Goal: Task Accomplishment & Management: Use online tool/utility

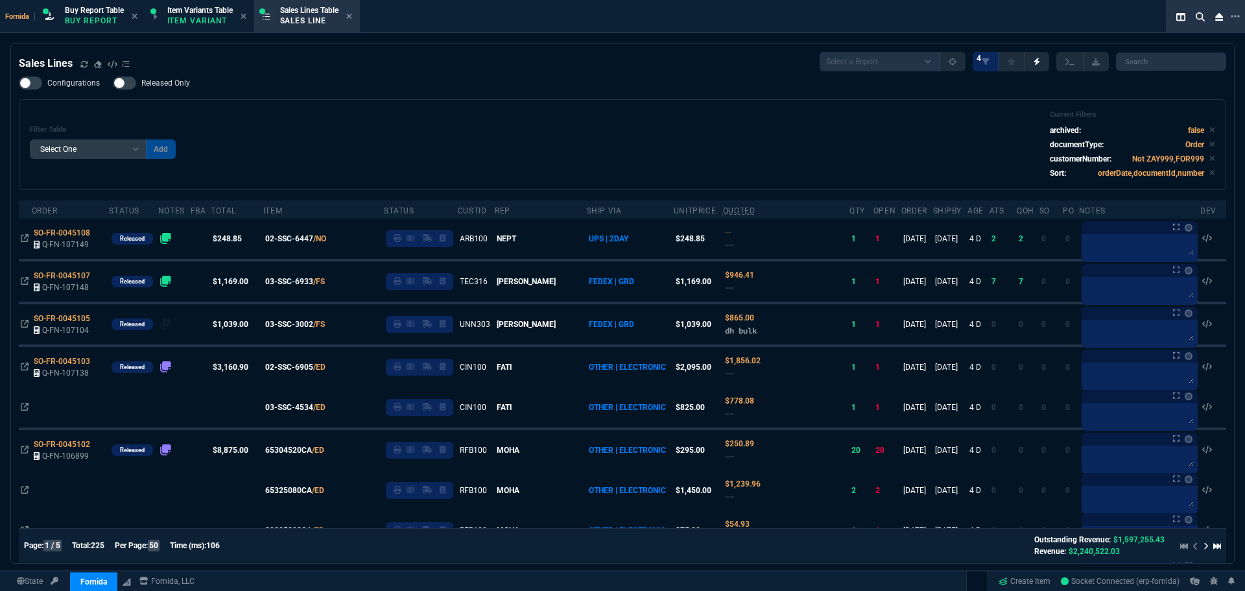
select select "1: BROV"
select select
click at [84, 60] on icon at bounding box center [84, 64] width 8 height 8
click at [601, 132] on div "Filter Table Select One Add Filter () Age () ATS () Cond (itemVariantCode) Cust…" at bounding box center [622, 144] width 1185 height 69
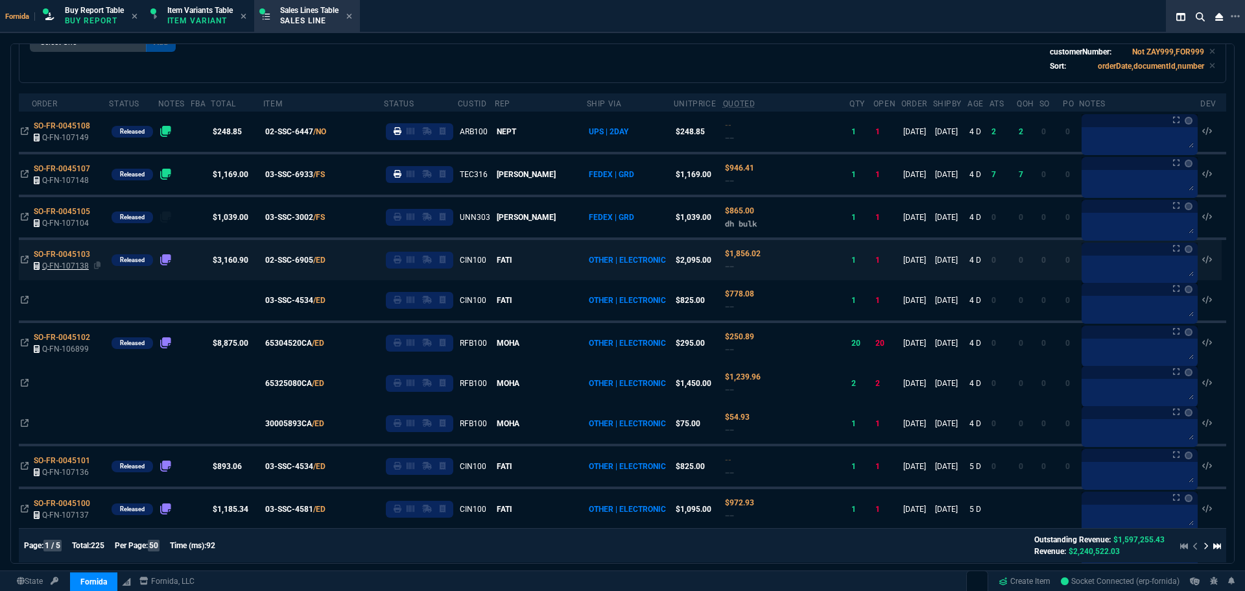
scroll to position [130, 0]
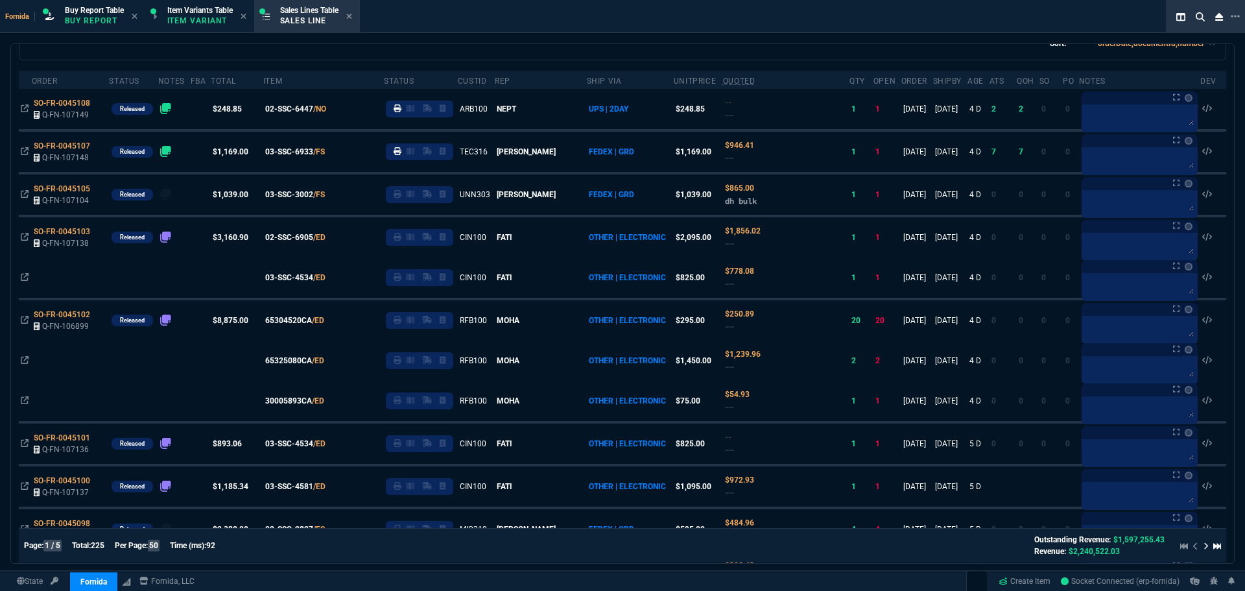
drag, startPoint x: 86, startPoint y: 233, endPoint x: 168, endPoint y: 280, distance: 94.1
click at [86, 233] on span "SO-FR-0045103" at bounding box center [62, 231] width 56 height 9
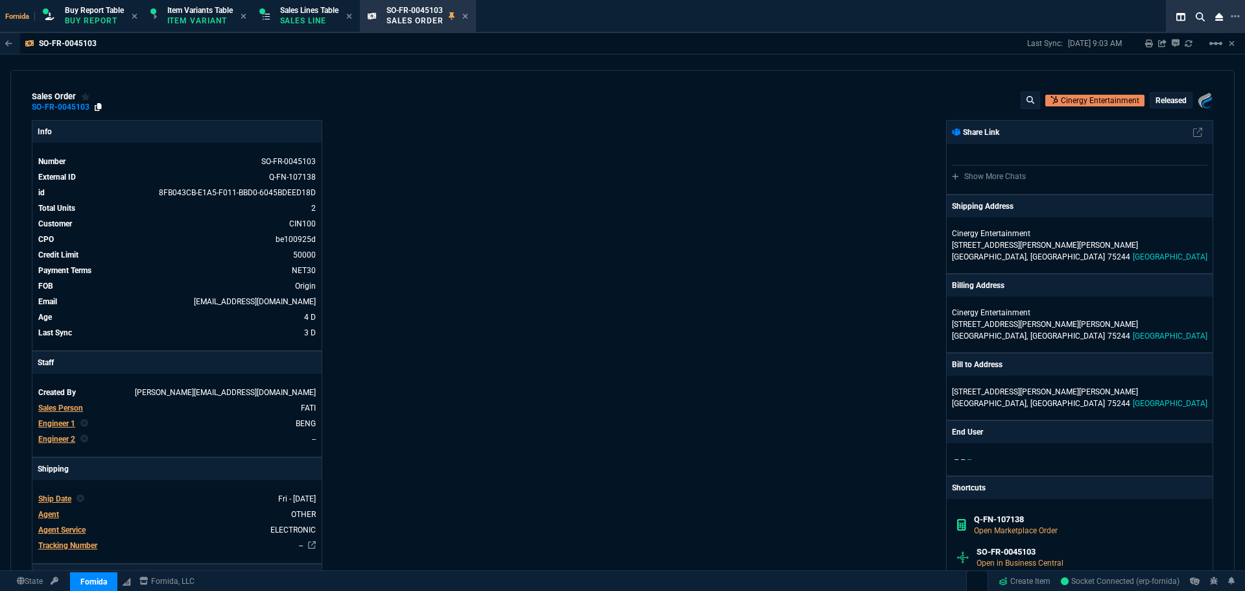
click at [95, 110] on icon at bounding box center [98, 107] width 7 height 8
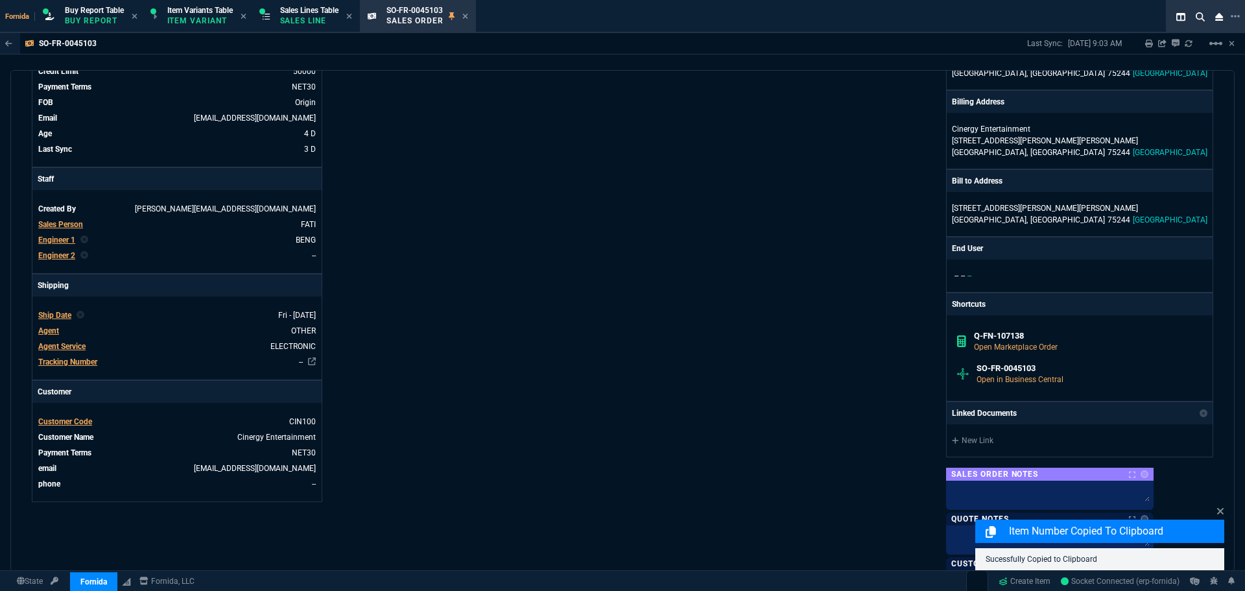
scroll to position [65, 0]
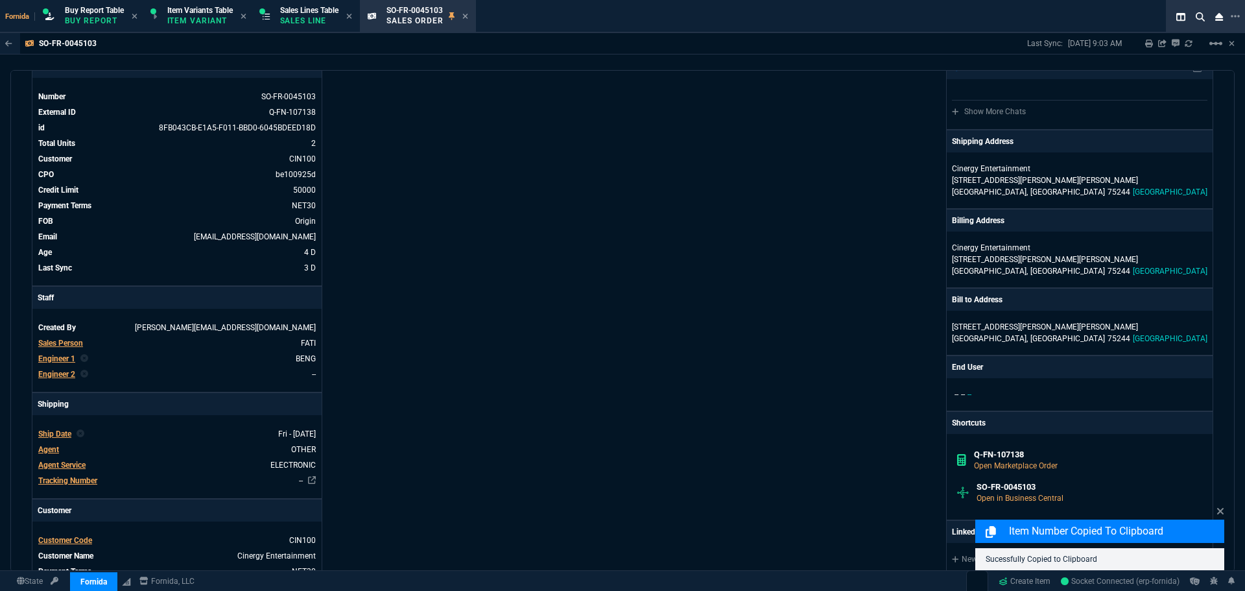
drag, startPoint x: 322, startPoint y: 12, endPoint x: 497, endPoint y: 32, distance: 176.3
click at [322, 12] on span "Sales Lines Table" at bounding box center [309, 10] width 58 height 9
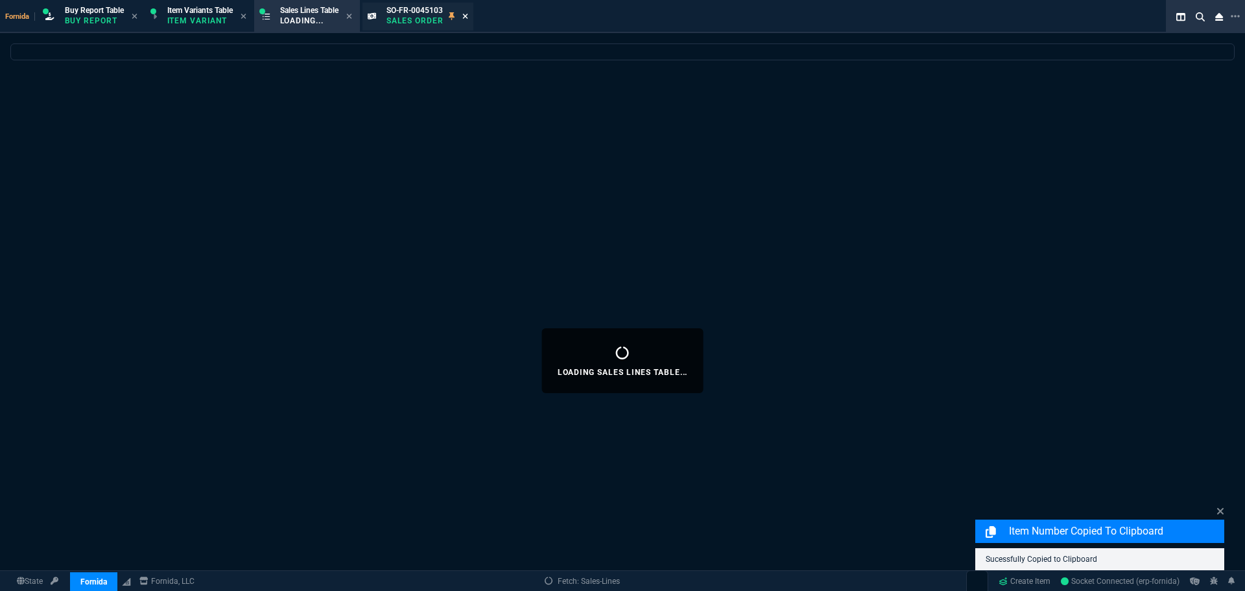
click at [468, 16] on icon at bounding box center [465, 16] width 6 height 8
select select
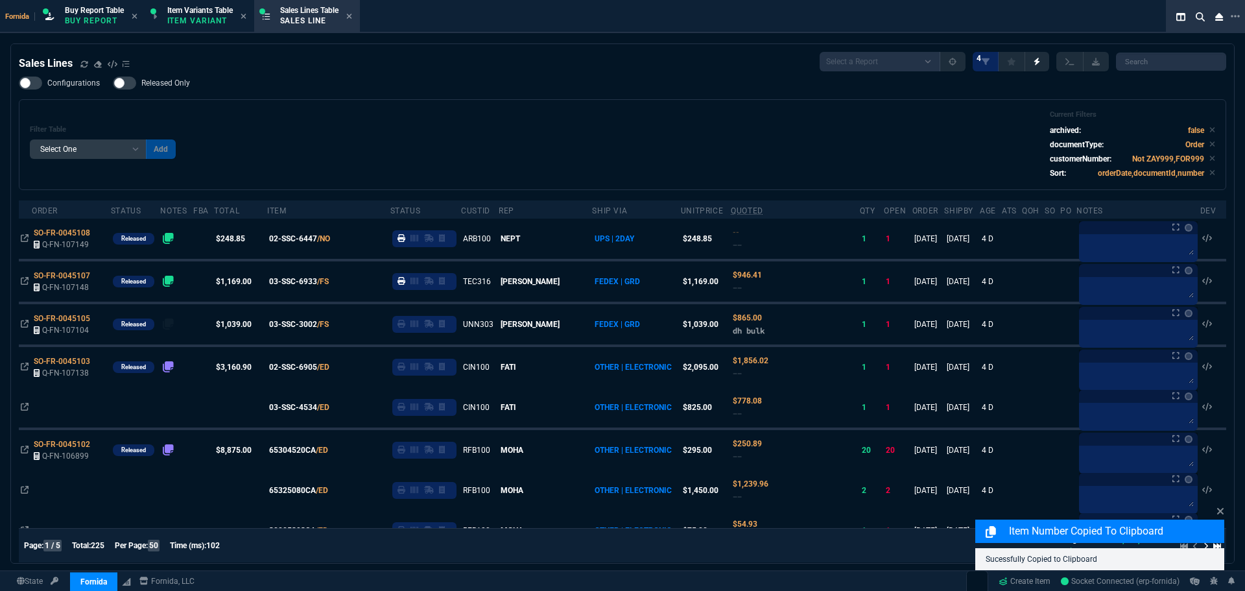
click at [433, 90] on div "Configurations Released Only Filter Table Select One Add Filter () Age () ATS (…" at bounding box center [623, 133] width 1208 height 113
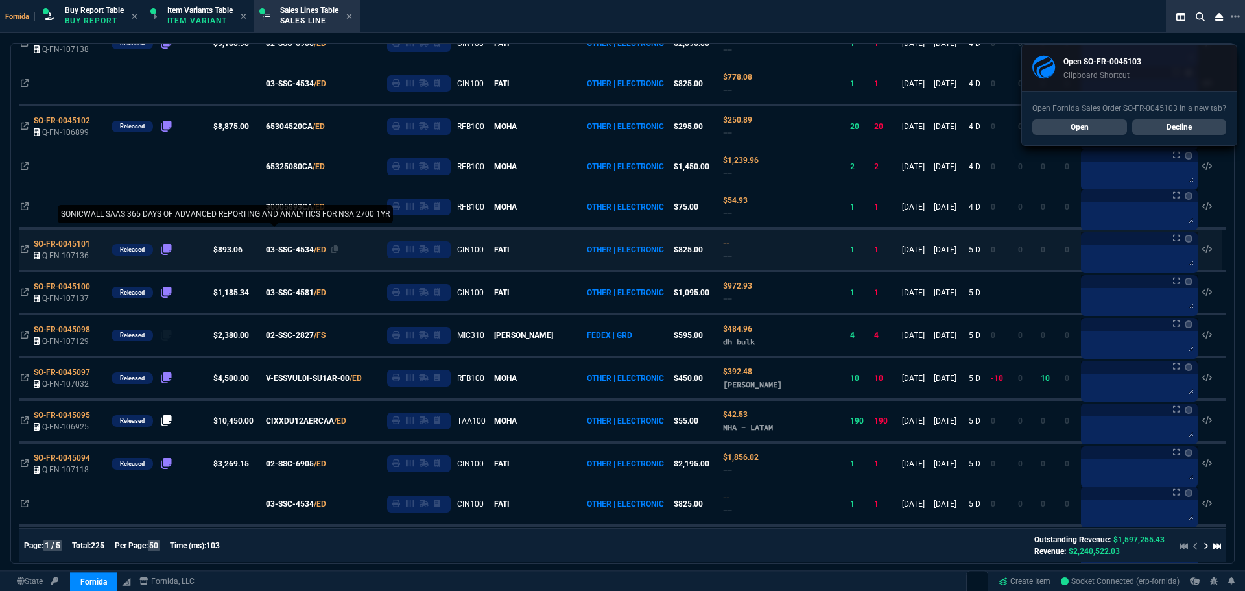
scroll to position [324, 0]
click at [339, 248] on icon at bounding box center [334, 248] width 7 height 8
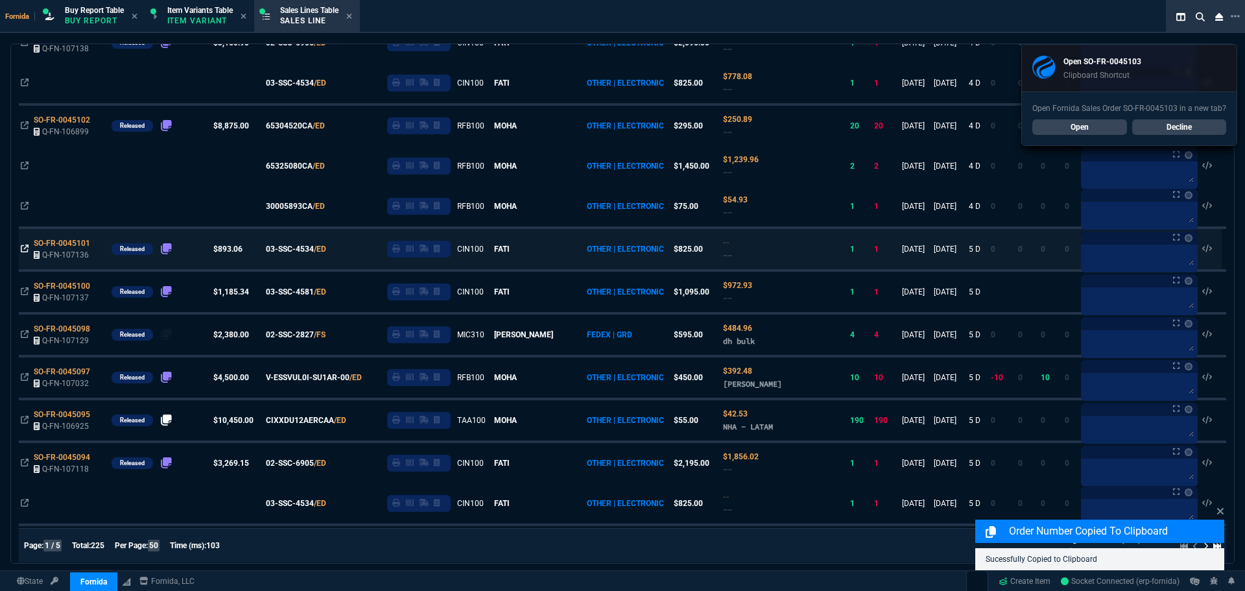
click at [23, 246] on icon at bounding box center [25, 248] width 8 height 8
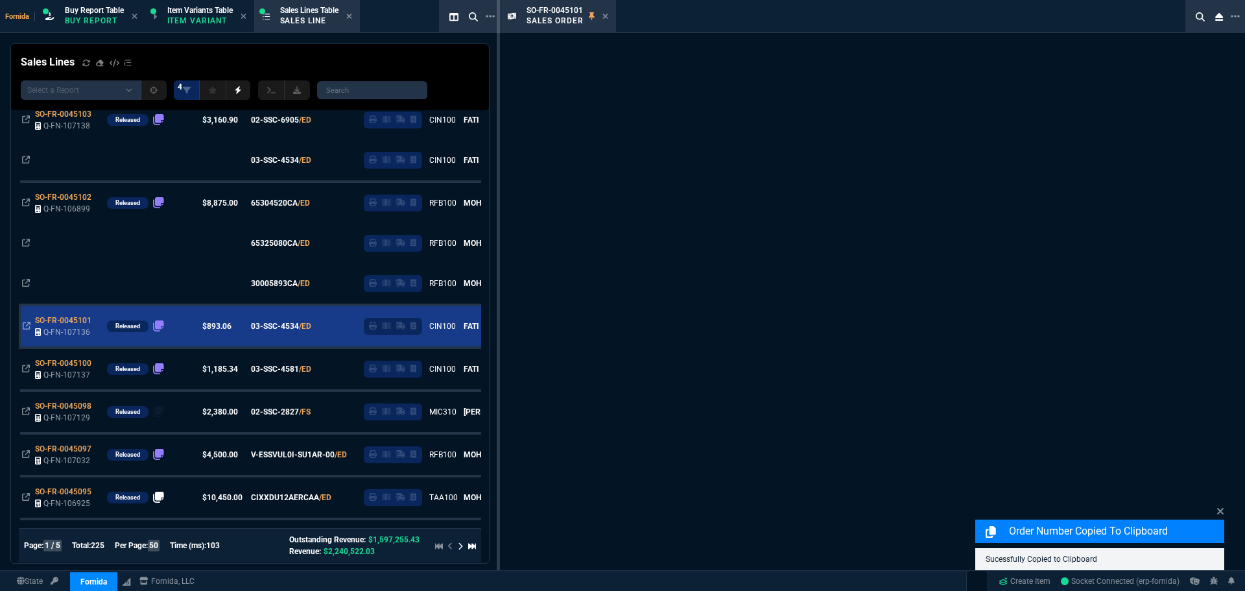
scroll to position [401, 0]
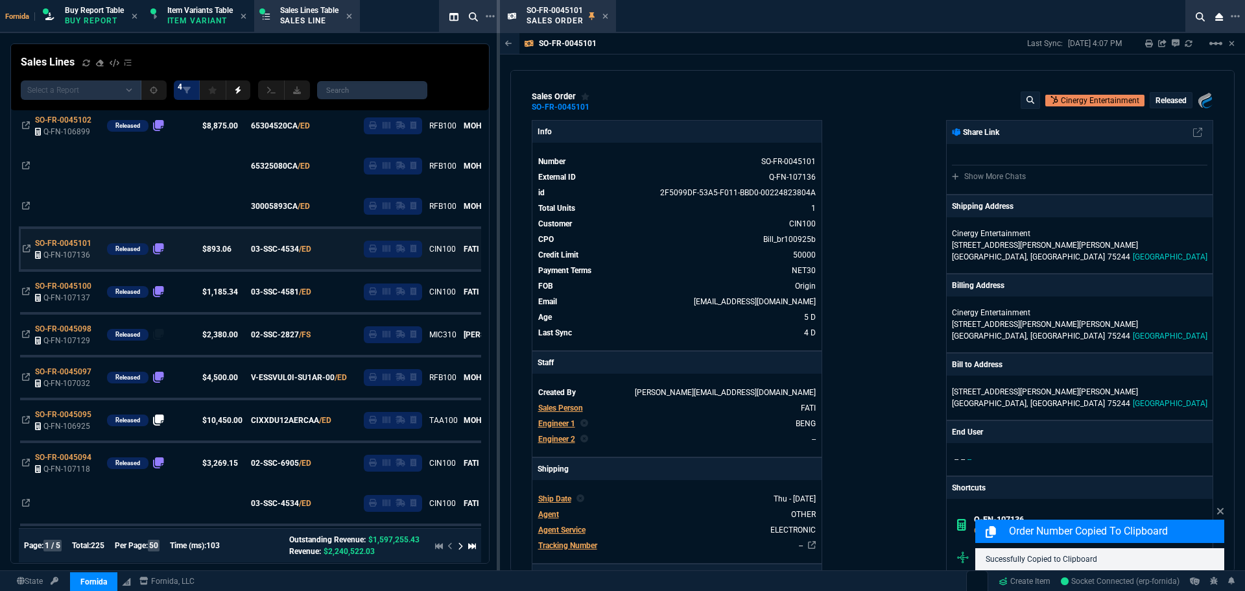
drag, startPoint x: 595, startPoint y: 111, endPoint x: 34, endPoint y: 230, distance: 572.9
click at [595, 111] on icon at bounding box center [598, 107] width 7 height 8
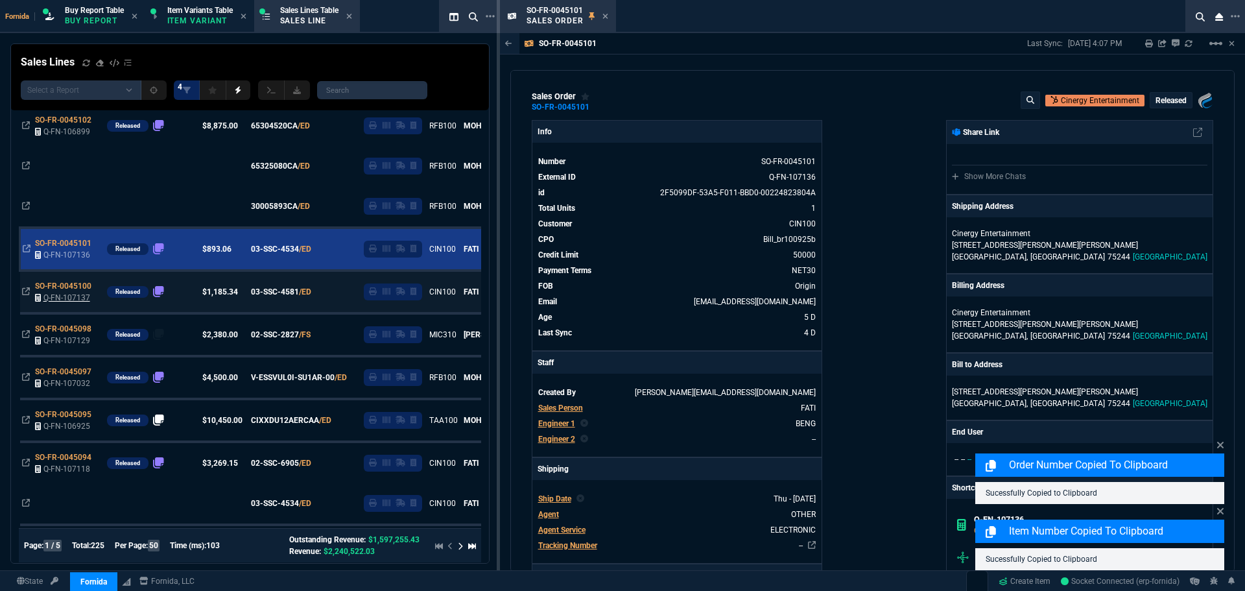
drag, startPoint x: 26, startPoint y: 292, endPoint x: 43, endPoint y: 292, distance: 16.9
click at [26, 292] on icon at bounding box center [26, 291] width 8 height 8
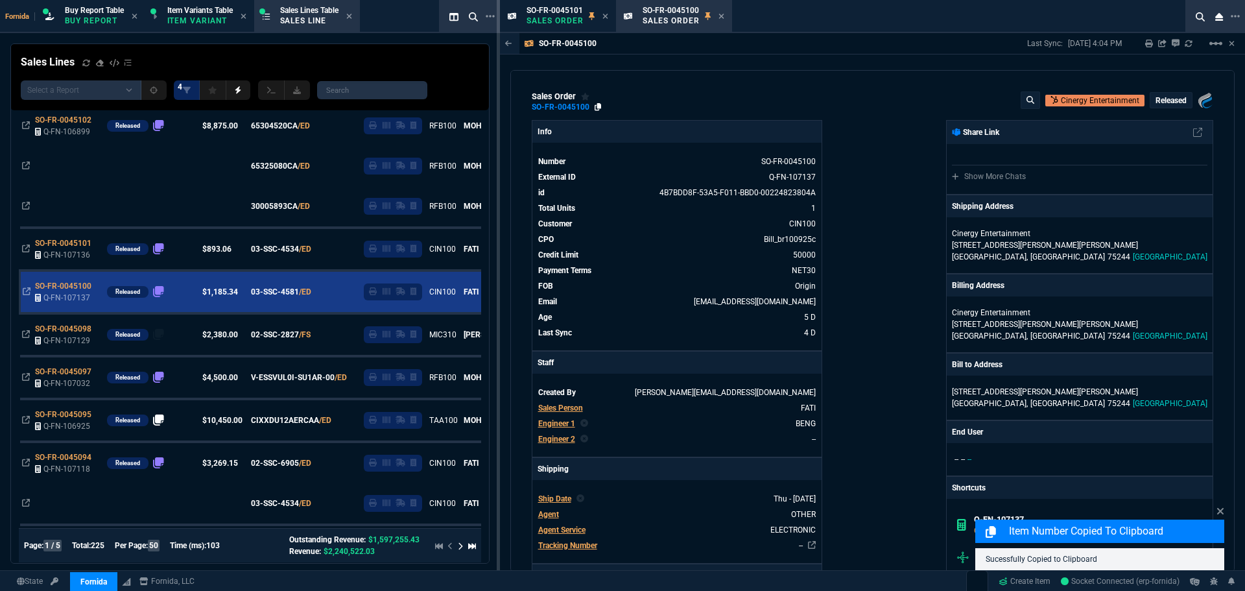
click at [597, 107] on icon at bounding box center [598, 107] width 7 height 8
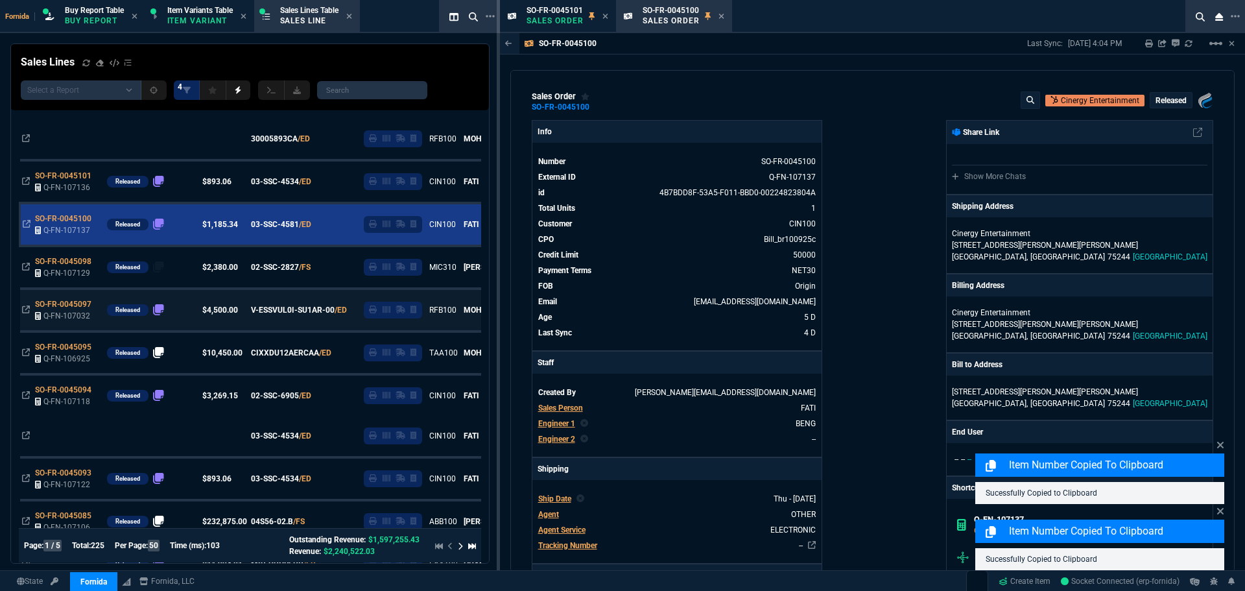
scroll to position [531, 0]
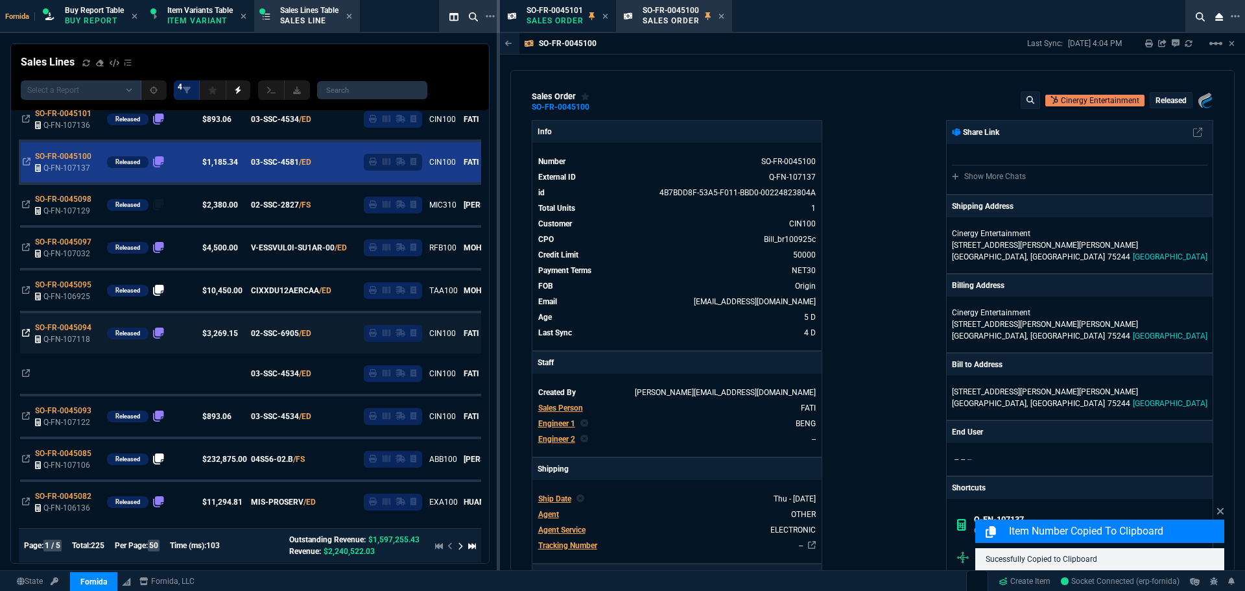
click at [22, 332] on icon at bounding box center [26, 333] width 8 height 8
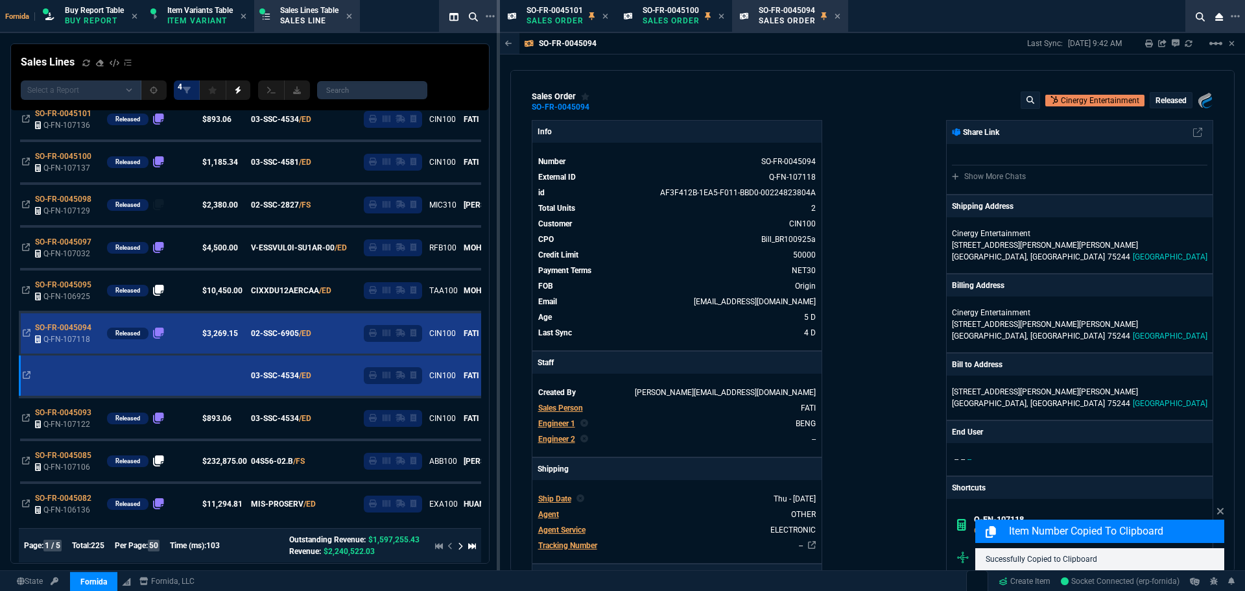
drag, startPoint x: 756, startPoint y: 28, endPoint x: 615, endPoint y: 16, distance: 141.9
click at [606, 16] on icon at bounding box center [604, 16] width 5 height 5
click at [606, 19] on icon at bounding box center [605, 16] width 6 height 8
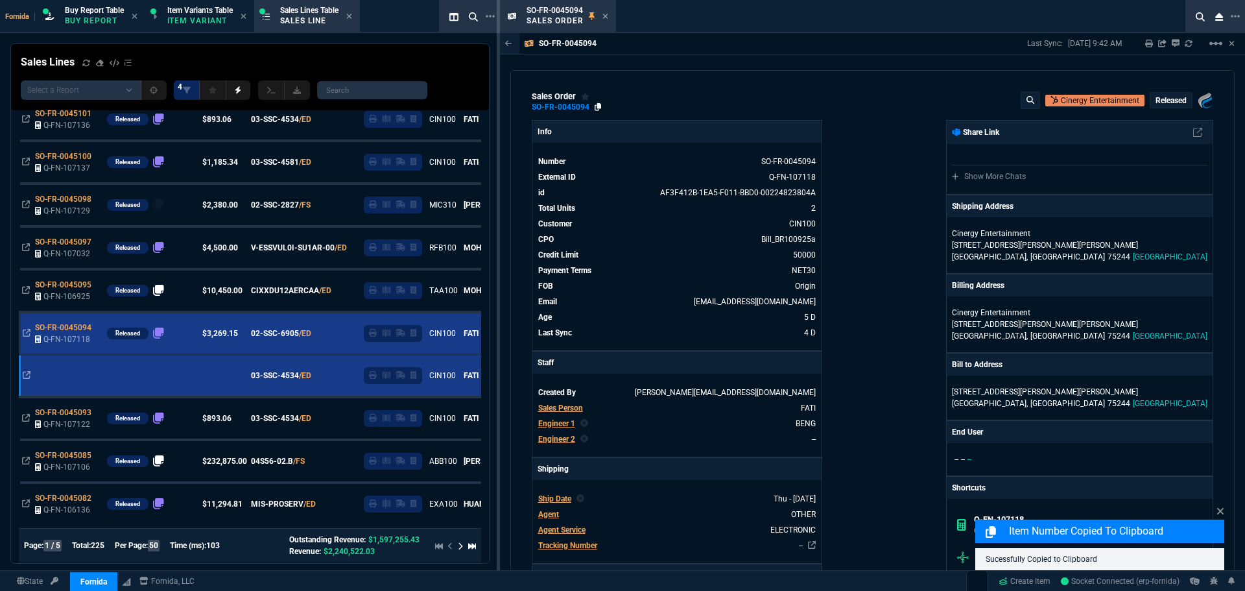
click at [597, 108] on icon at bounding box center [598, 107] width 7 height 8
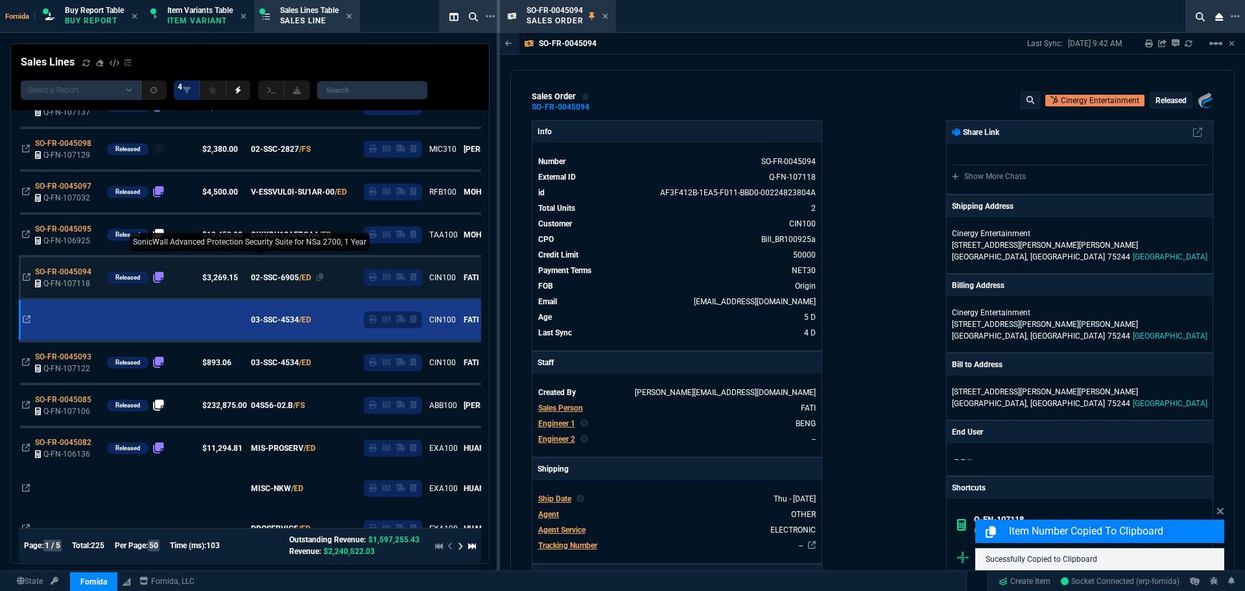
scroll to position [596, 0]
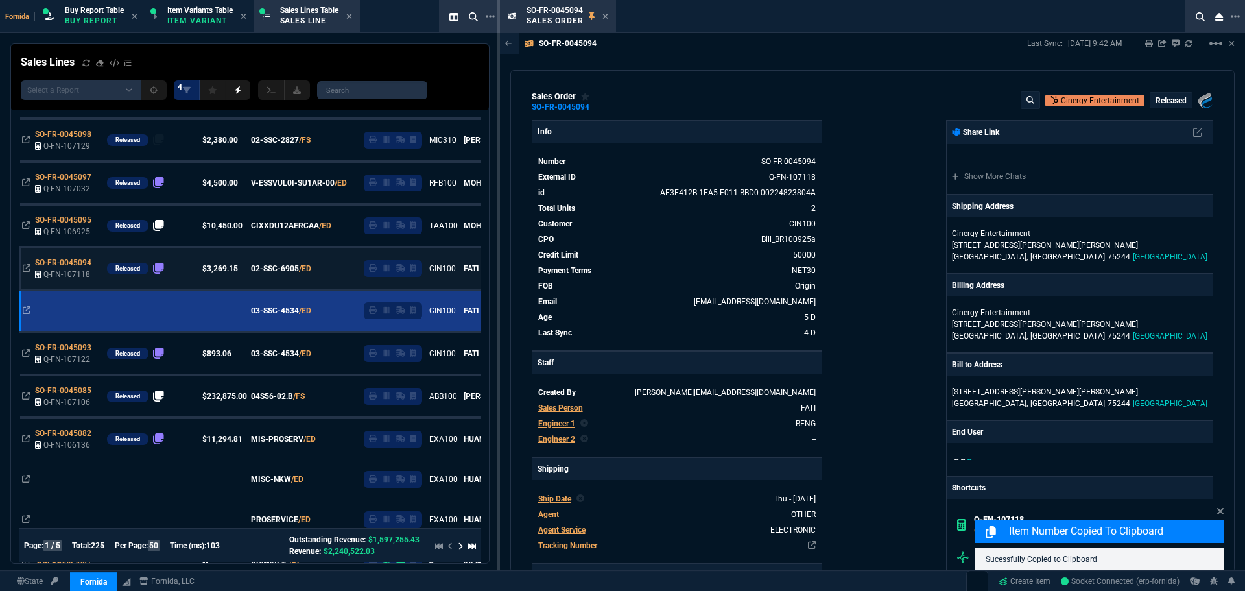
drag, startPoint x: 25, startPoint y: 355, endPoint x: 372, endPoint y: 254, distance: 361.8
click at [25, 355] on icon at bounding box center [26, 353] width 8 height 8
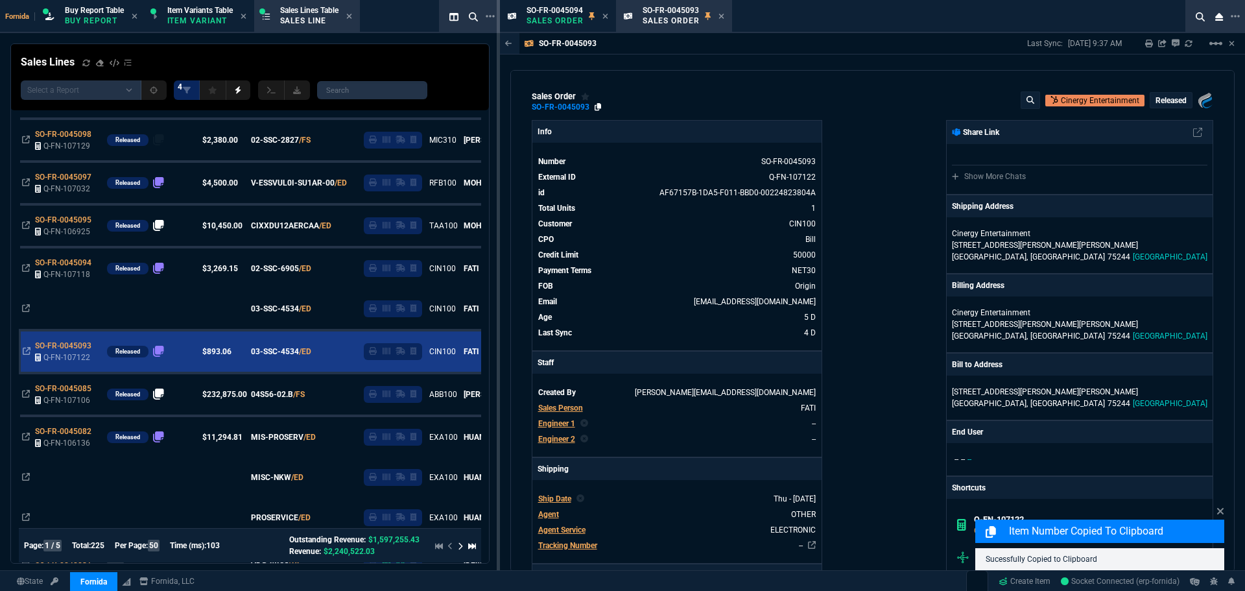
click at [595, 106] on icon at bounding box center [598, 107] width 7 height 8
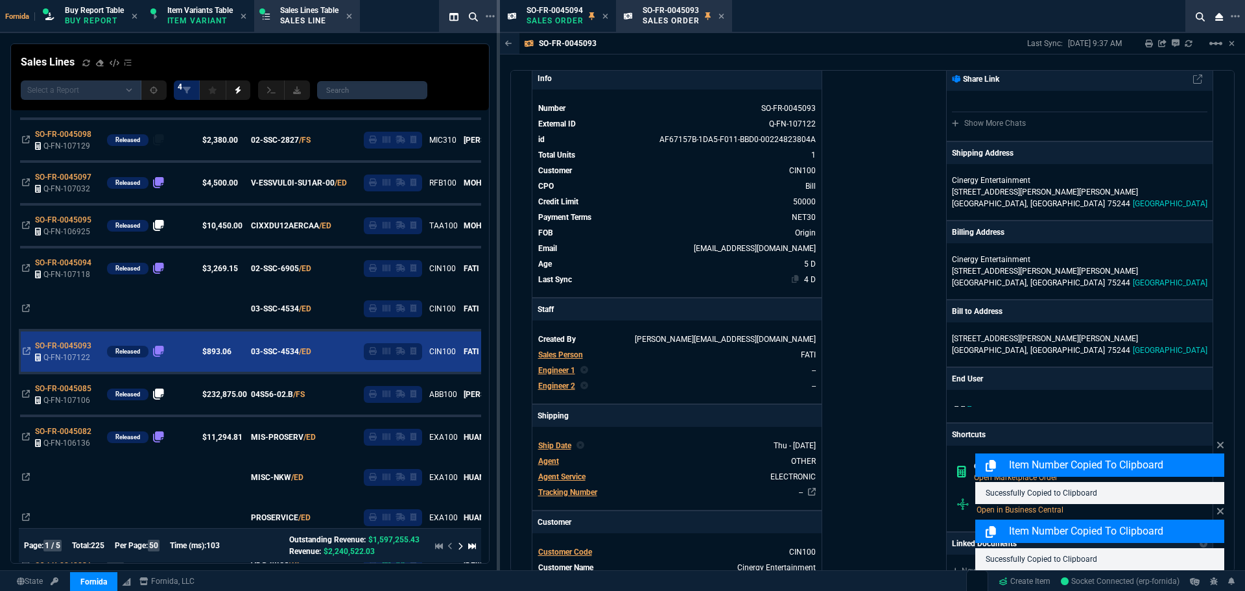
scroll to position [30, 0]
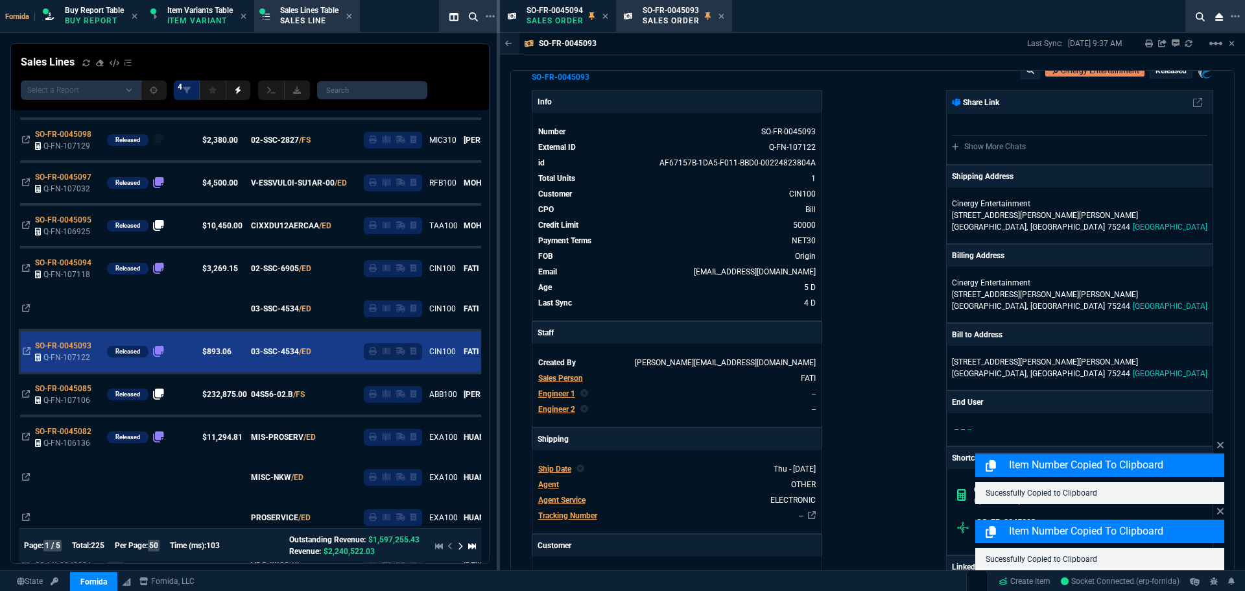
click at [559, 393] on span "Engineer 1" at bounding box center [556, 393] width 37 height 9
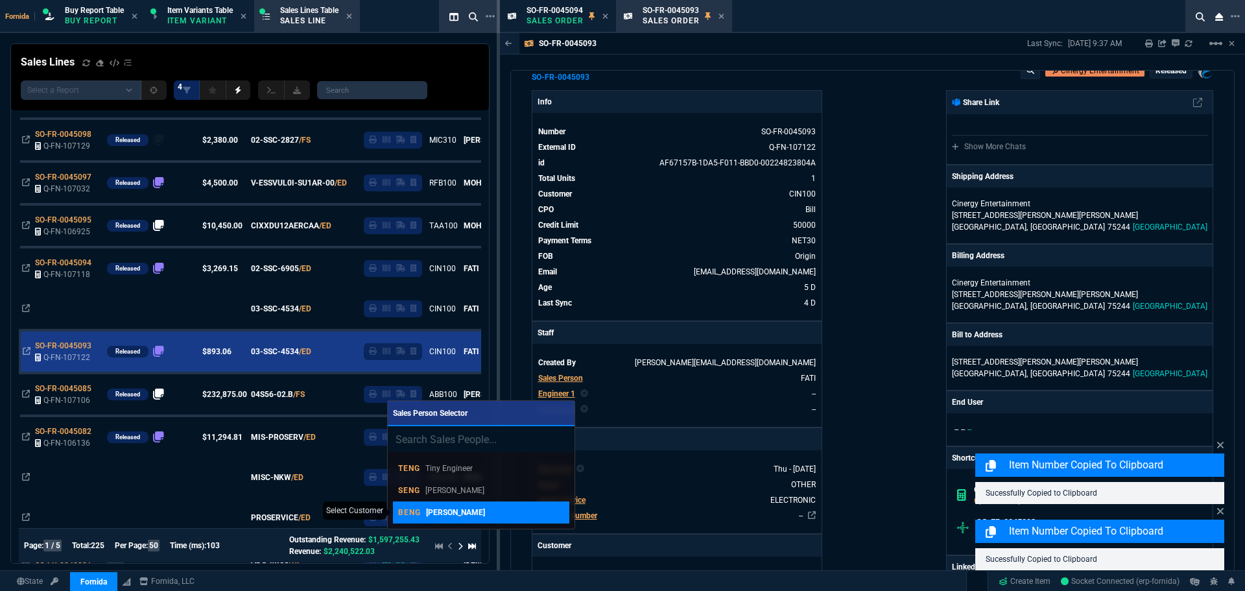
click at [518, 510] on div "BENG [PERSON_NAME]" at bounding box center [481, 512] width 166 height 12
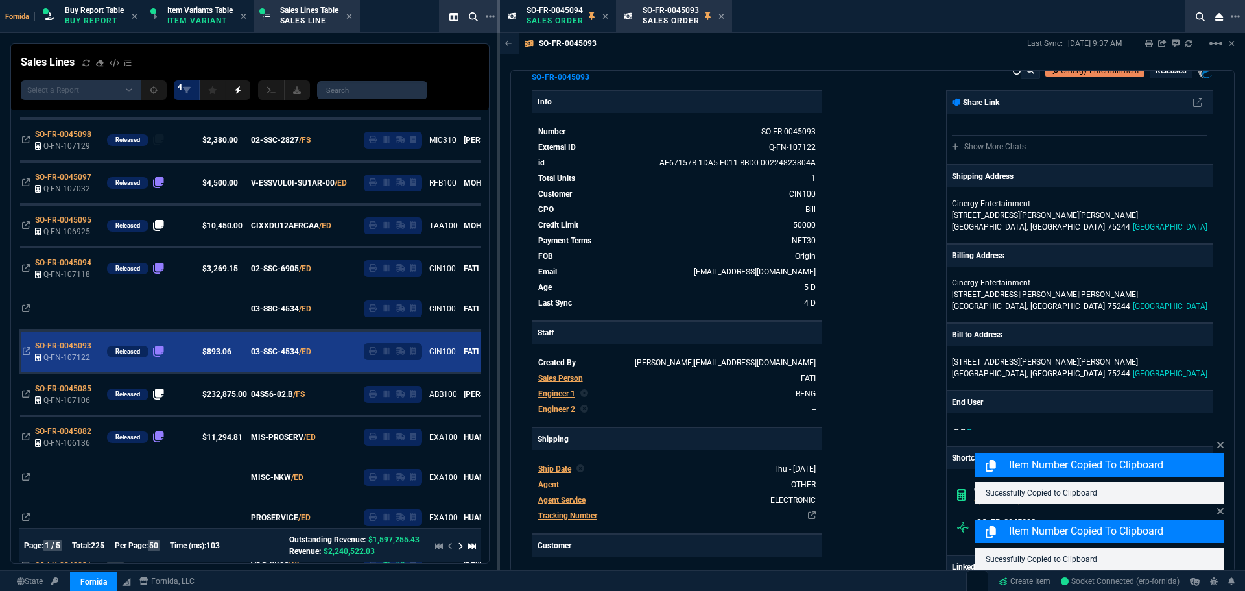
click at [618, 69] on nx-fornida-erp-document "SO-FR-0045093 Last Sync: [DATE] 9:37 AM Sharing SO-FR-0045093 Link Dev Link Sha…" at bounding box center [872, 333] width 745 height 601
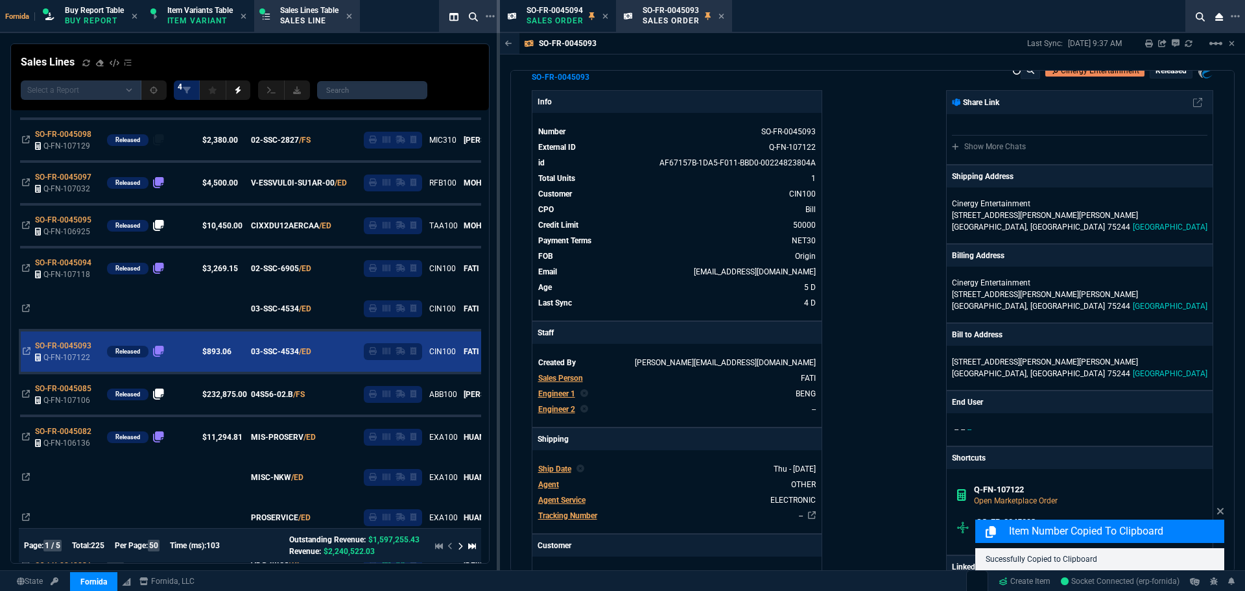
click at [591, 80] on nx-fornida-erp-document "SO-FR-0045093 Last Sync: [DATE] 9:37 AM Sharing SO-FR-0045093 Link Dev Link Sha…" at bounding box center [872, 333] width 745 height 601
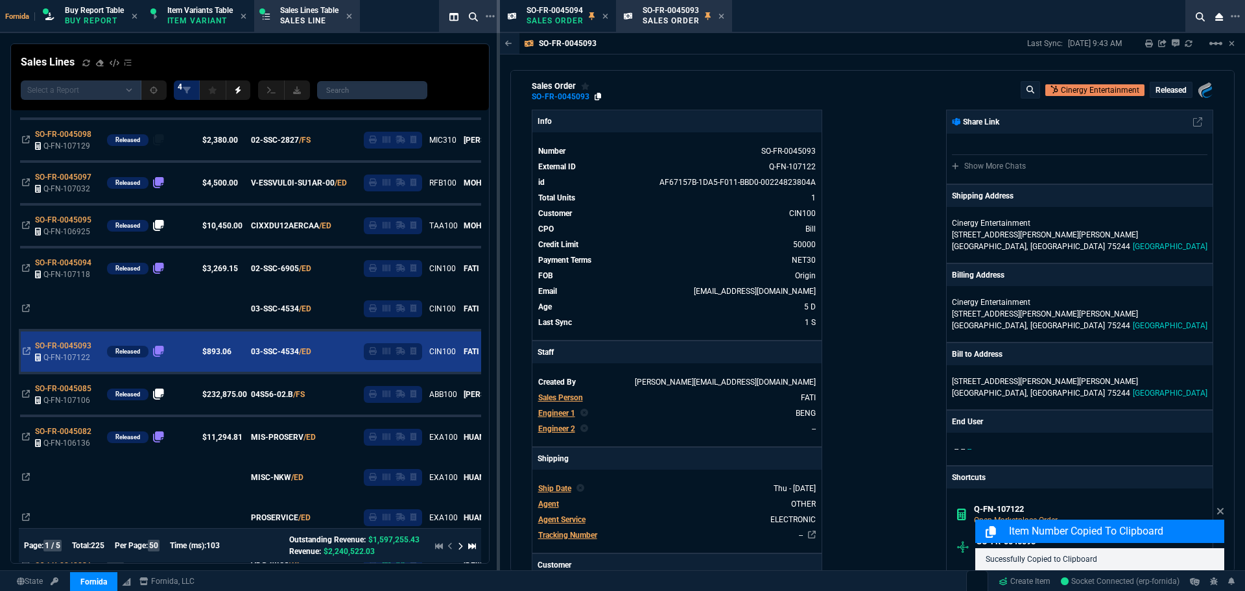
scroll to position [0, 0]
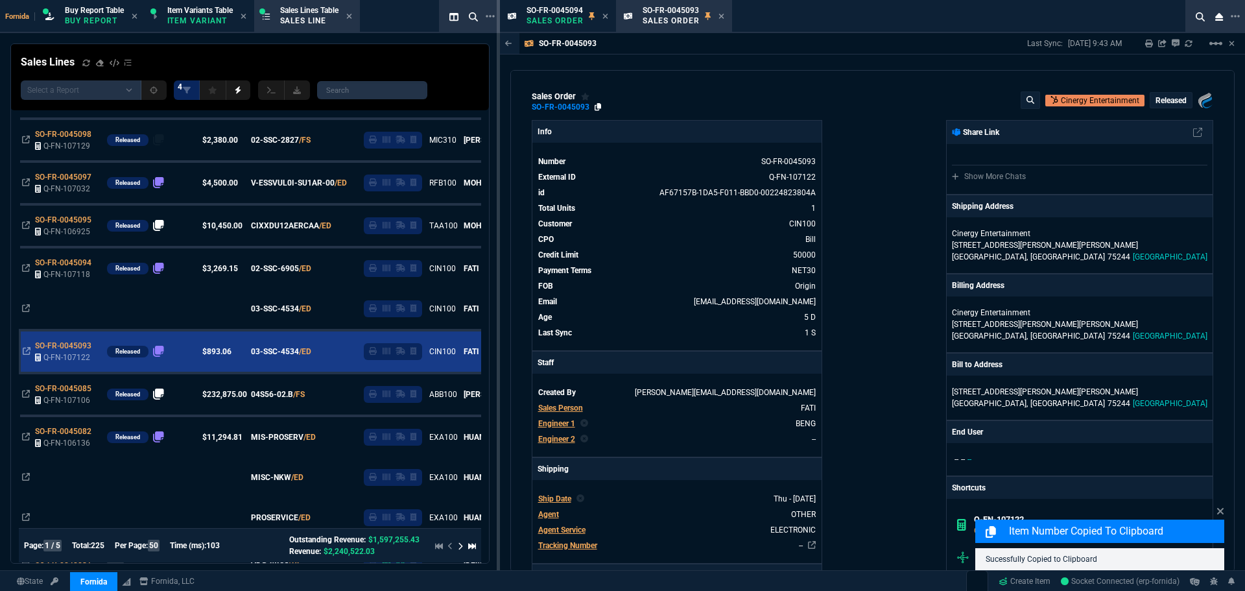
click at [597, 109] on icon at bounding box center [598, 107] width 7 height 8
click at [723, 16] on icon at bounding box center [722, 16] width 6 height 8
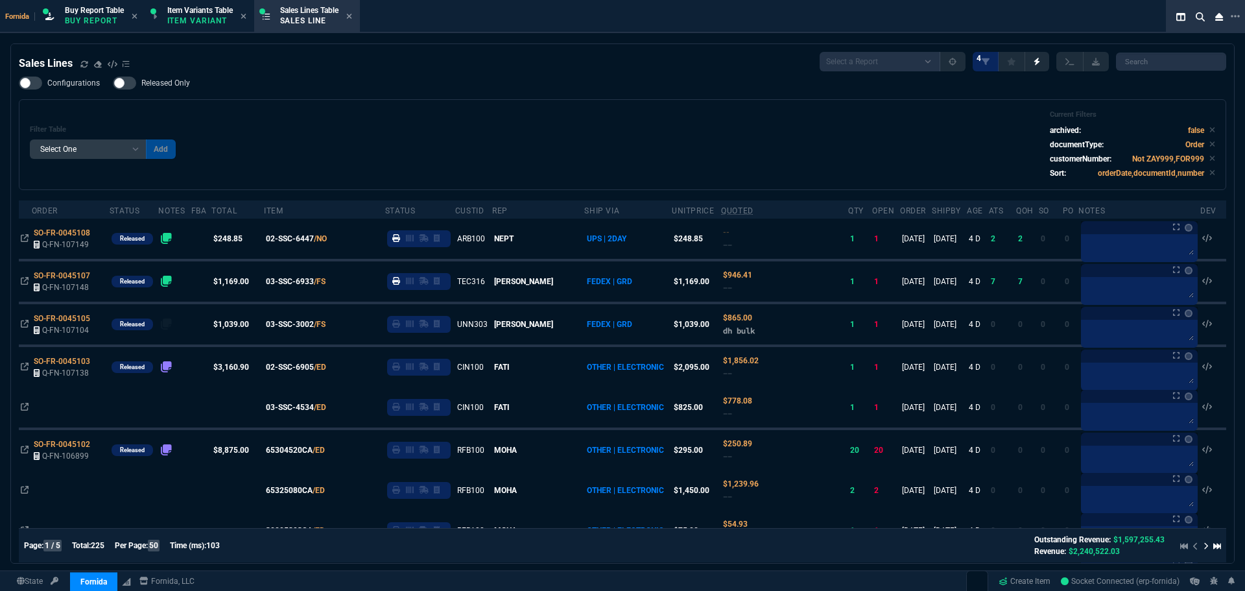
click at [432, 119] on div "Filter Table Select One Add Filter () Age () ATS () Cond (itemVariantCode) Cust…" at bounding box center [622, 144] width 1185 height 69
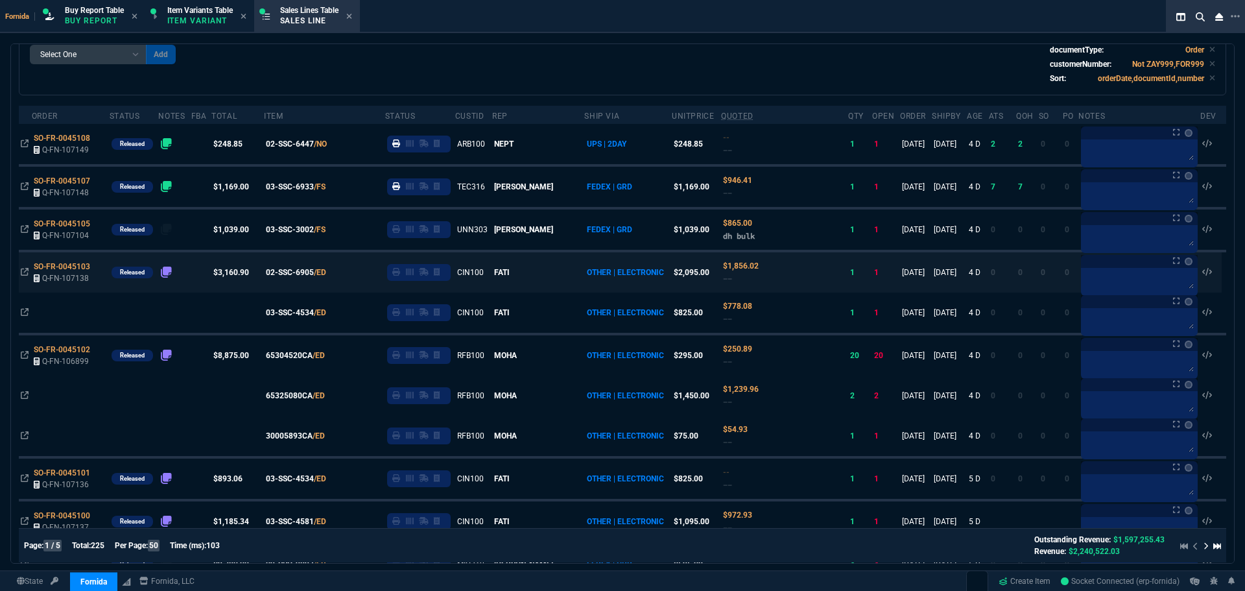
scroll to position [65, 0]
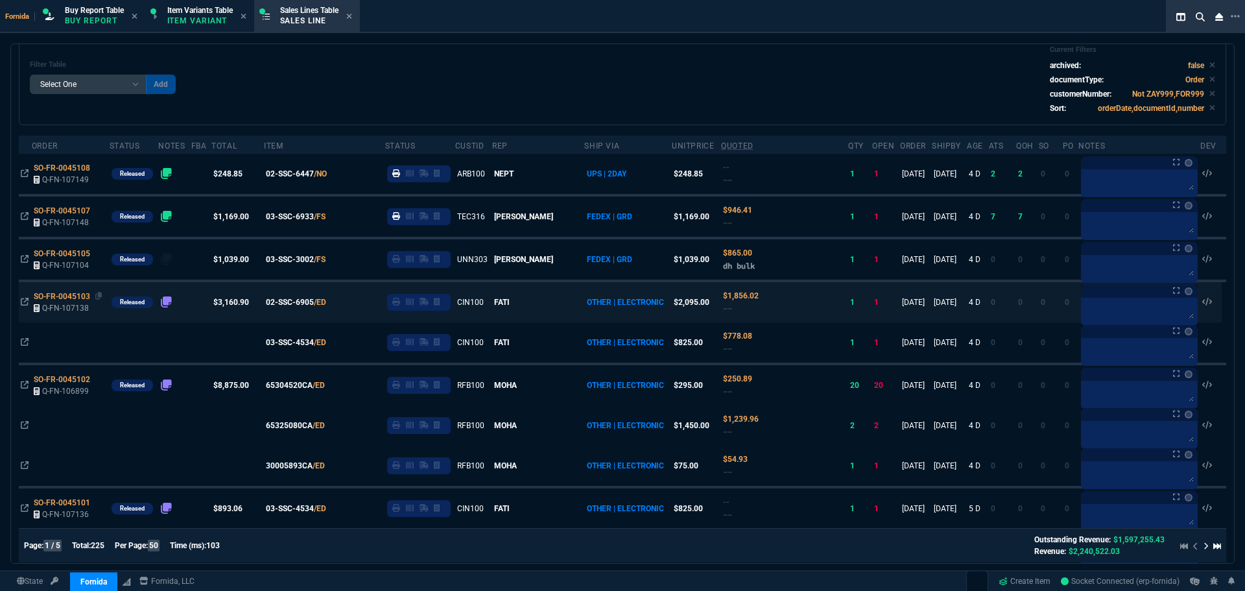
drag, startPoint x: 99, startPoint y: 299, endPoint x: 70, endPoint y: 294, distance: 29.0
click at [97, 298] on icon at bounding box center [98, 296] width 7 height 8
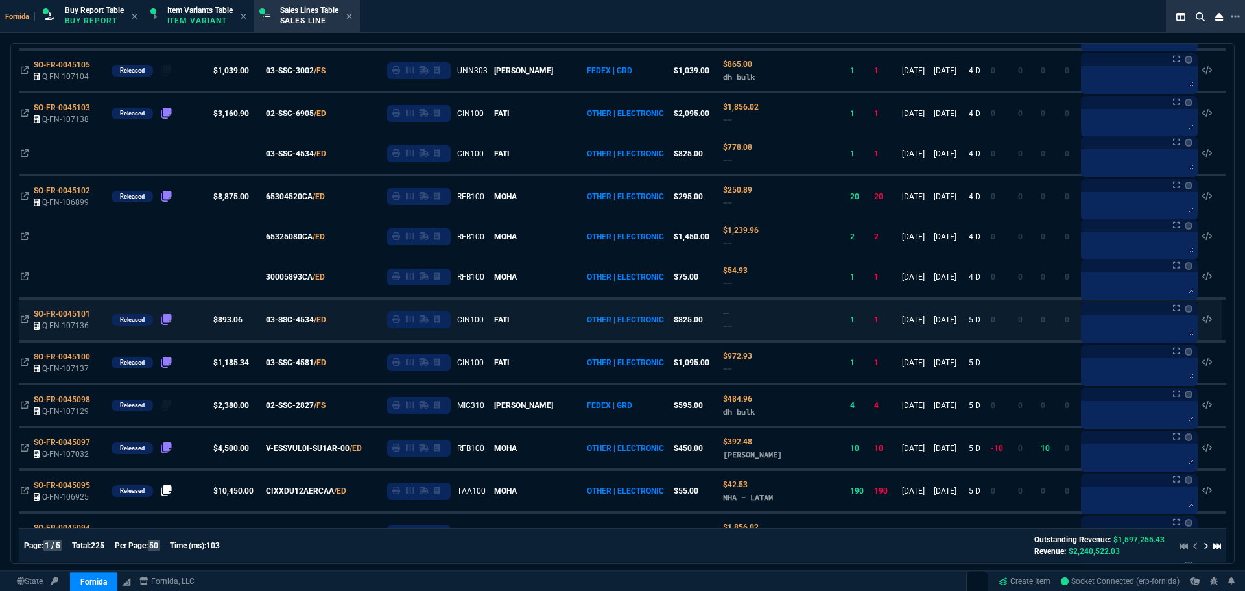
scroll to position [259, 0]
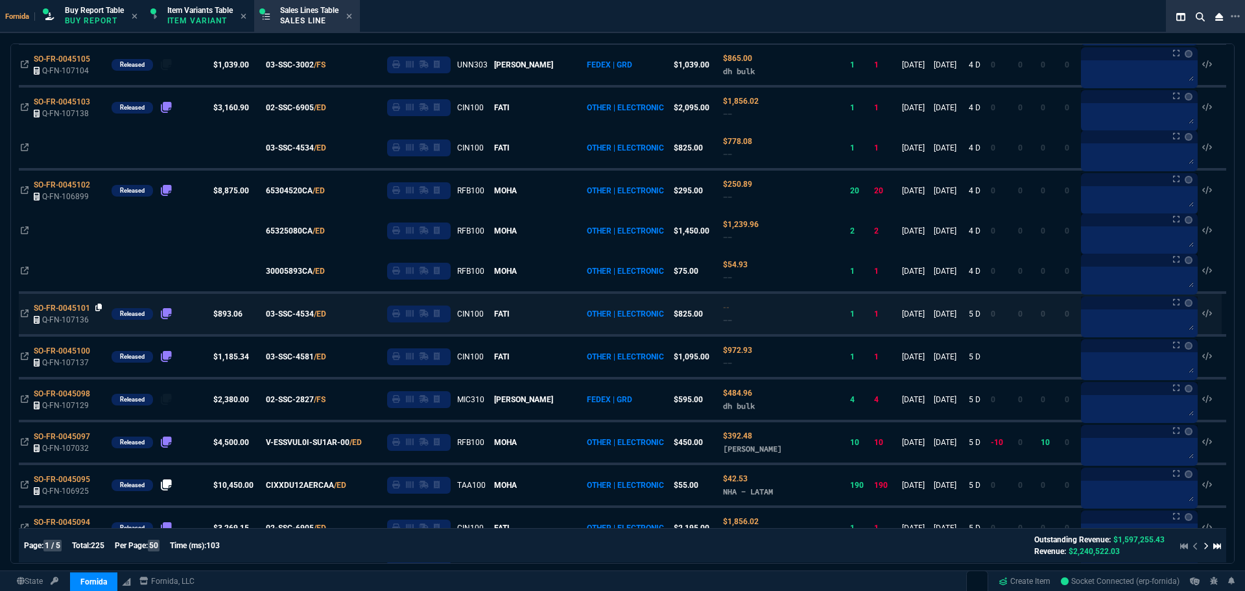
click at [100, 309] on icon at bounding box center [98, 308] width 7 height 8
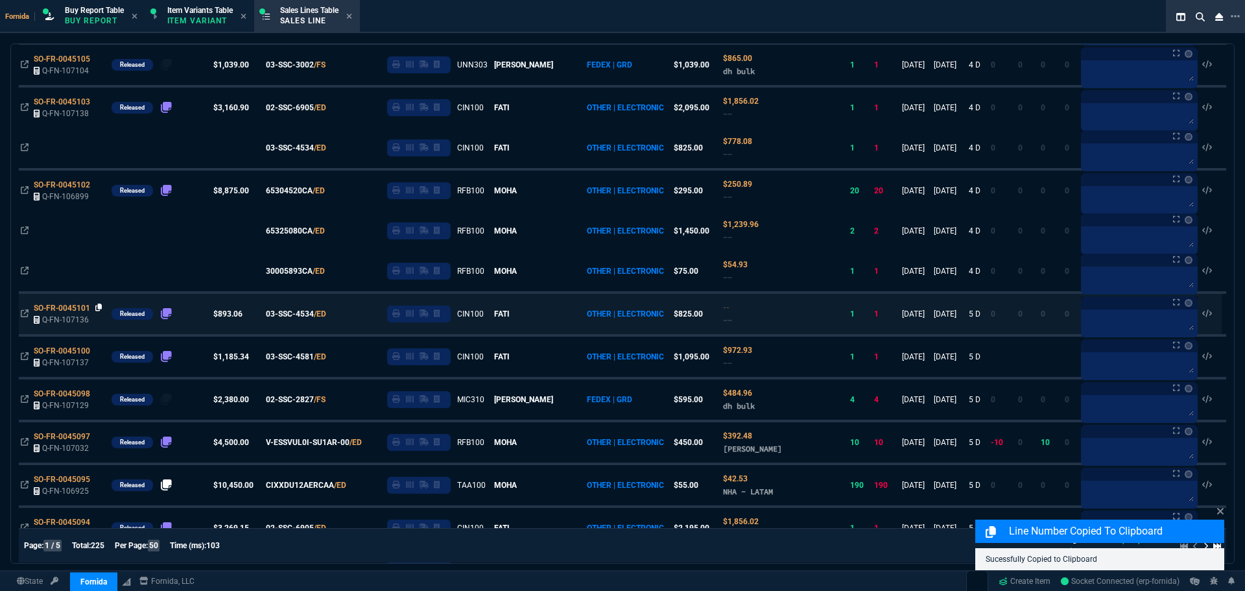
click at [99, 310] on icon at bounding box center [98, 308] width 7 height 8
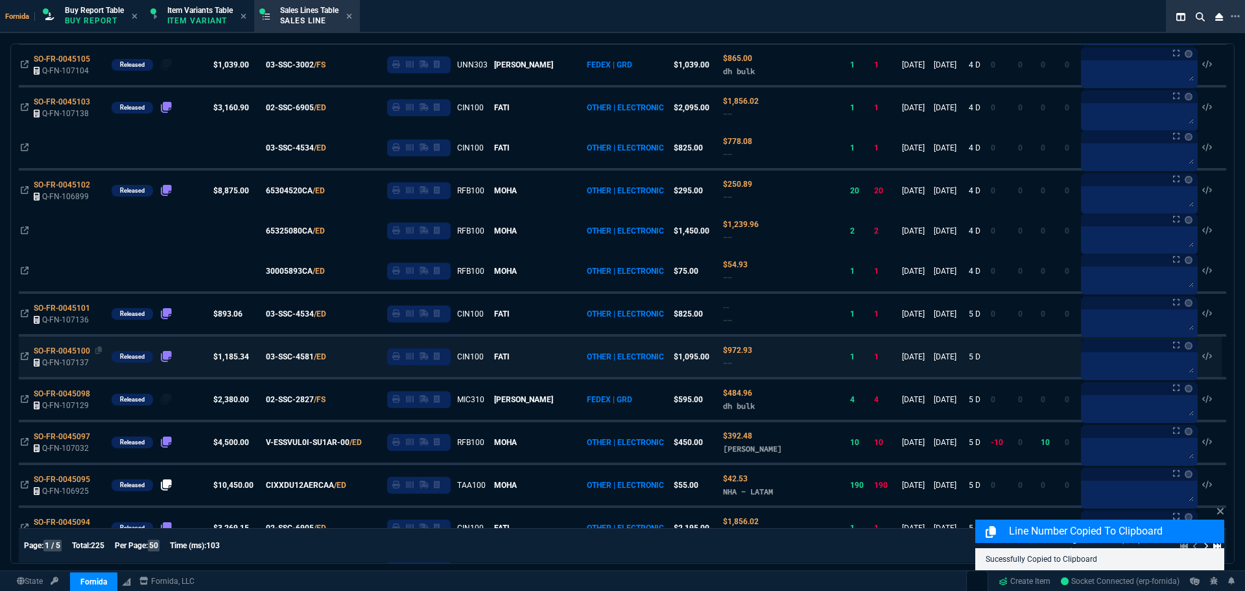
drag, startPoint x: 97, startPoint y: 351, endPoint x: 83, endPoint y: 350, distance: 14.3
click at [97, 351] on icon at bounding box center [98, 350] width 7 height 8
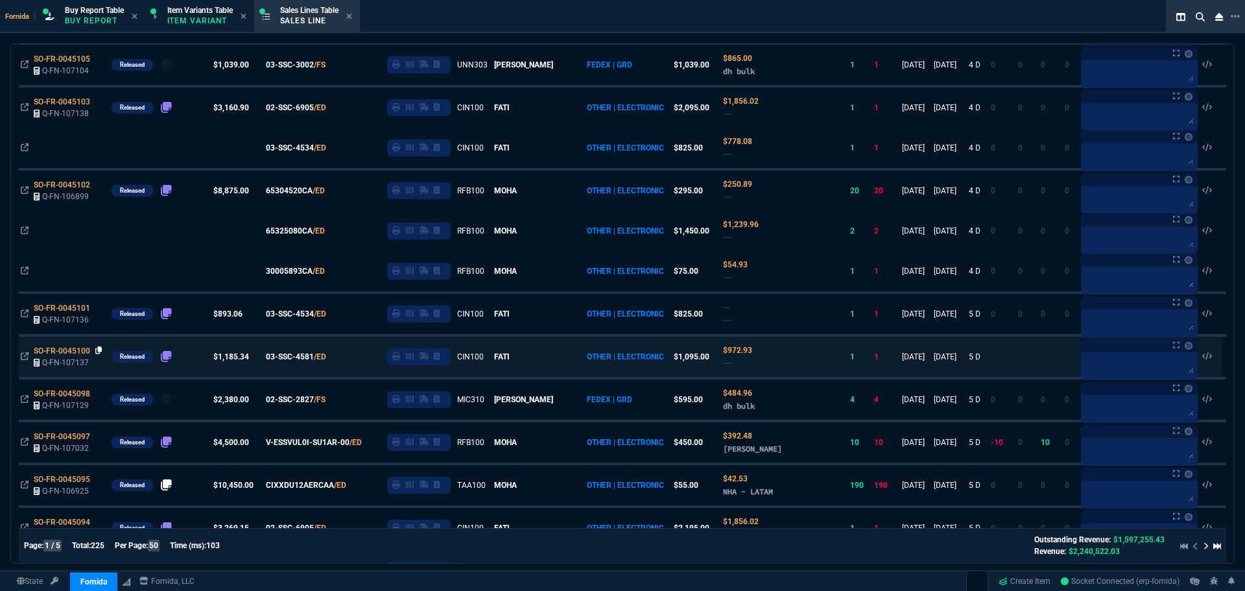
click at [98, 350] on icon at bounding box center [98, 350] width 7 height 8
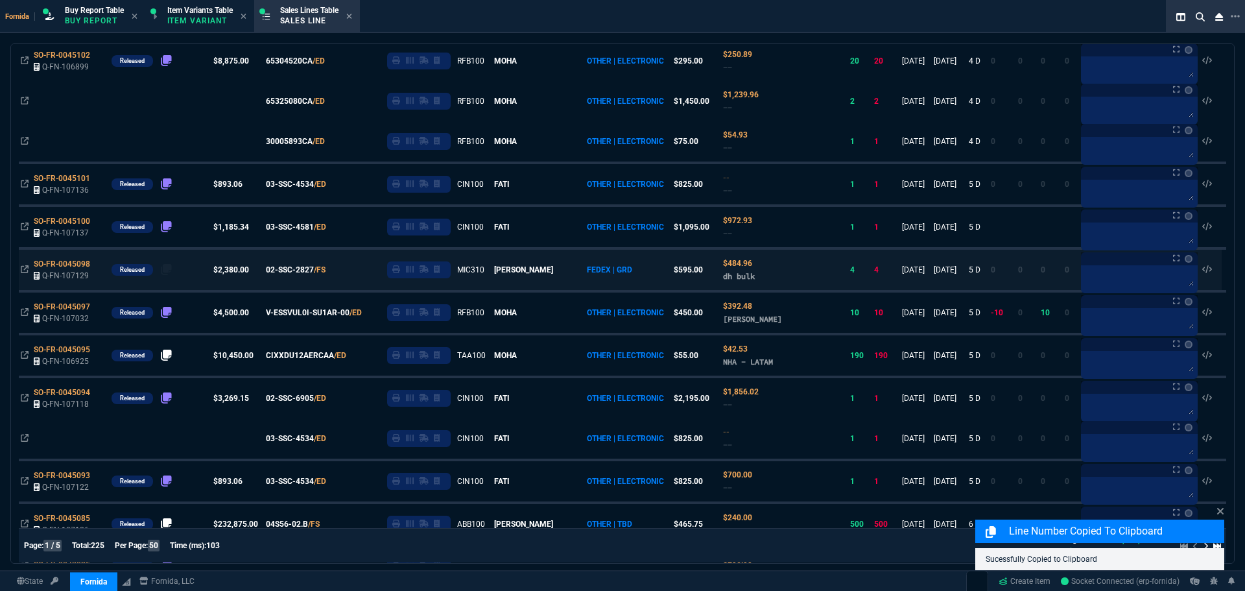
scroll to position [454, 0]
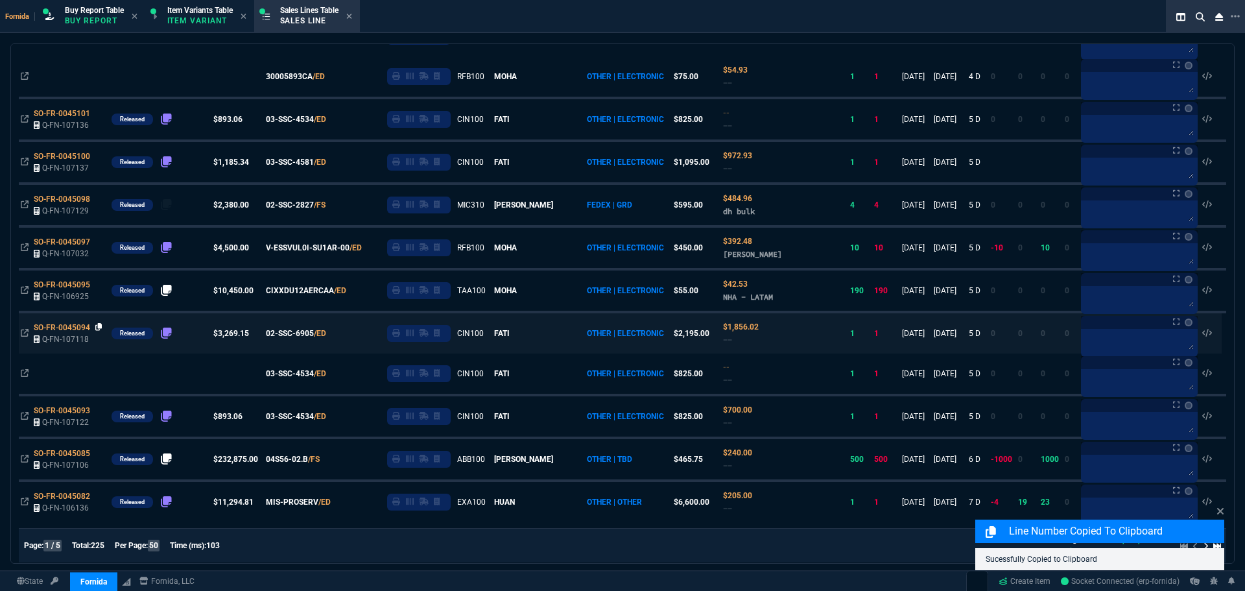
click at [100, 328] on icon at bounding box center [98, 327] width 7 height 8
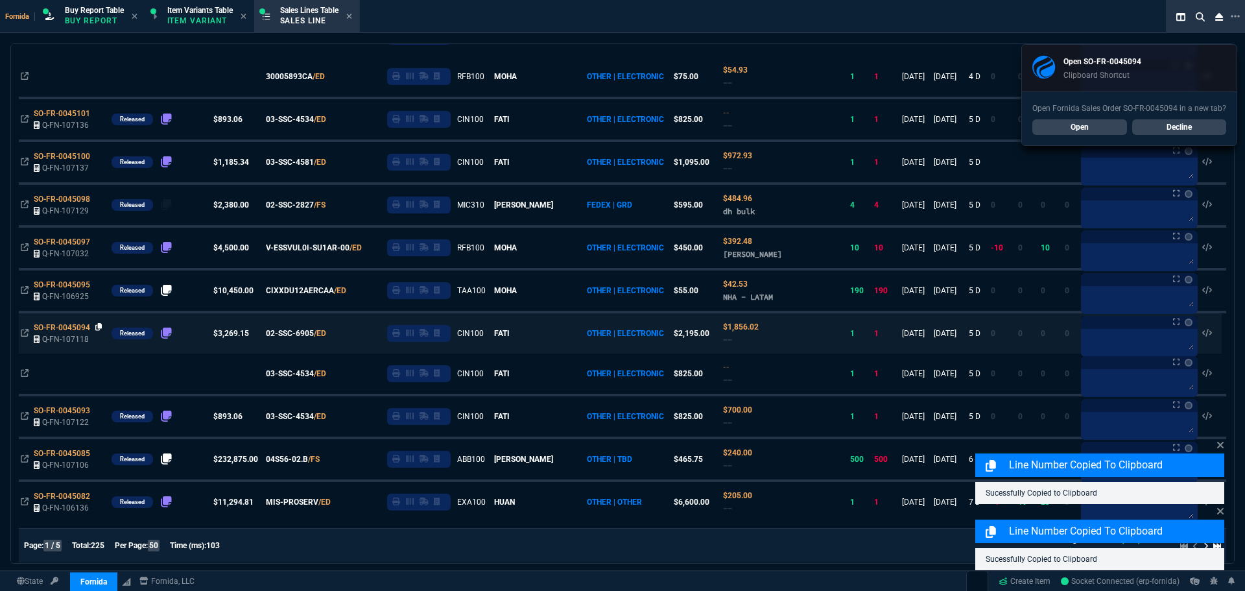
click at [99, 329] on icon at bounding box center [98, 327] width 7 height 8
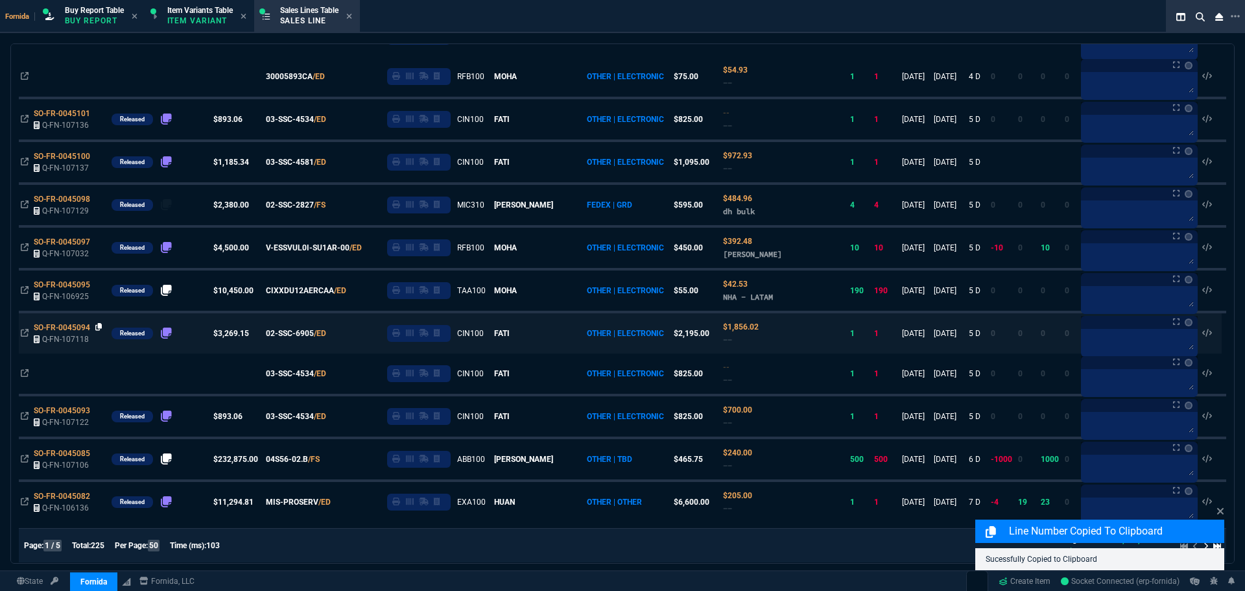
click at [100, 328] on icon at bounding box center [98, 327] width 7 height 8
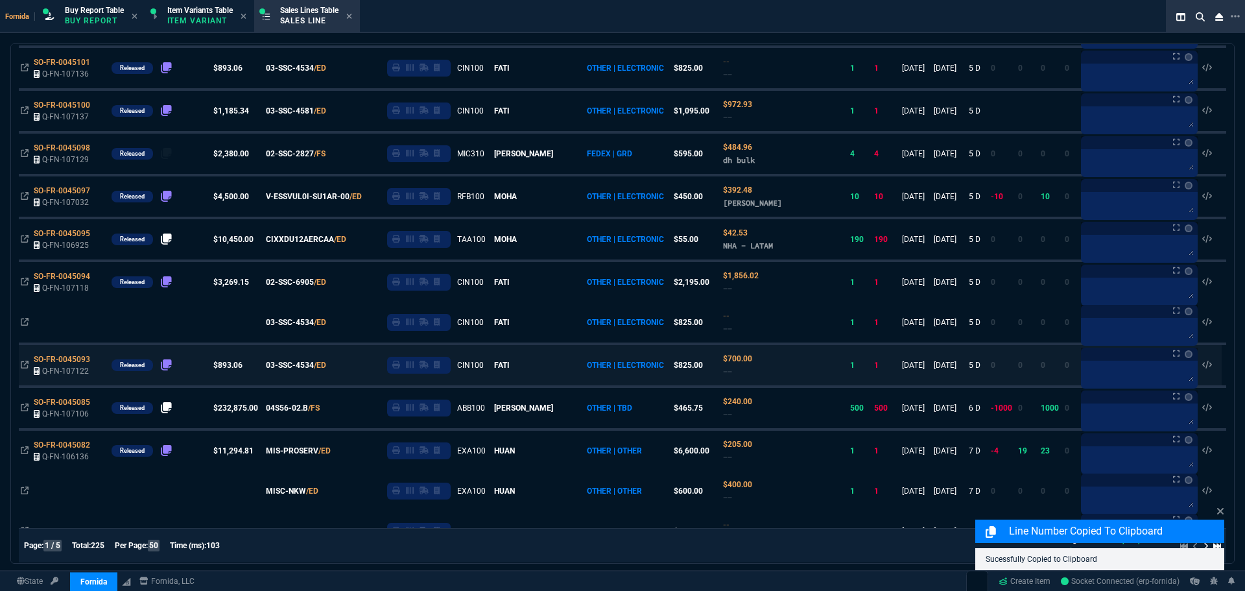
scroll to position [519, 0]
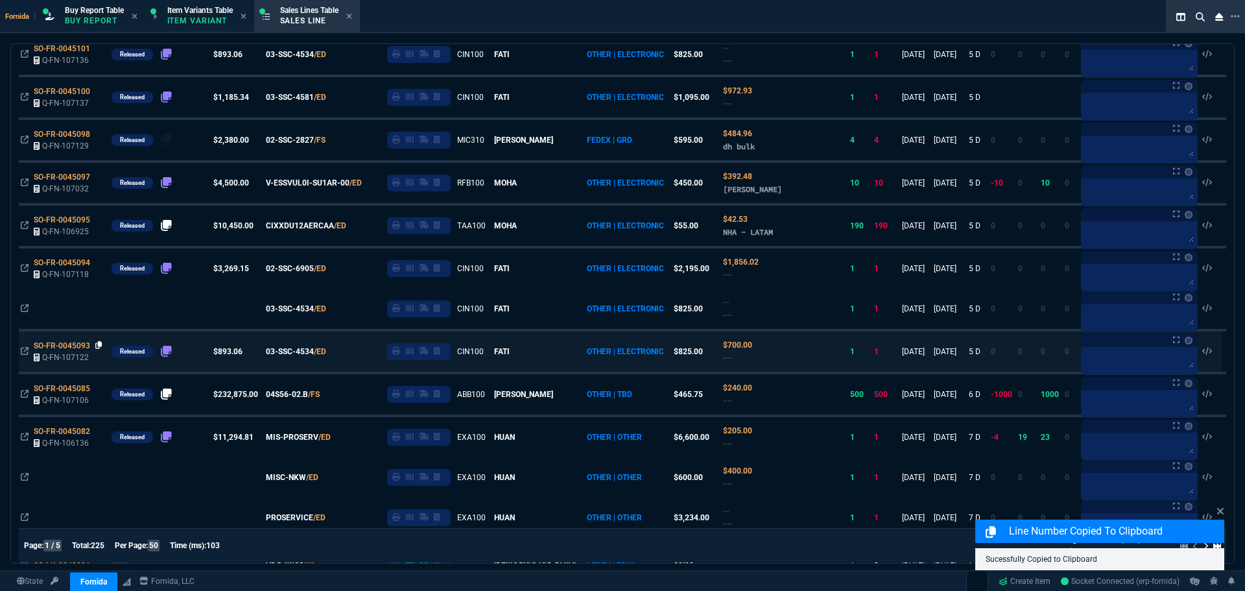
click at [97, 346] on icon at bounding box center [98, 345] width 7 height 8
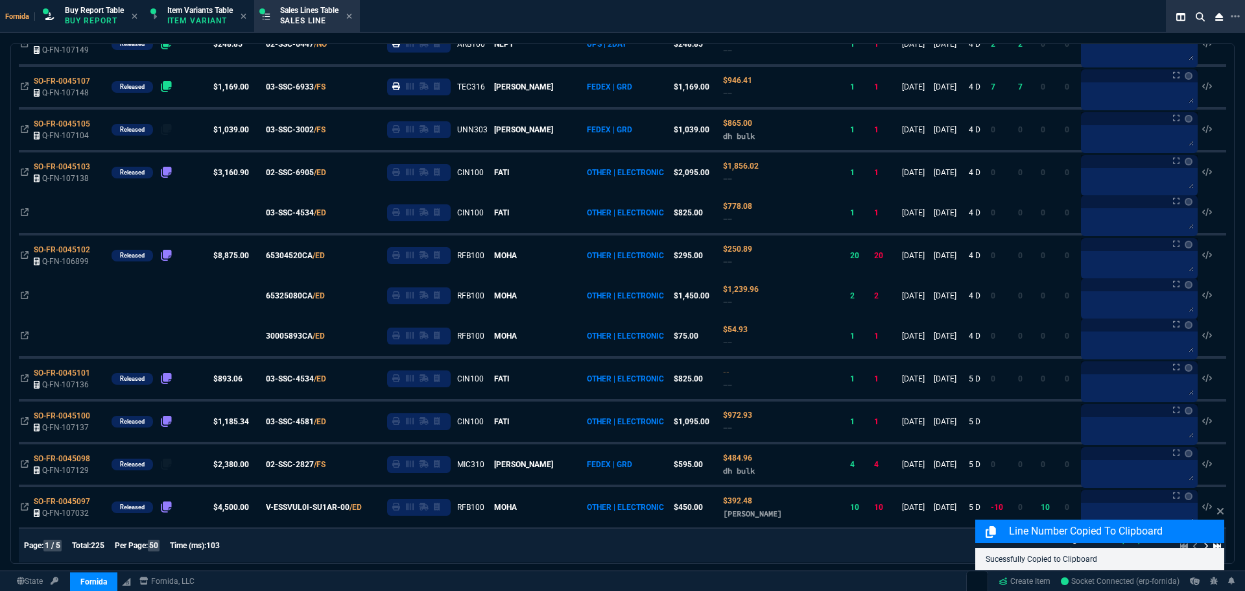
scroll to position [0, 0]
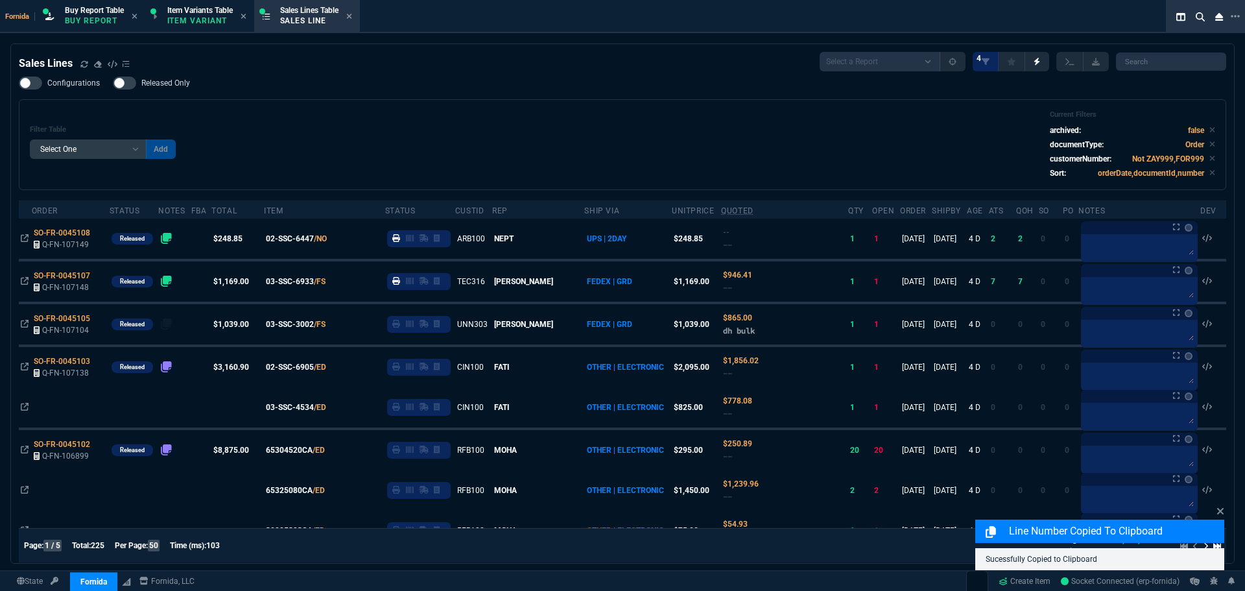
click at [570, 140] on div "Filter Table Select One Add Filter () Age () ATS () Cond (itemVariantCode) Cust…" at bounding box center [622, 144] width 1185 height 69
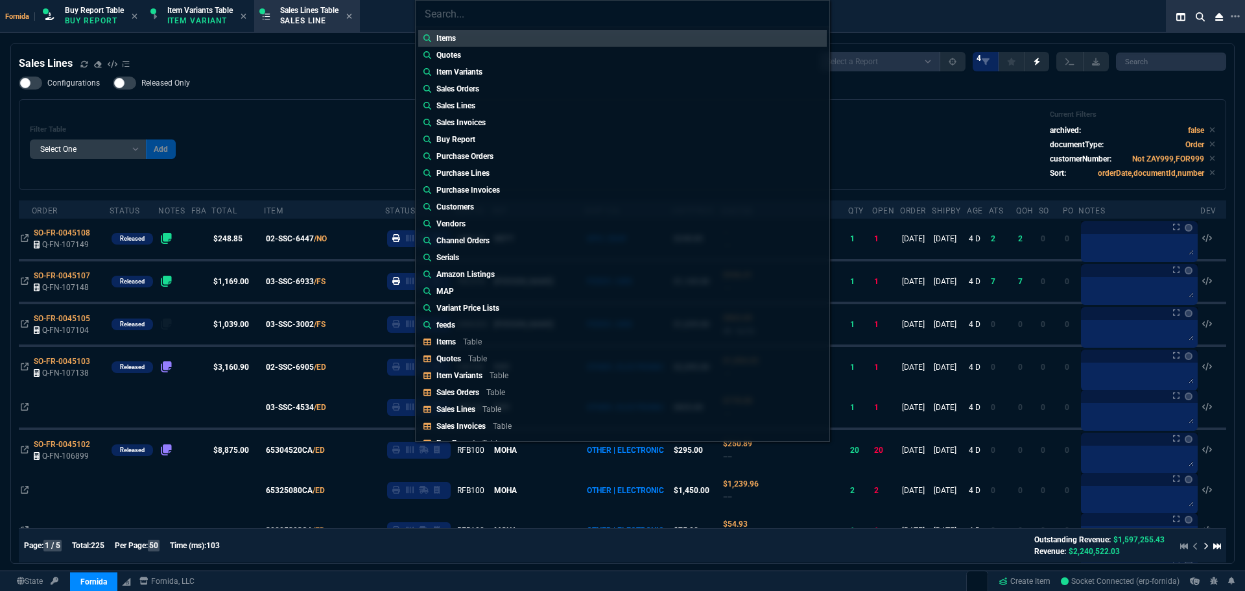
click at [311, 149] on div "Items Quotes Item Variants Sales Orders Sales Lines Sales Invoices Buy Report P…" at bounding box center [622, 295] width 1245 height 591
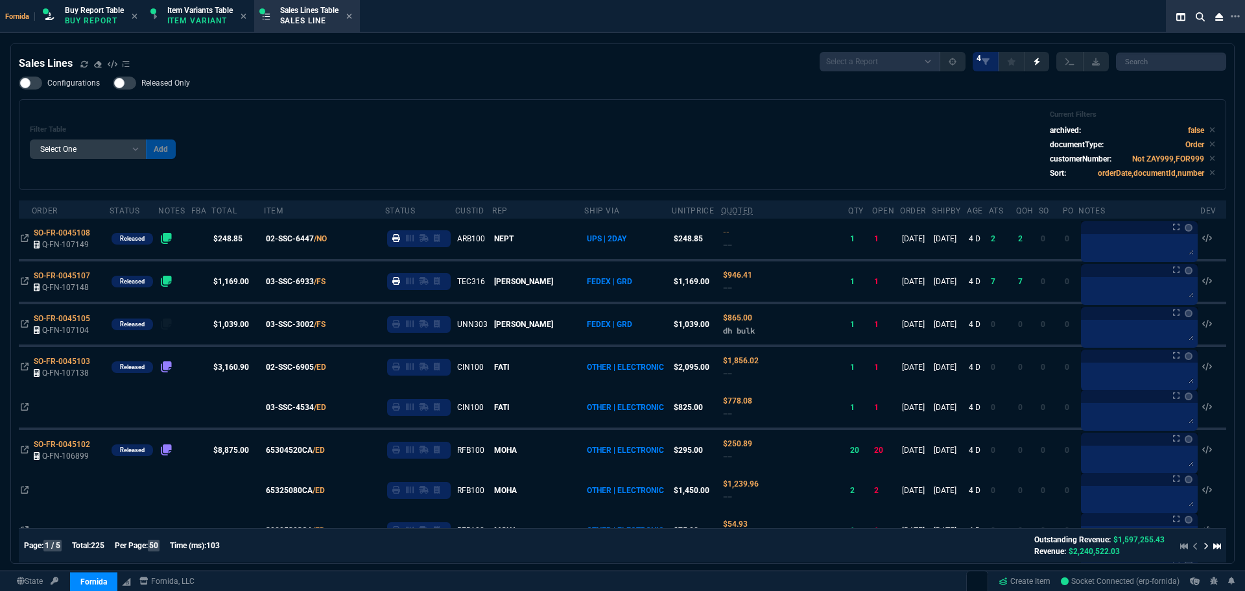
click at [433, 126] on div "Filter Table Select One Add Filter () Age () ATS () Cond (itemVariantCode) Cust…" at bounding box center [622, 144] width 1185 height 69
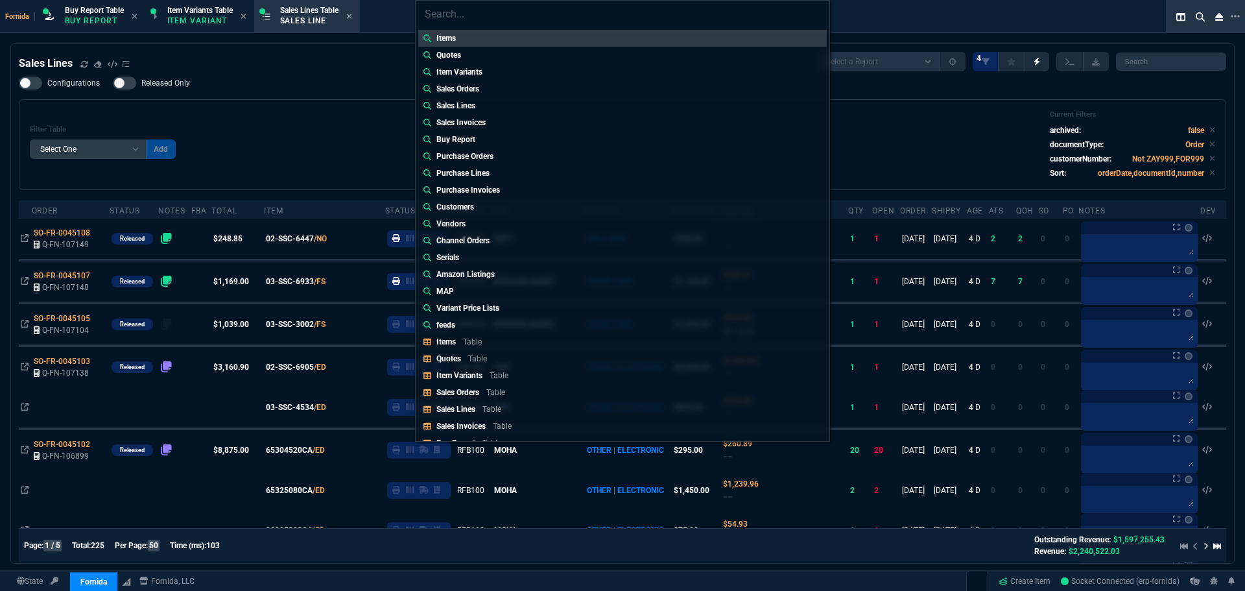
type input "Sales Orders: SO-FR-0045103"
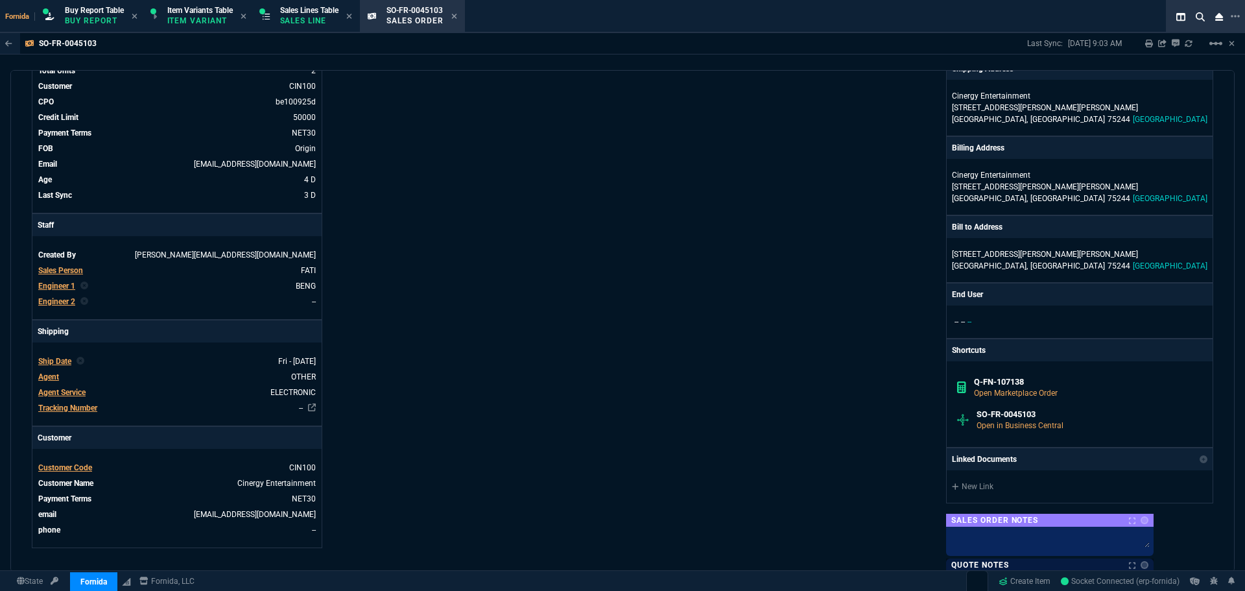
scroll to position [259, 0]
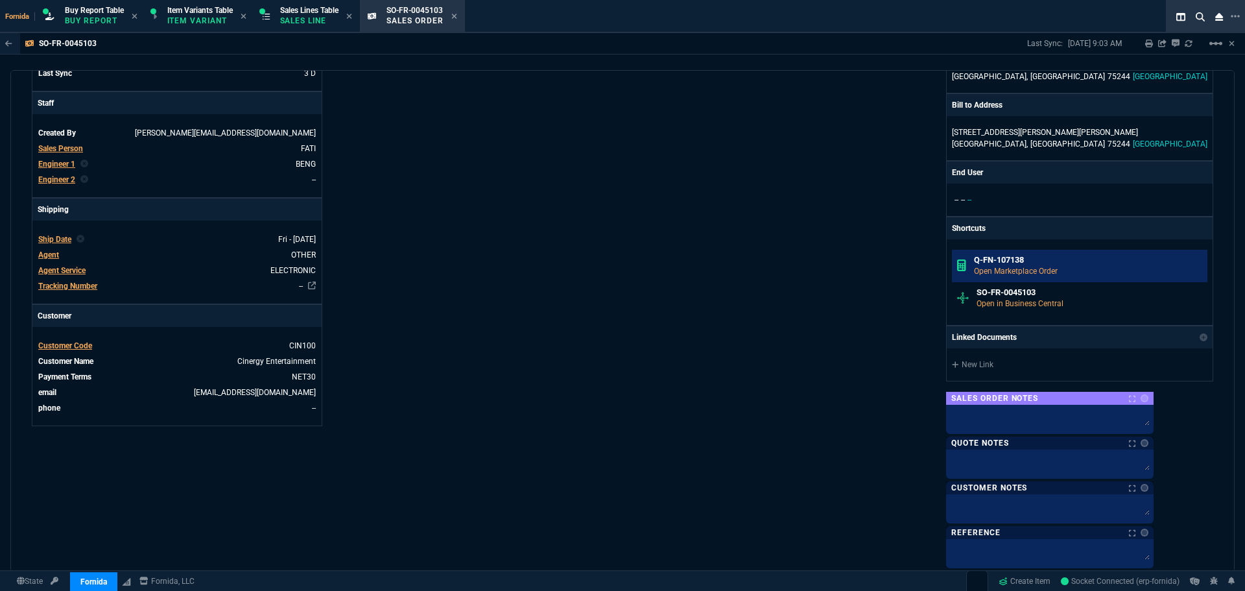
click at [1066, 273] on p "Open Marketplace Order" at bounding box center [1088, 271] width 229 height 12
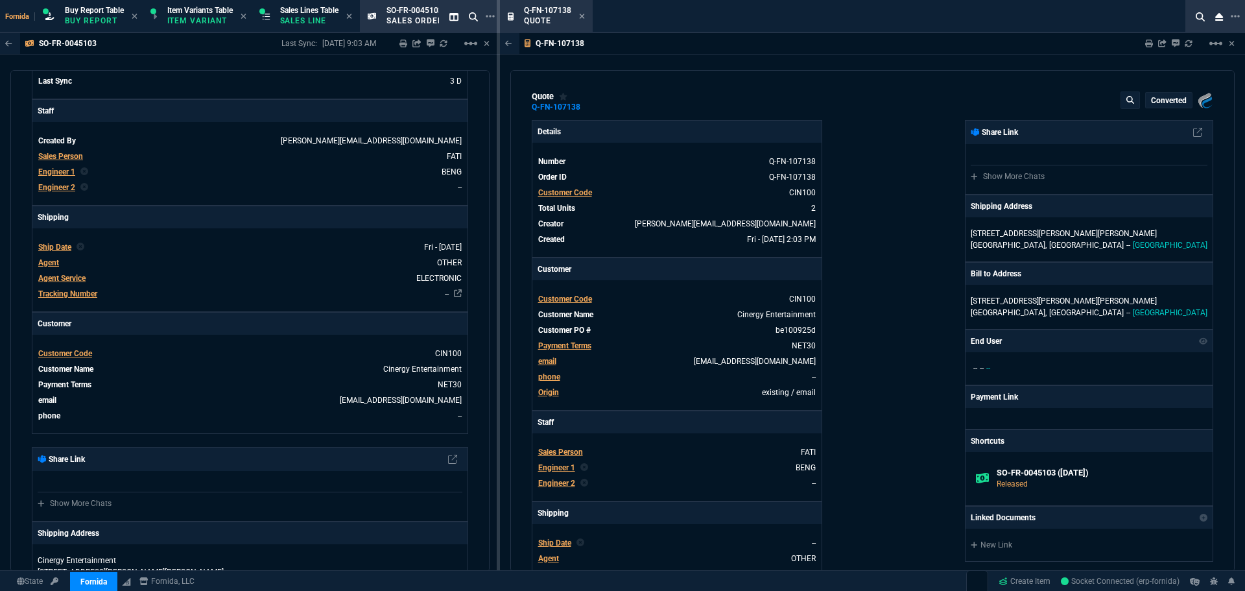
type input "11"
type input "239"
type input "6"
type input "47"
type input "25"
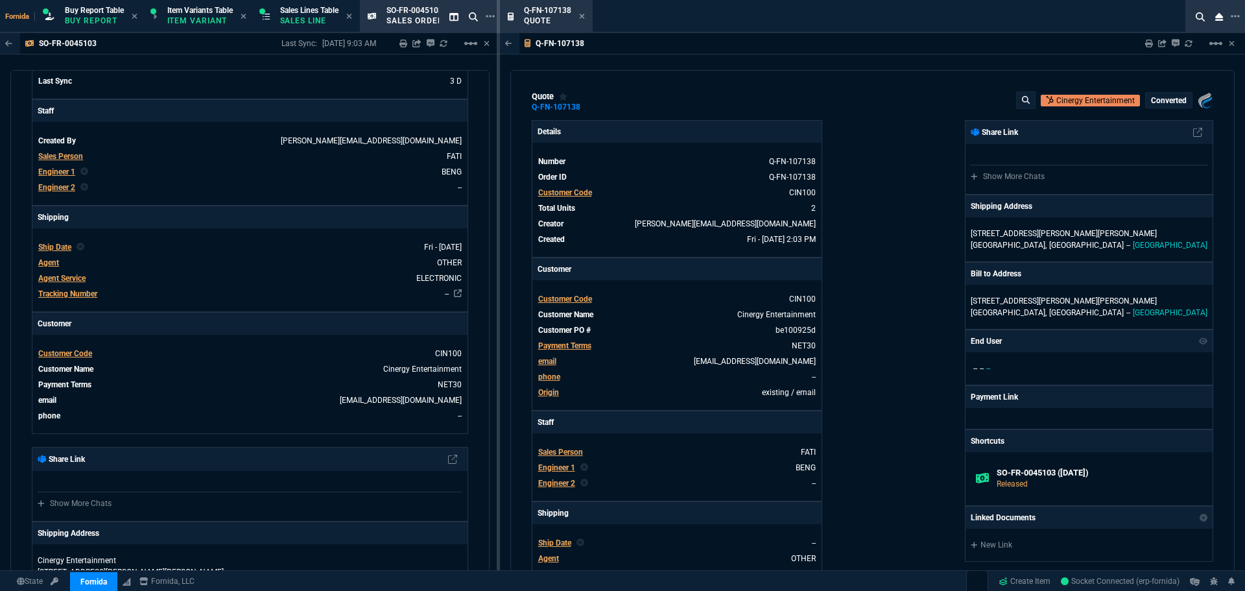
type input "1198"
type input "31"
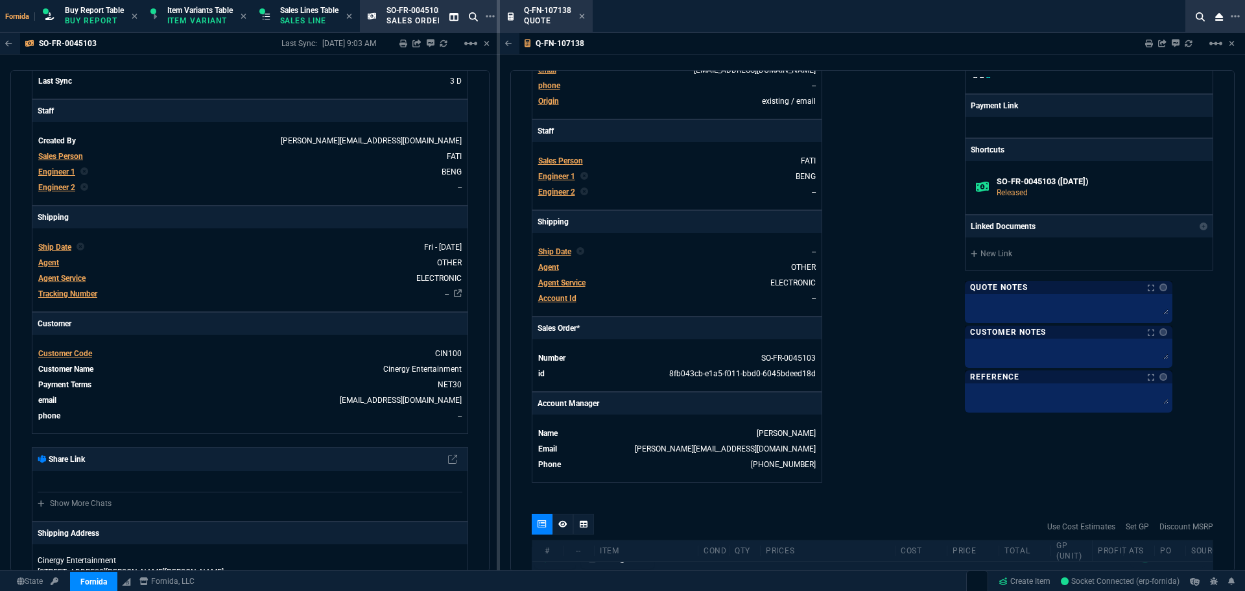
scroll to position [454, 0]
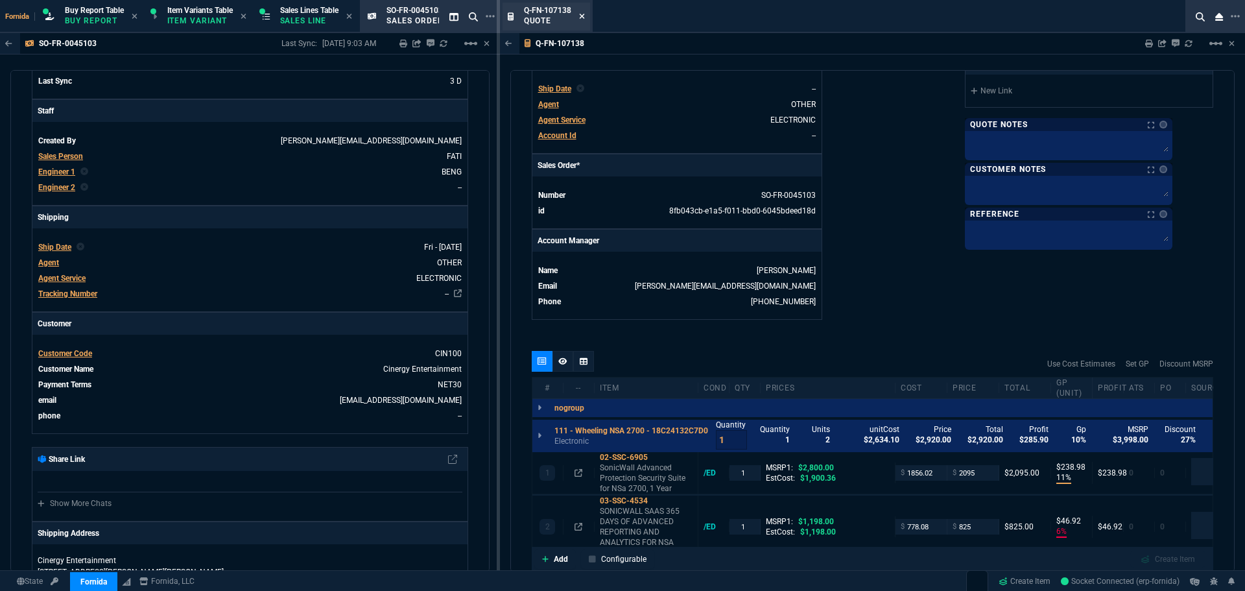
click at [580, 14] on icon at bounding box center [581, 16] width 5 height 5
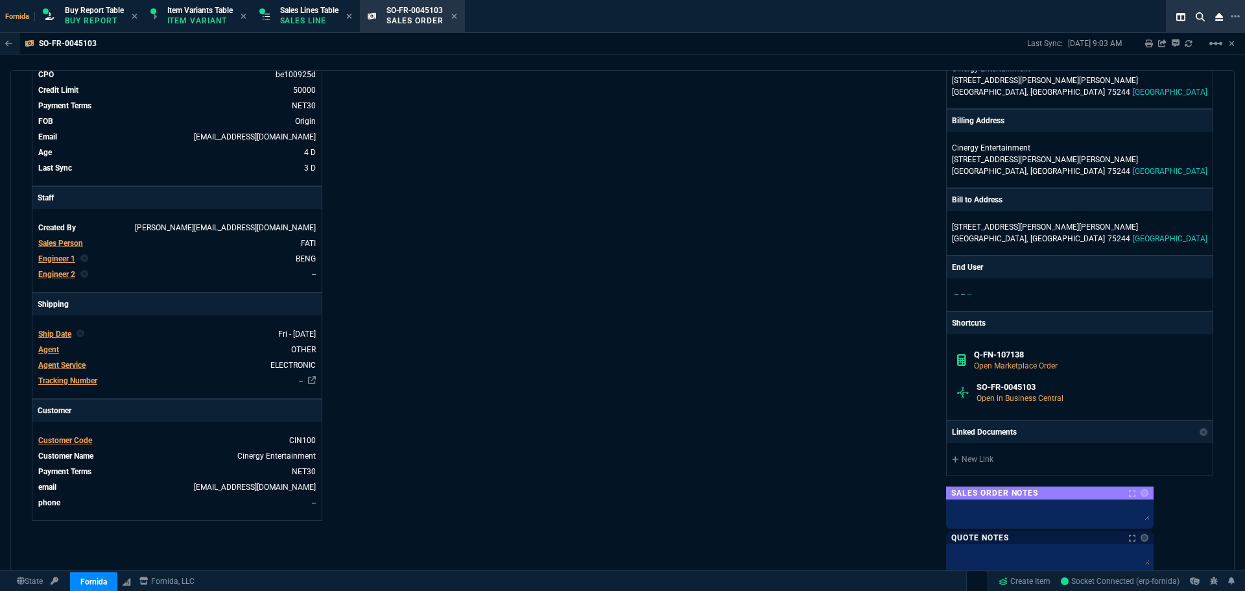
scroll to position [0, 0]
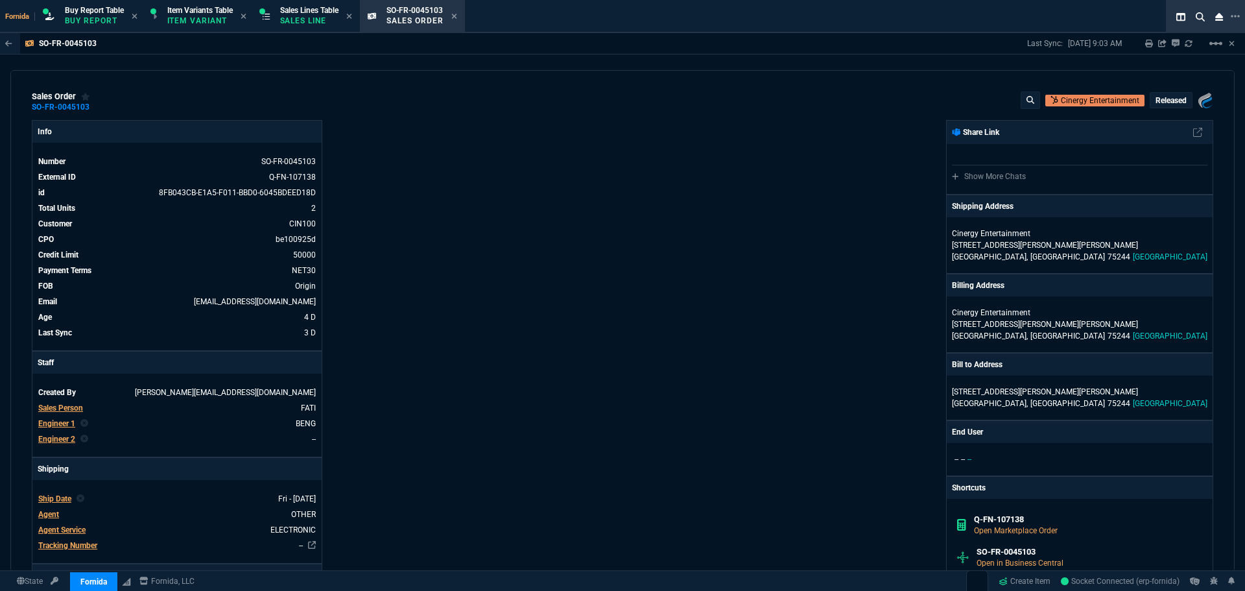
click at [1027, 102] on icon at bounding box center [1031, 100] width 8 height 8
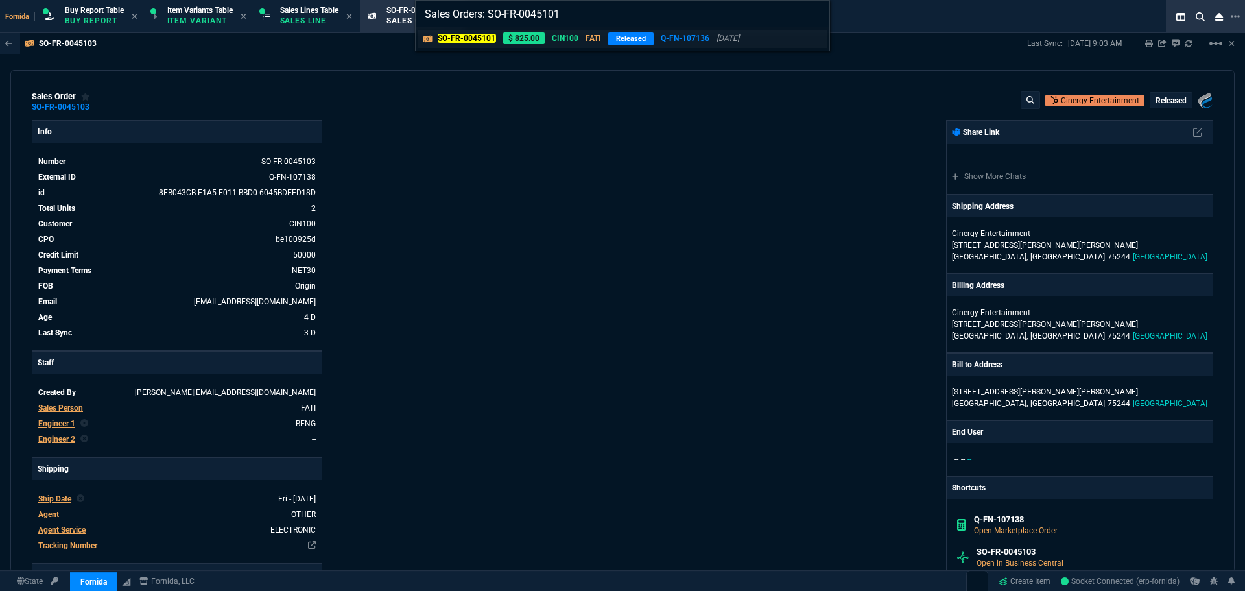
type input "Sales Orders: SO-FR-0045101"
click at [521, 42] on p "$ 825.00" at bounding box center [524, 38] width 42 height 12
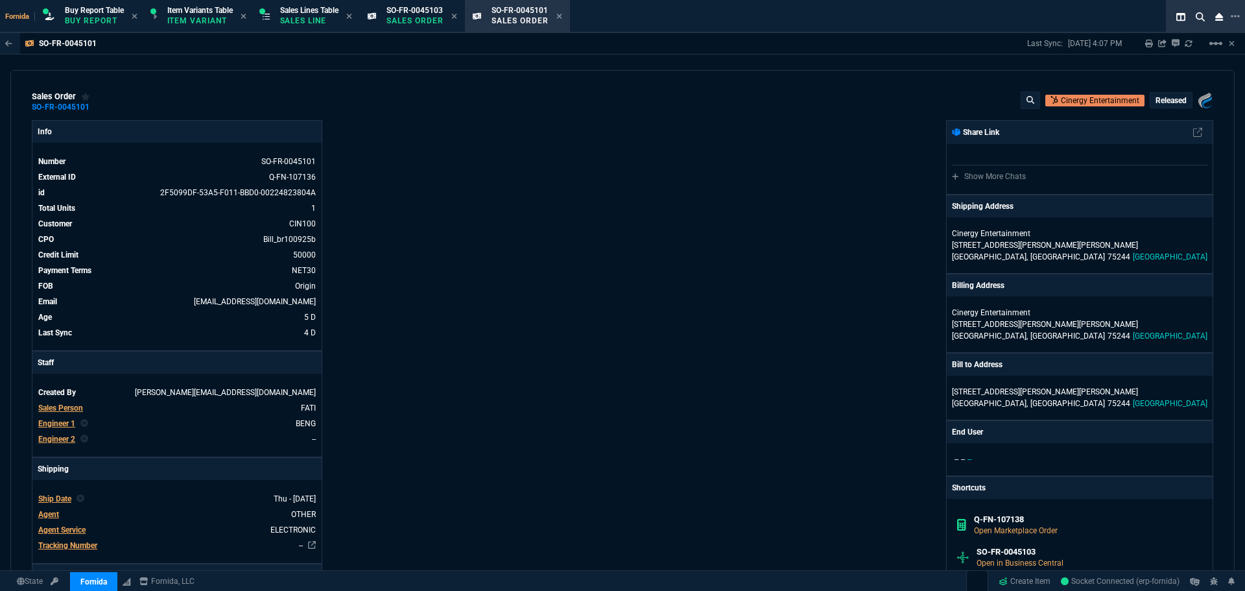
click at [457, 15] on icon at bounding box center [454, 16] width 6 height 8
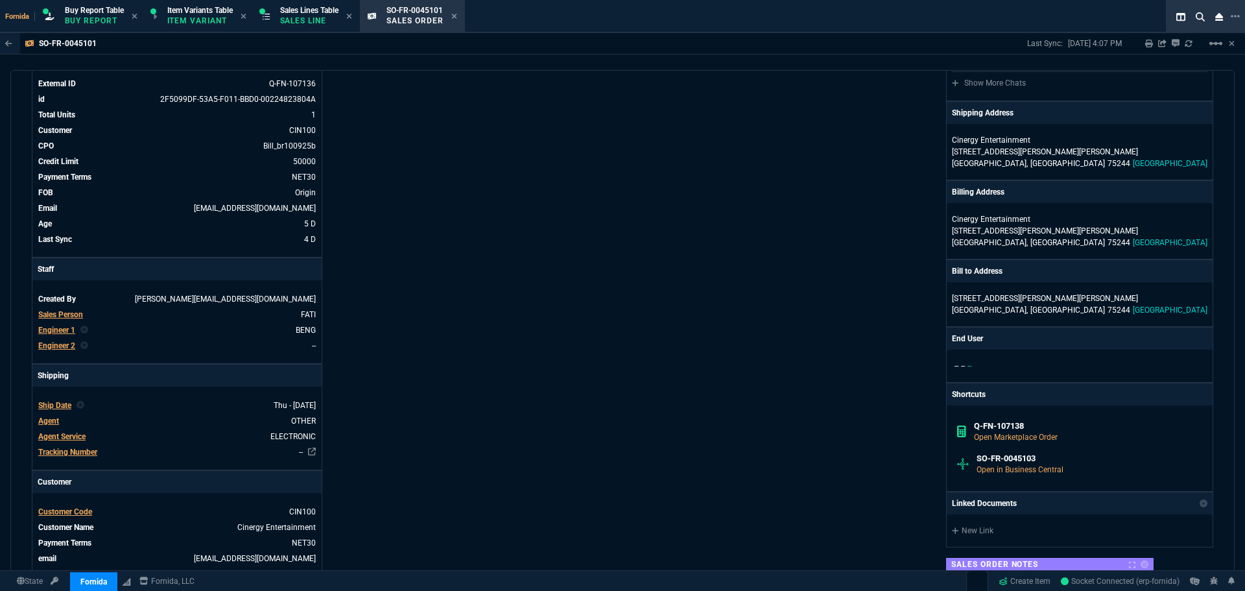
scroll to position [195, 0]
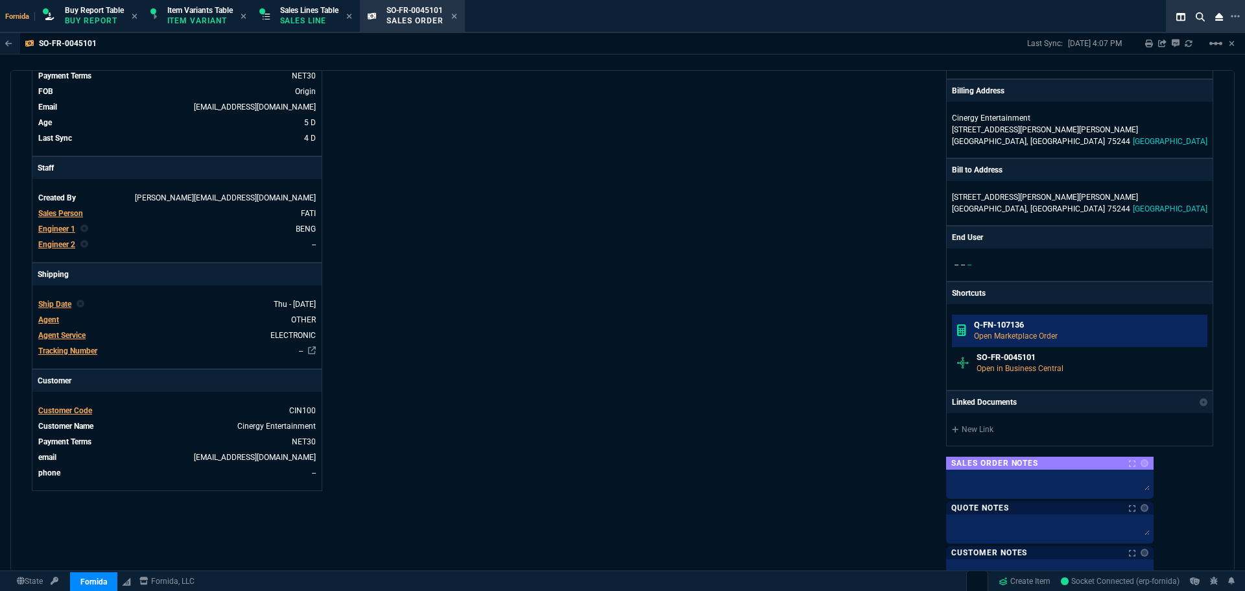
click at [1097, 323] on h6 "Q-FN-107136" at bounding box center [1088, 325] width 229 height 10
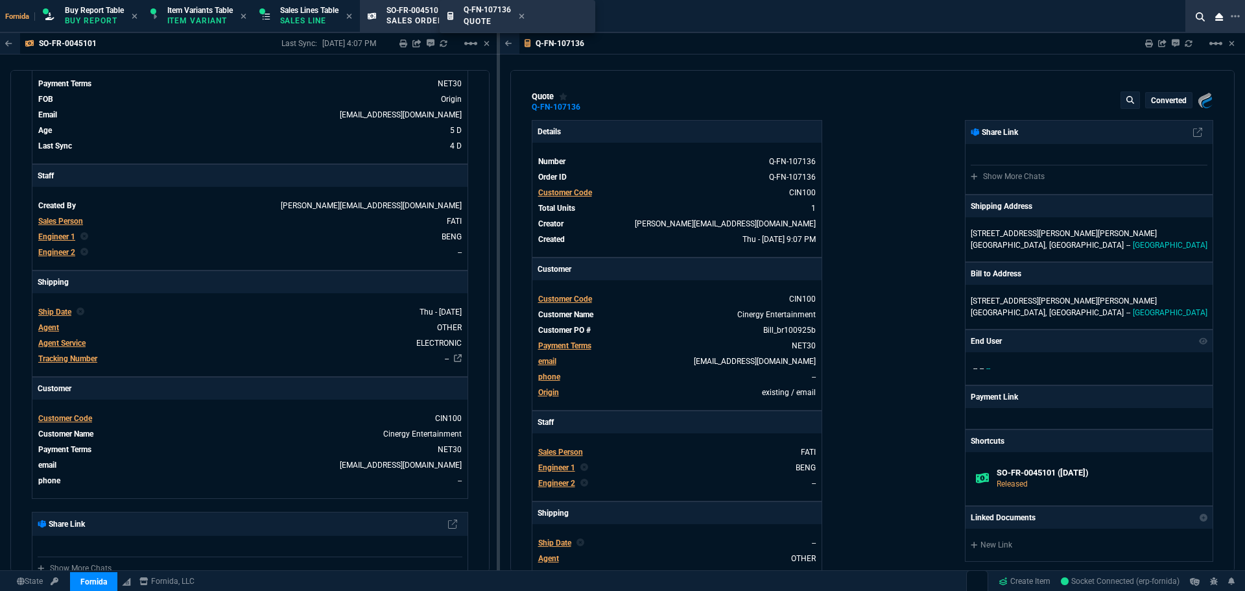
type input "100"
type input "825"
drag, startPoint x: 482, startPoint y: 16, endPoint x: 411, endPoint y: 16, distance: 71.3
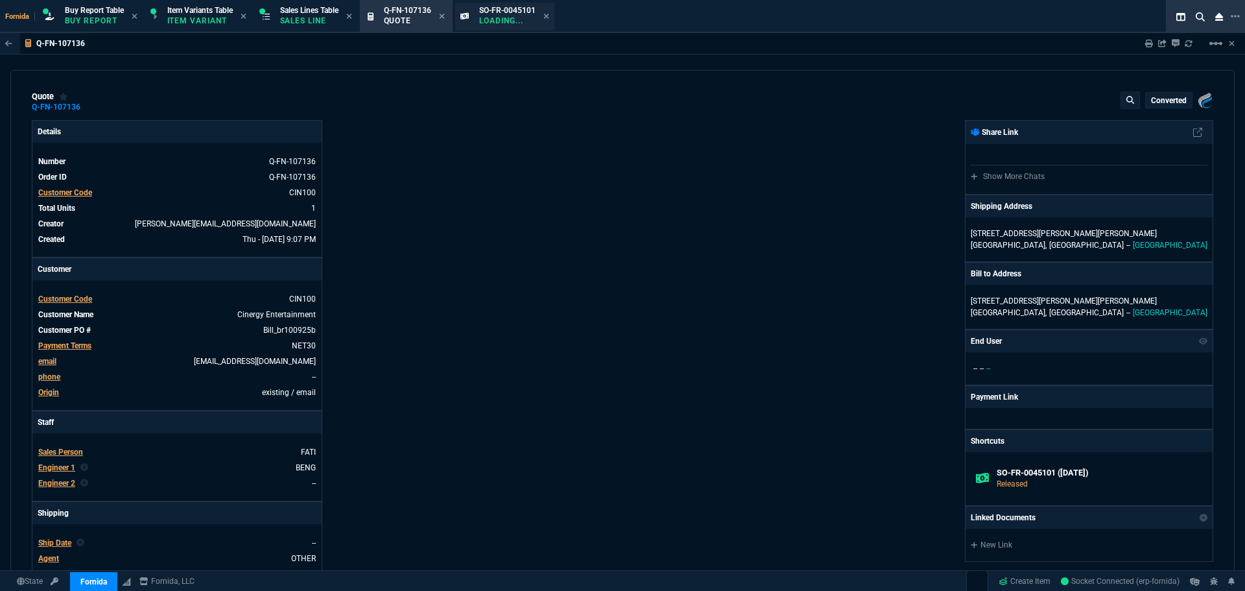
type input "100"
type input "825"
click at [549, 17] on icon at bounding box center [546, 16] width 5 height 5
type input "1198"
type input "31"
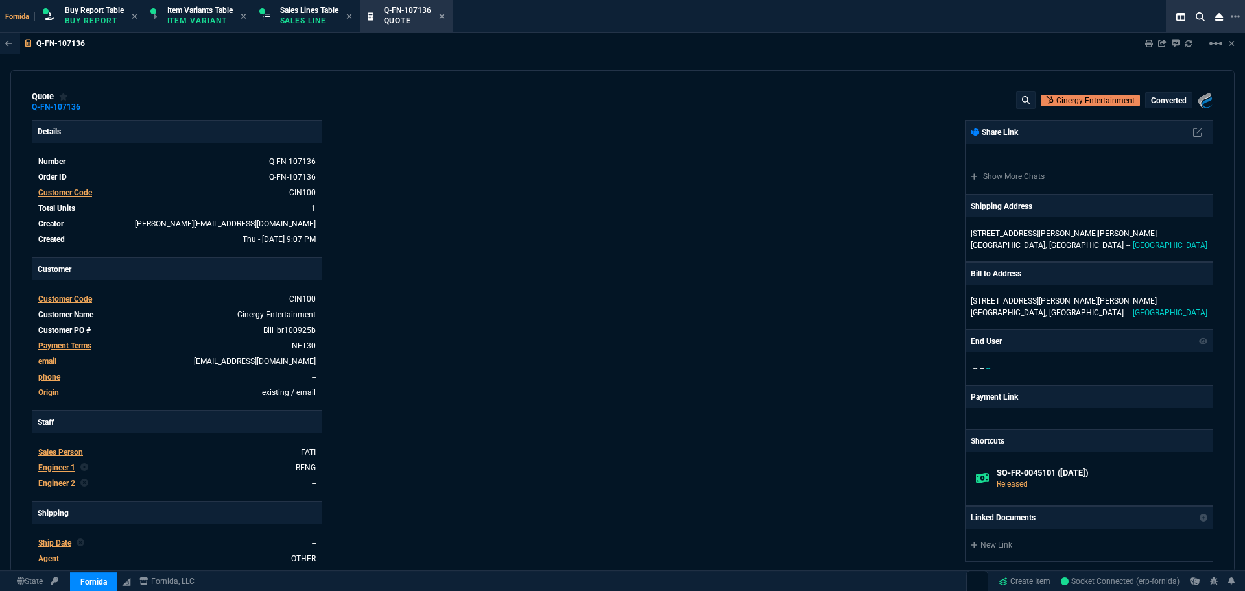
click at [512, 268] on div "Details Number Q-FN-107136 Order ID Q-FN-107136 Customer Code CIN100 Total Unit…" at bounding box center [327, 447] width 591 height 654
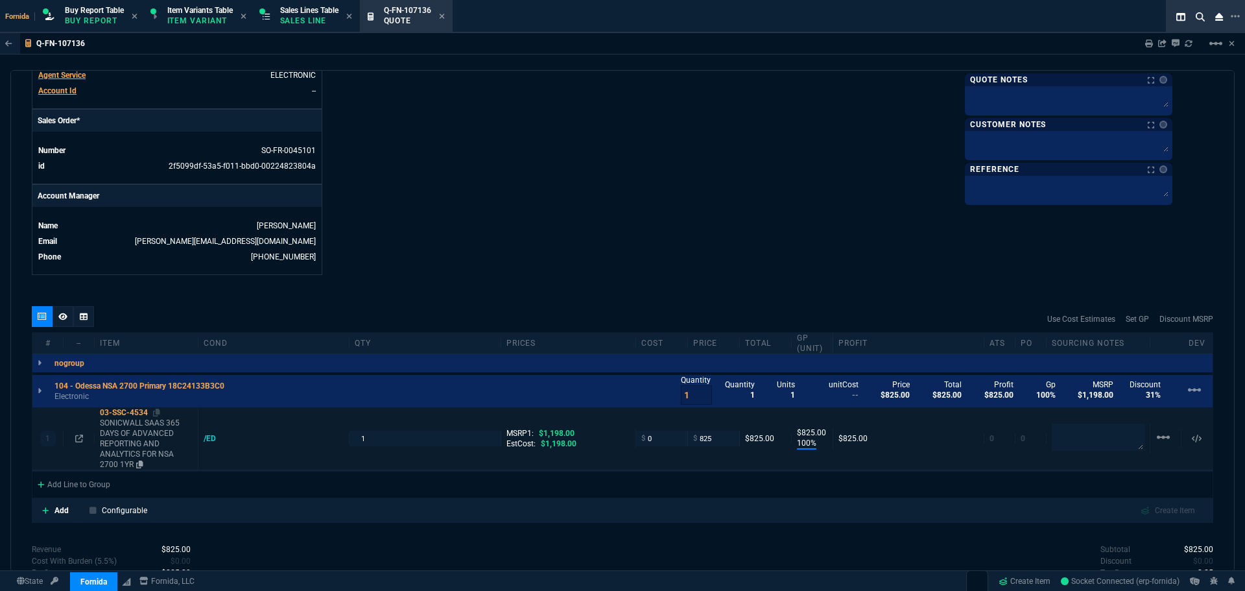
scroll to position [584, 0]
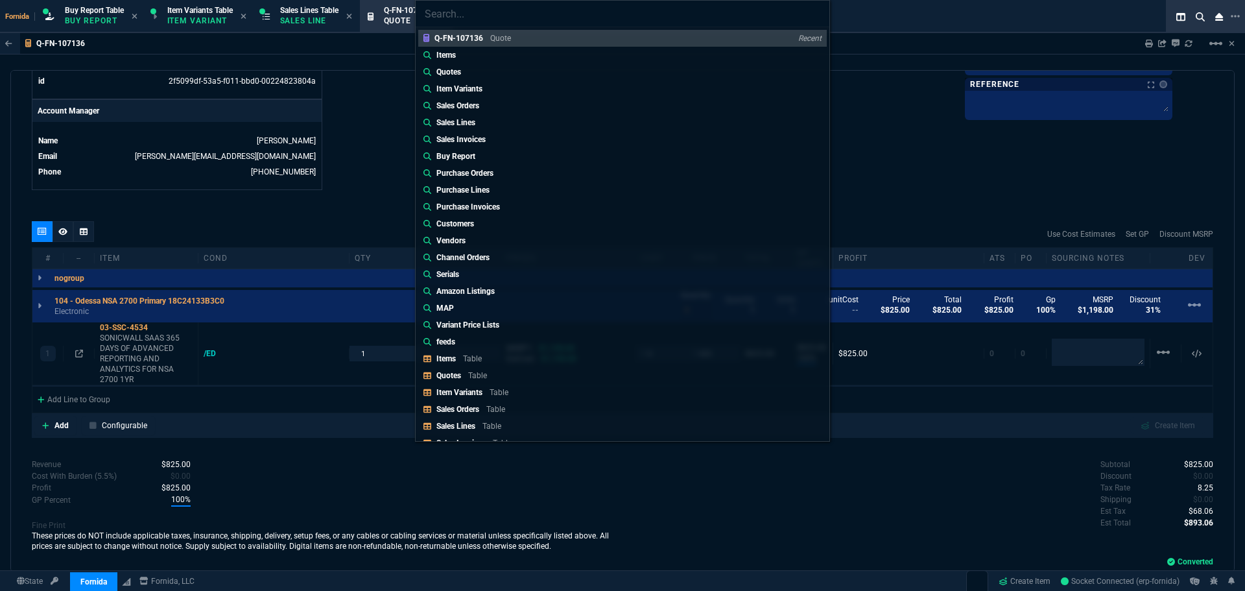
type input "Sales Orders: SO-FR-0045100"
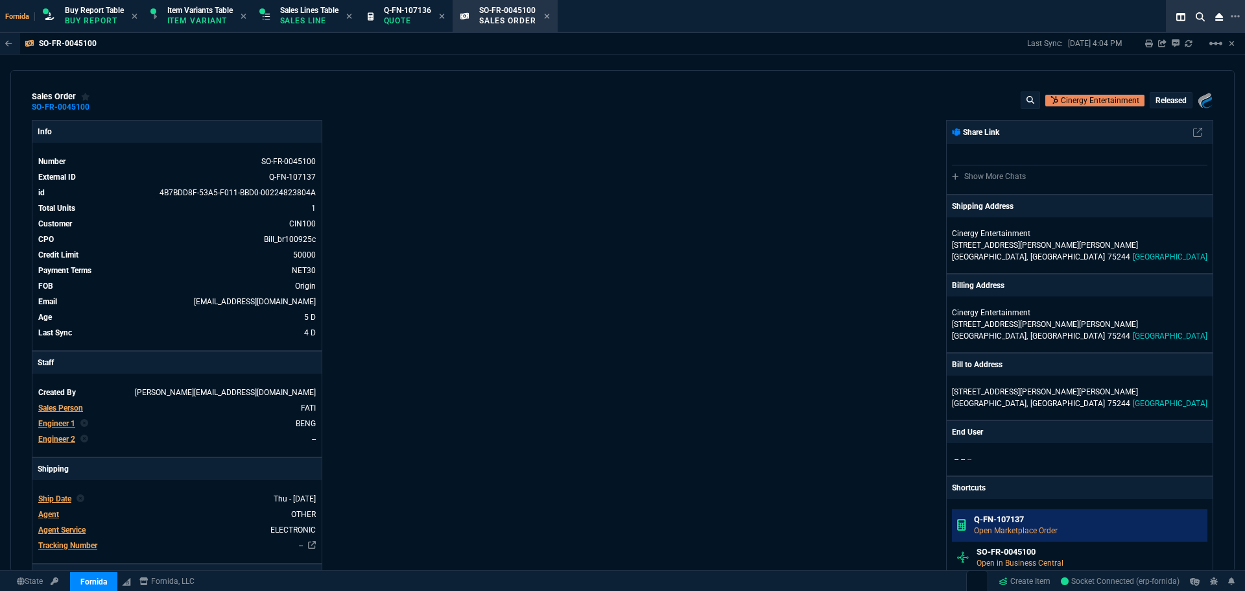
scroll to position [195, 0]
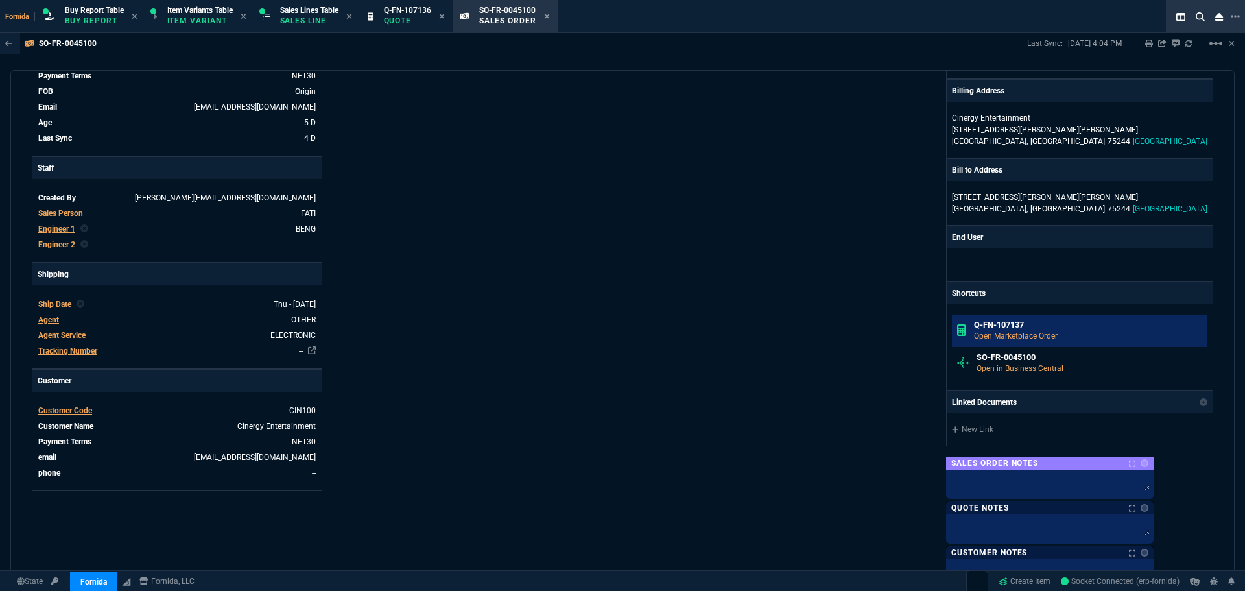
click at [1076, 326] on h6 "Q-FN-107137" at bounding box center [1088, 325] width 229 height 10
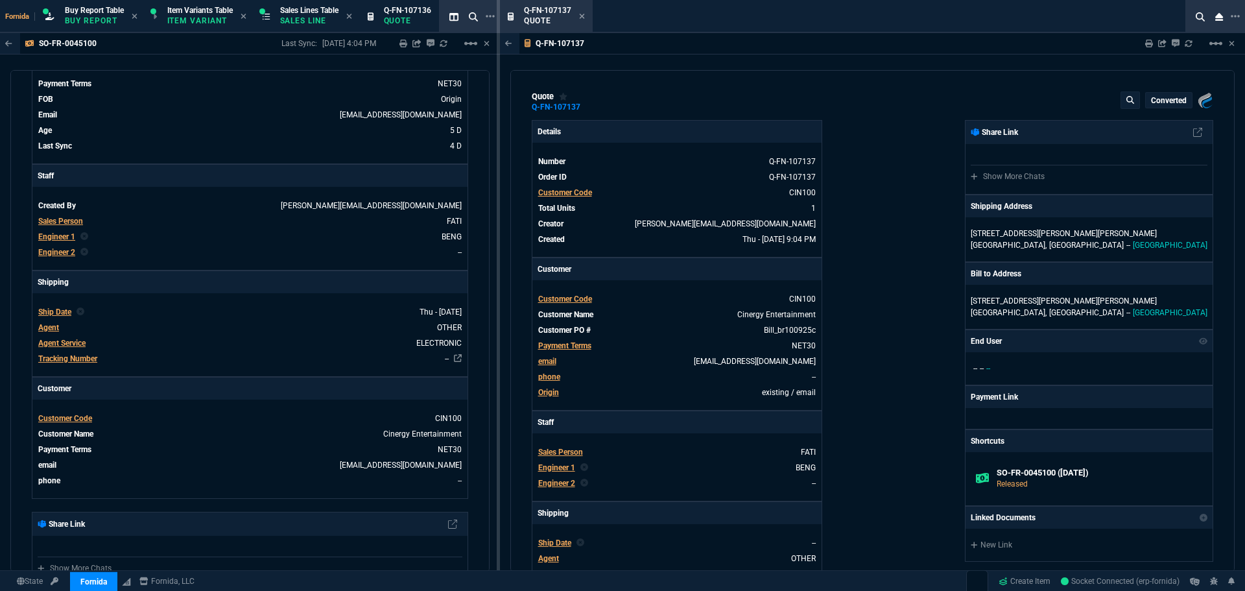
type input "11"
type input "122"
type input "27"
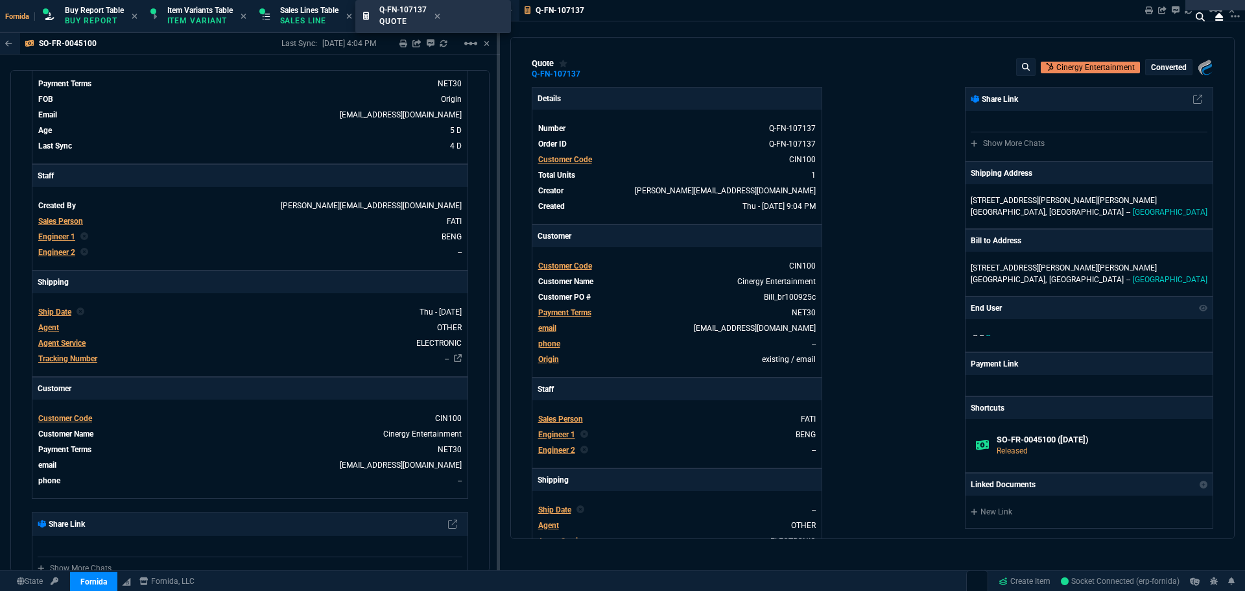
drag, startPoint x: 411, startPoint y: 20, endPoint x: 427, endPoint y: 26, distance: 17.8
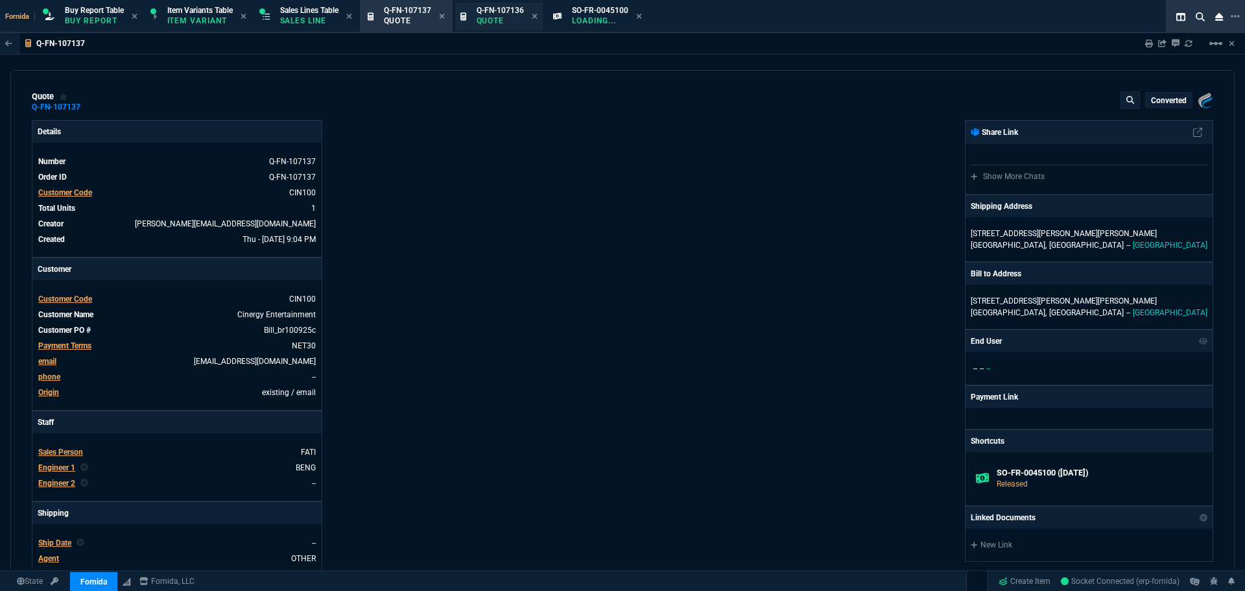
scroll to position [0, 0]
type input "11"
type input "122"
type input "27"
click at [537, 17] on icon at bounding box center [534, 16] width 5 height 5
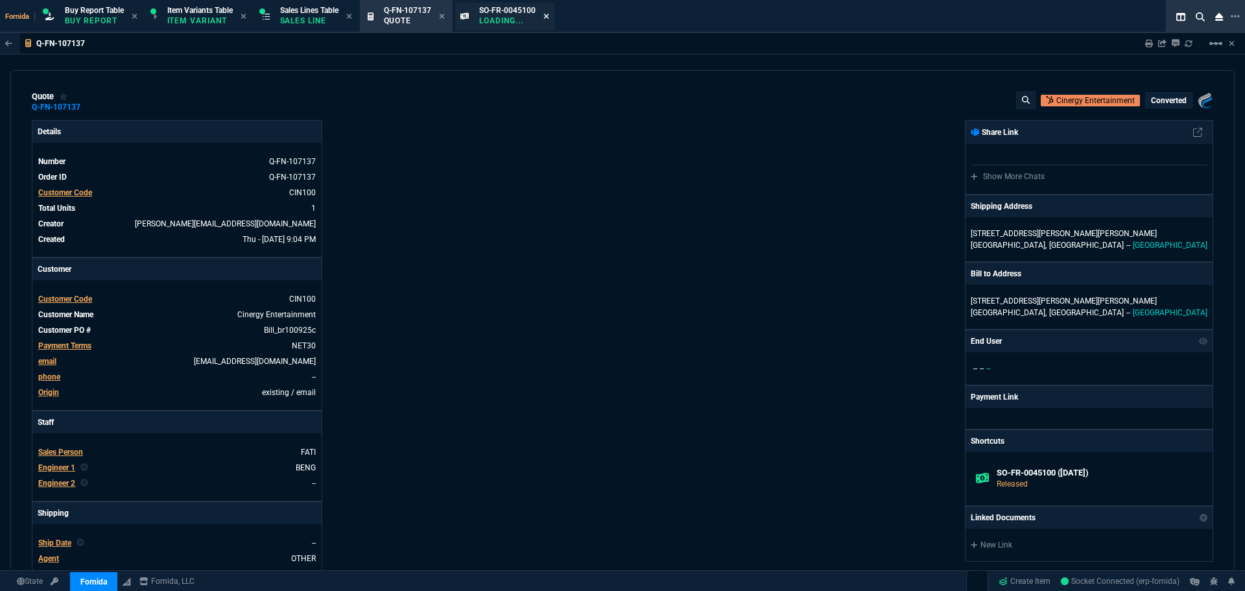
click at [549, 16] on icon at bounding box center [546, 16] width 5 height 5
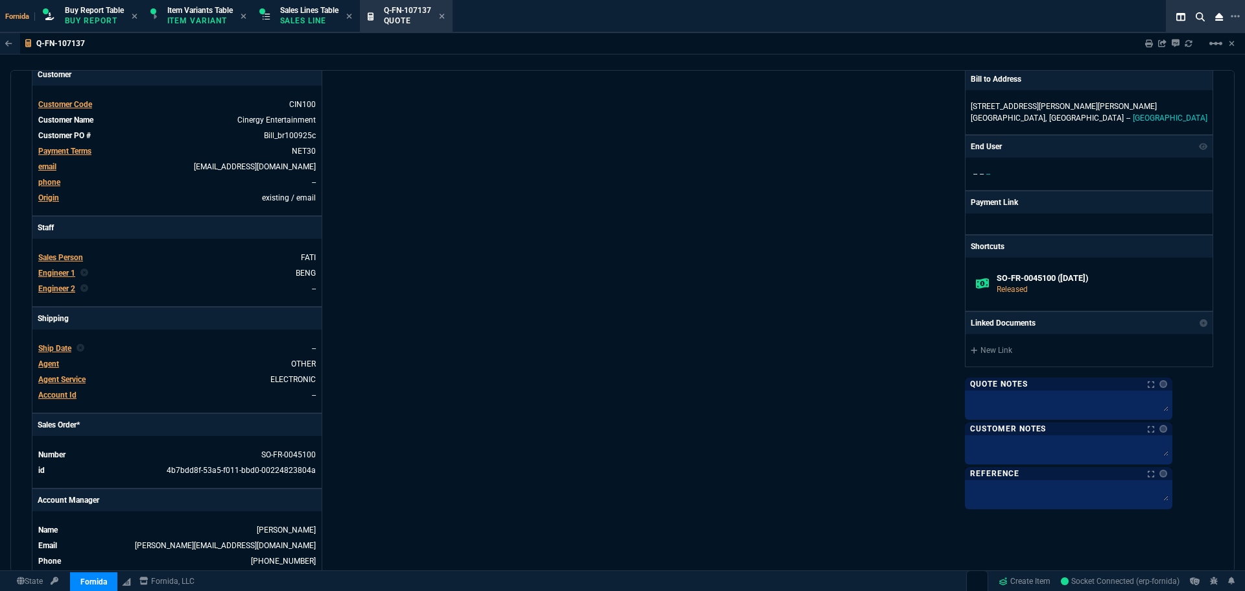
scroll to position [389, 0]
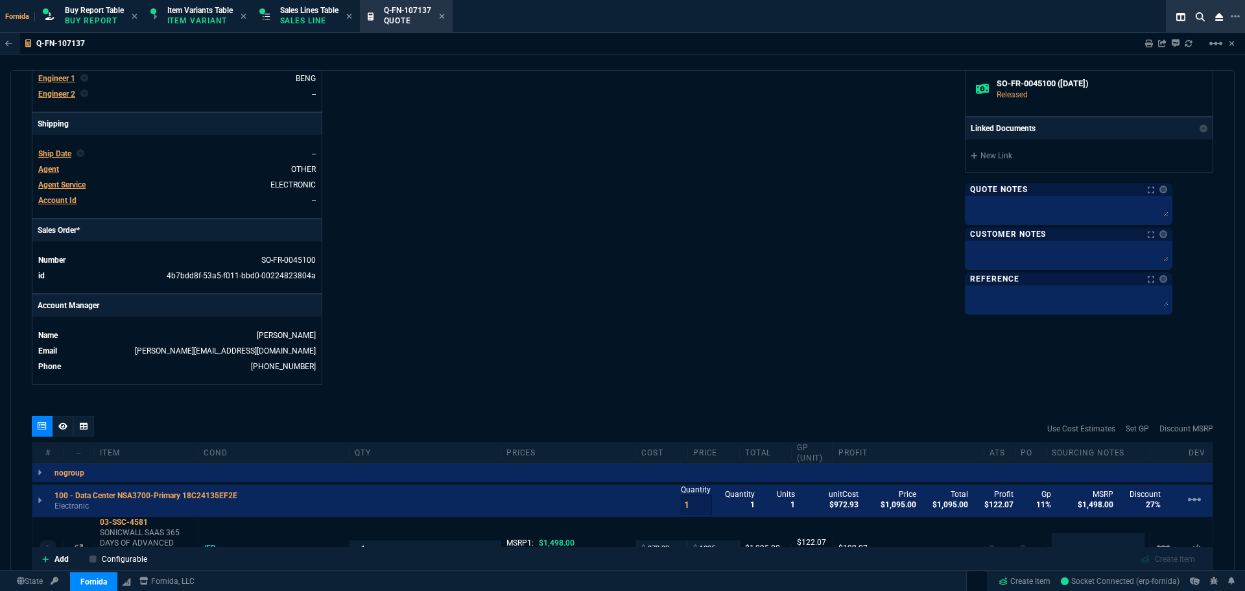
click at [479, 143] on div "Details Number Q-FN-107137 Order ID Q-FN-107137 Customer Code CIN100 Total Unit…" at bounding box center [327, 58] width 591 height 654
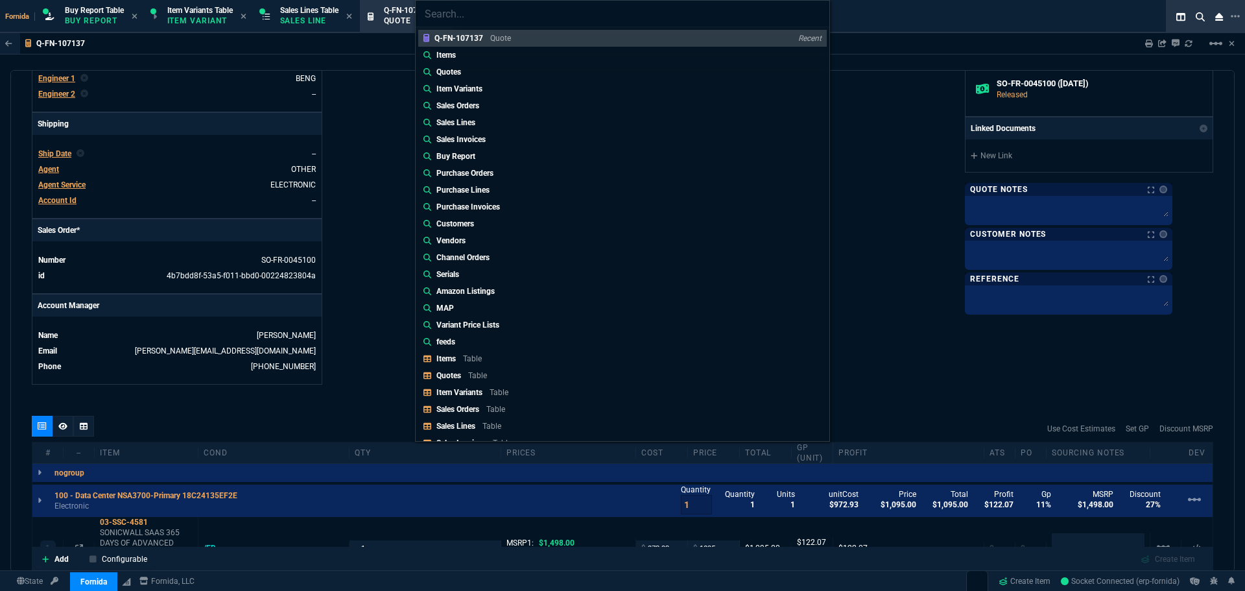
type input "Sales Orders: SO-FR-0045094"
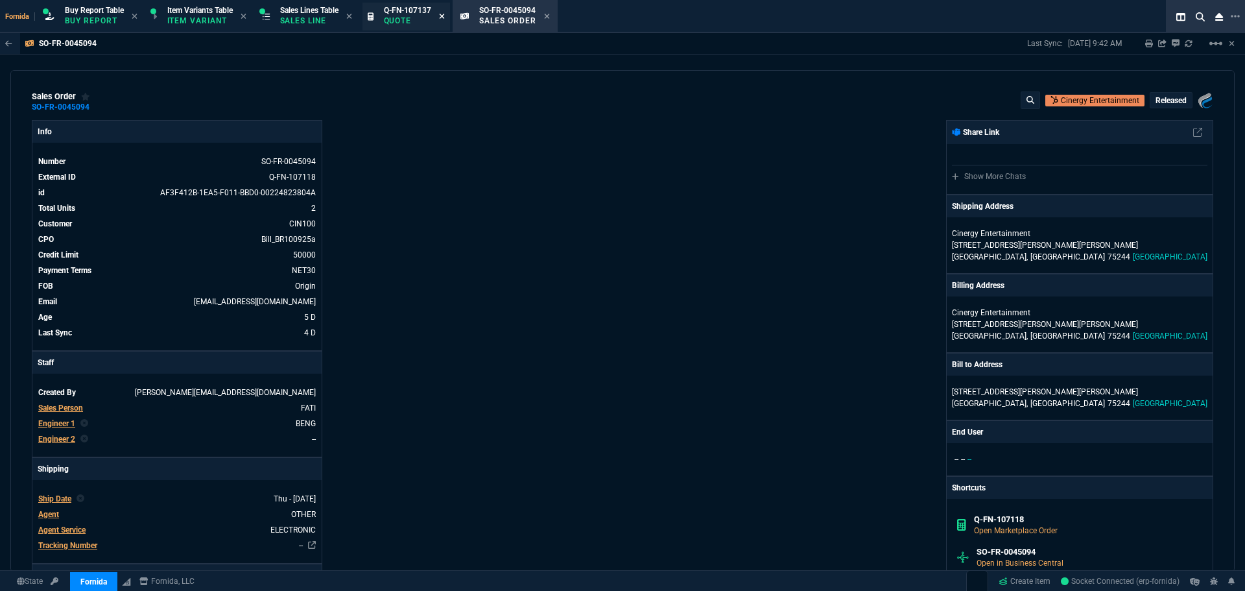
click at [445, 20] on fa-icon at bounding box center [442, 16] width 6 height 9
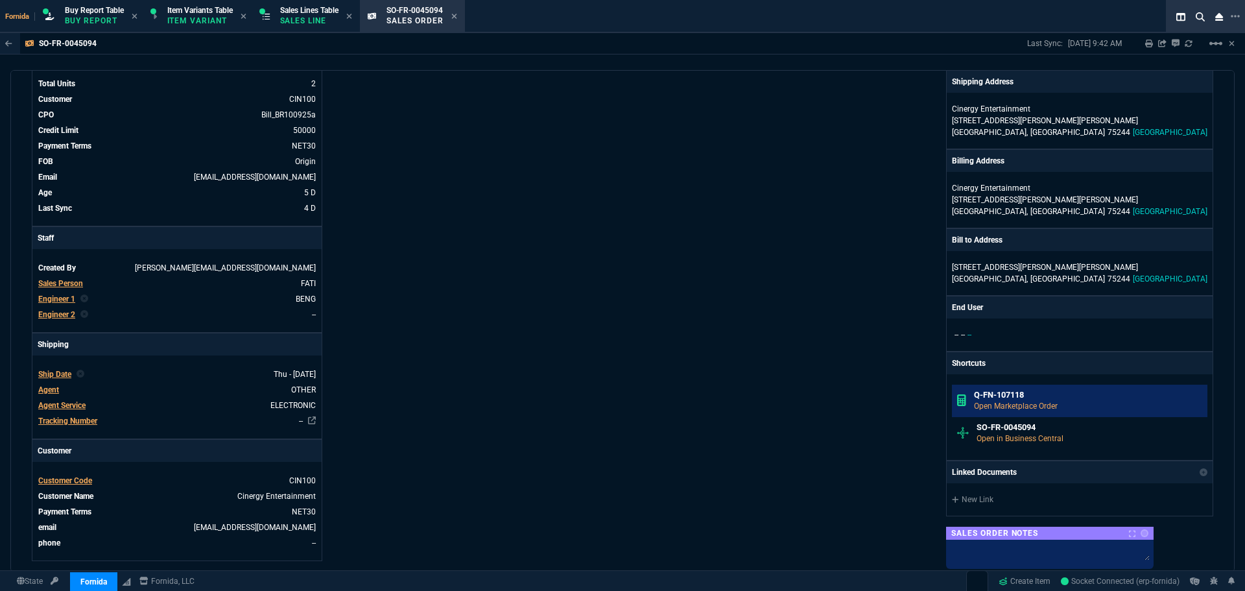
scroll to position [130, 0]
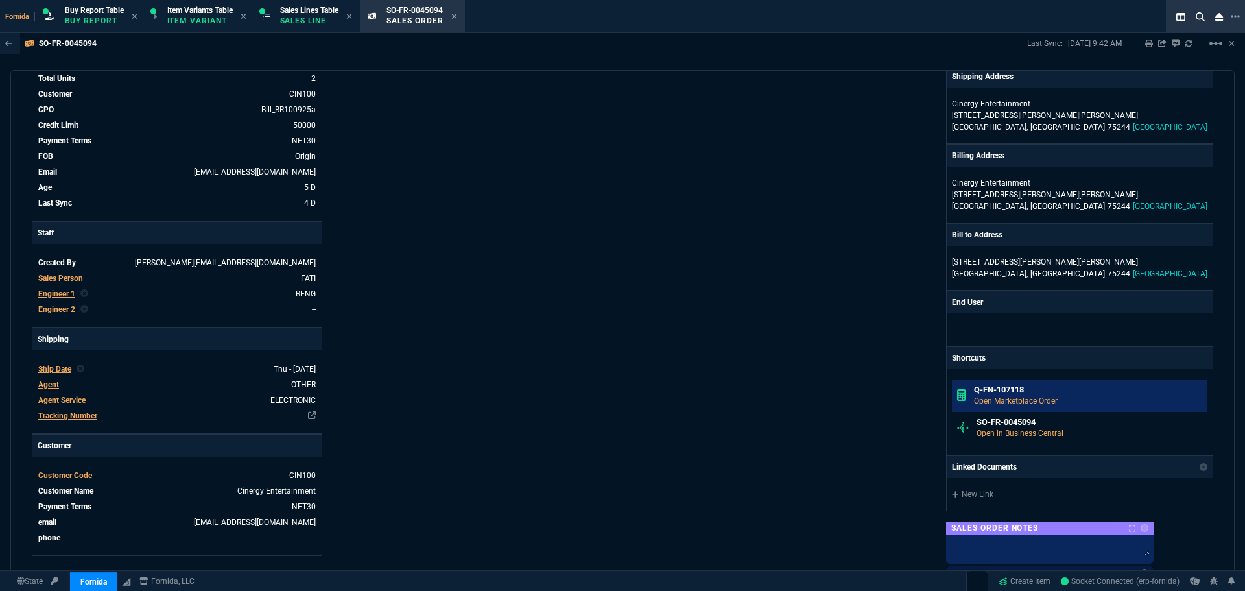
click at [1050, 399] on p "Open Marketplace Order" at bounding box center [1088, 401] width 229 height 12
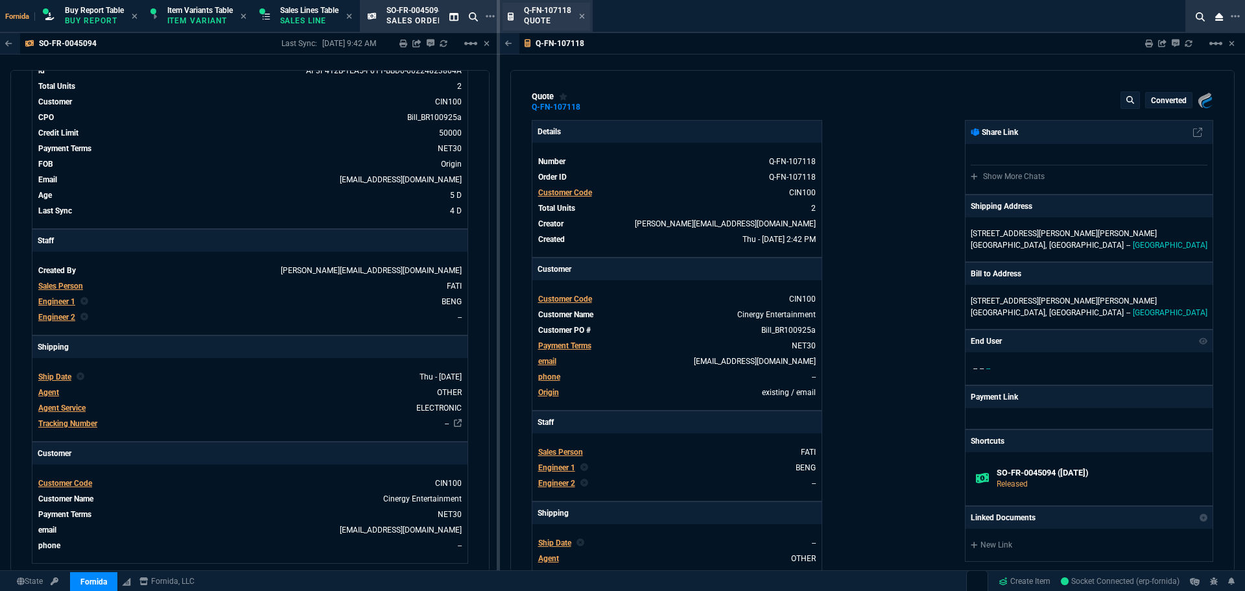
type input "15"
type input "339"
type input "100"
type input "825"
type input "23"
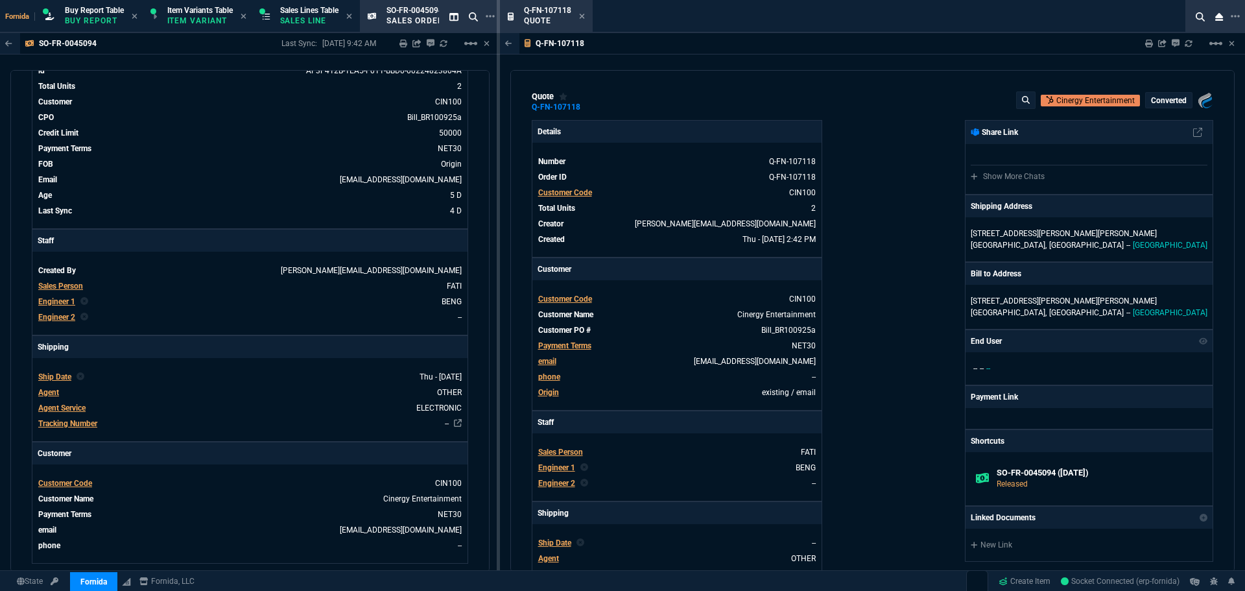
drag, startPoint x: 562, startPoint y: 10, endPoint x: 418, endPoint y: 14, distance: 144.0
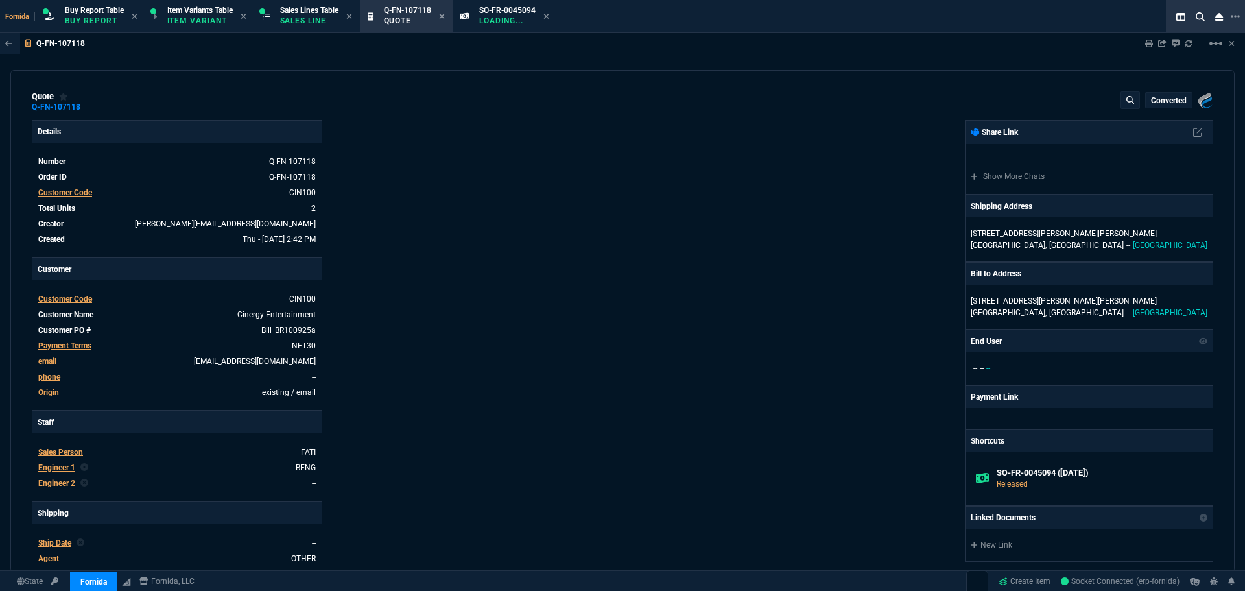
type input "15"
type input "339"
type input "100"
type input "825"
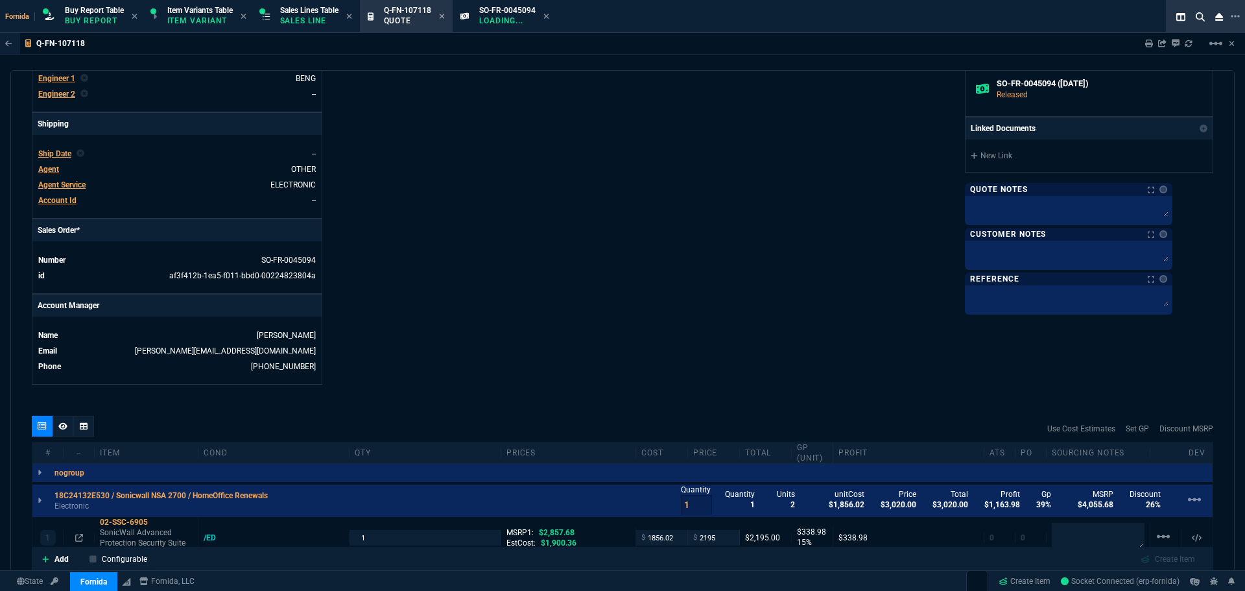
type input "23"
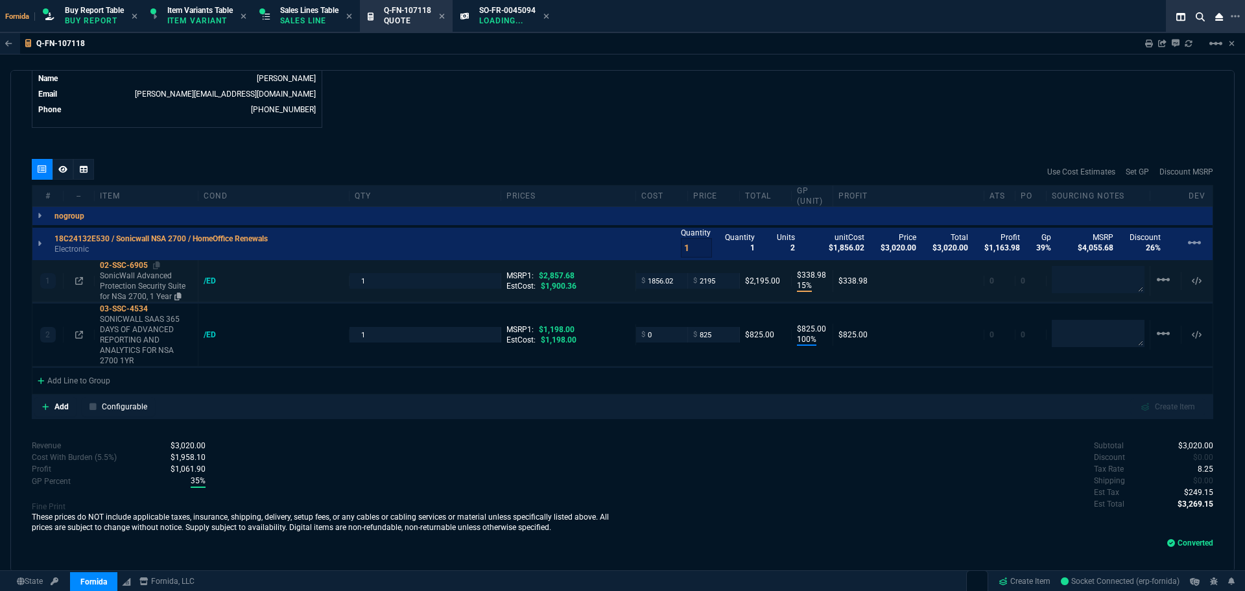
scroll to position [649, 0]
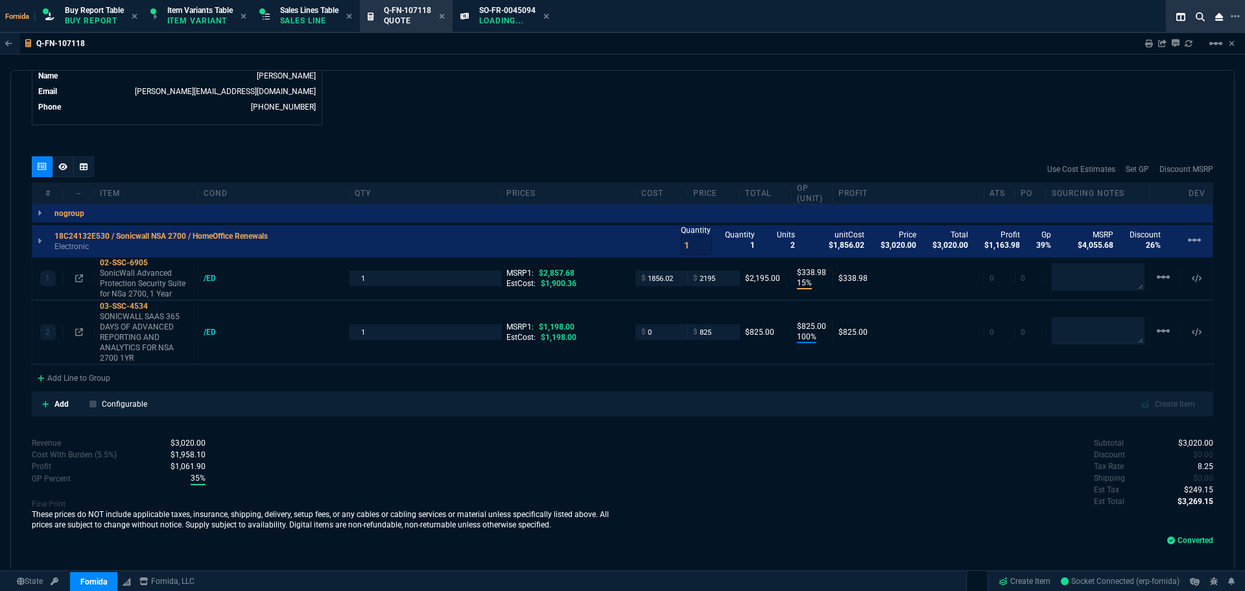
type input "1198"
type input "31"
click at [559, 147] on div "quote Q-FN-107118 Cinergy Entertainment converted Fornida, LLC [STREET_ADDRESS]…" at bounding box center [622, 321] width 1224 height 502
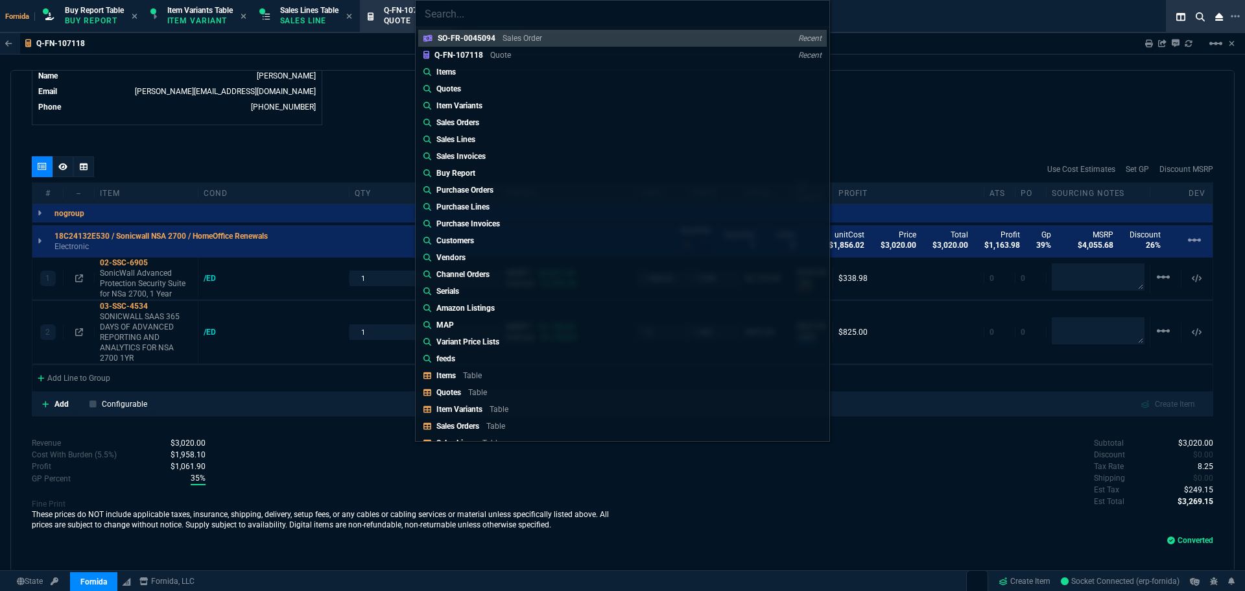
type input "Sales Orders: SO-FR-0045093"
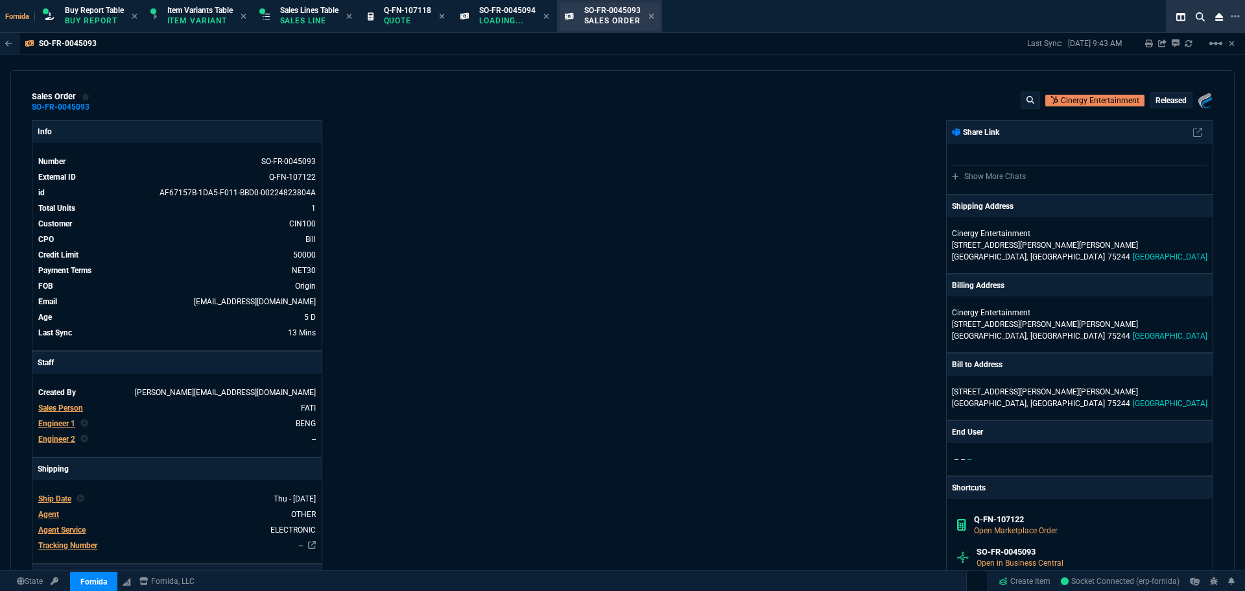
drag, startPoint x: 551, startPoint y: 14, endPoint x: 477, endPoint y: 19, distance: 74.1
click at [549, 15] on icon at bounding box center [546, 16] width 6 height 8
click at [444, 18] on icon at bounding box center [441, 16] width 5 height 5
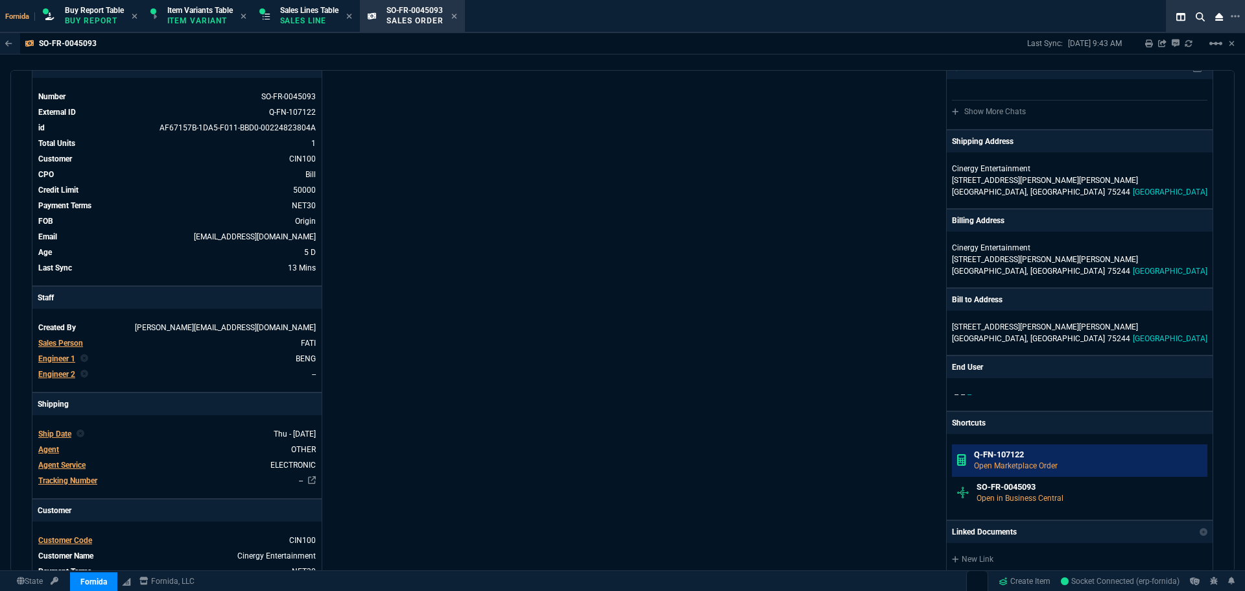
click at [1101, 456] on h6 "Q-FN-107122" at bounding box center [1088, 454] width 229 height 10
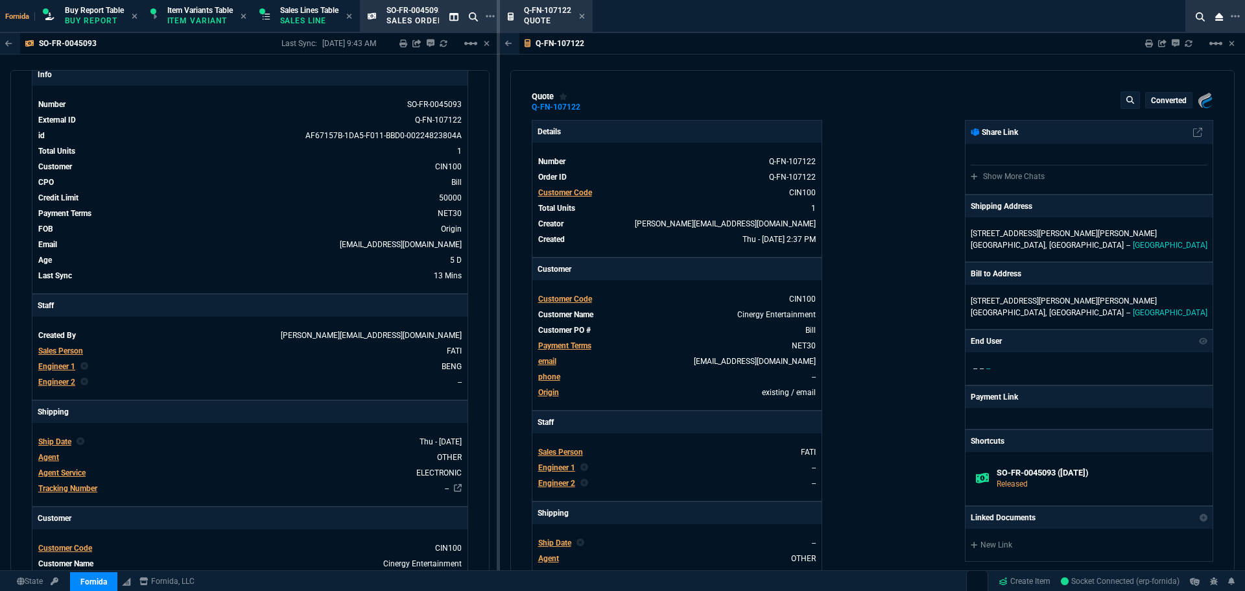
type input "15"
type input "125"
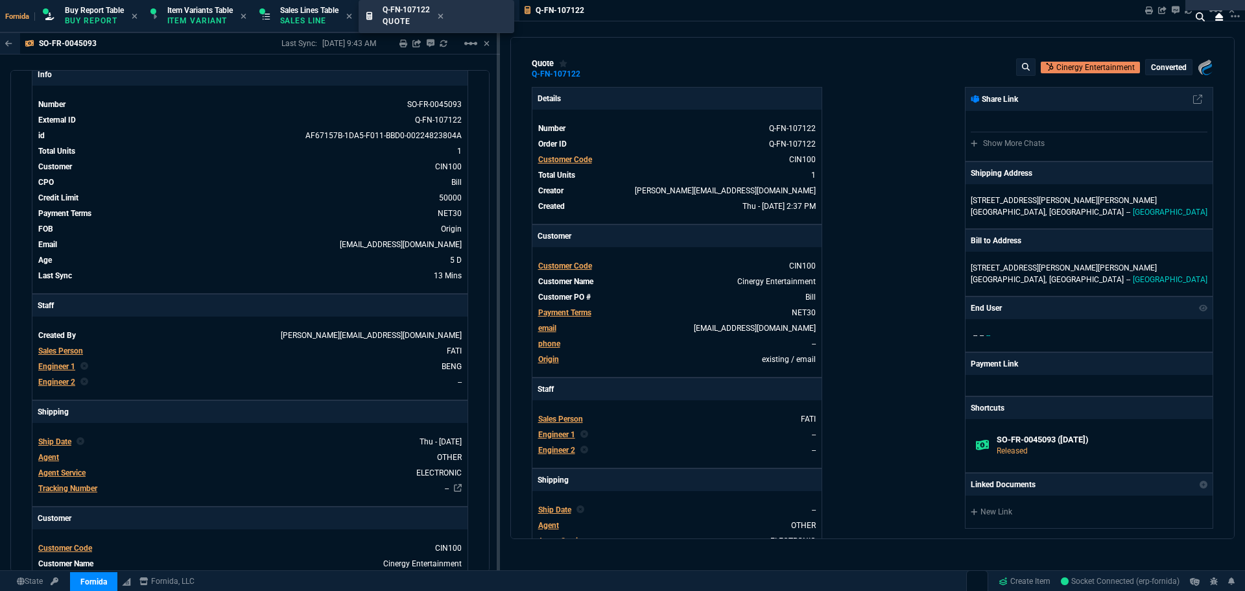
drag, startPoint x: 404, startPoint y: 10, endPoint x: 417, endPoint y: 17, distance: 14.5
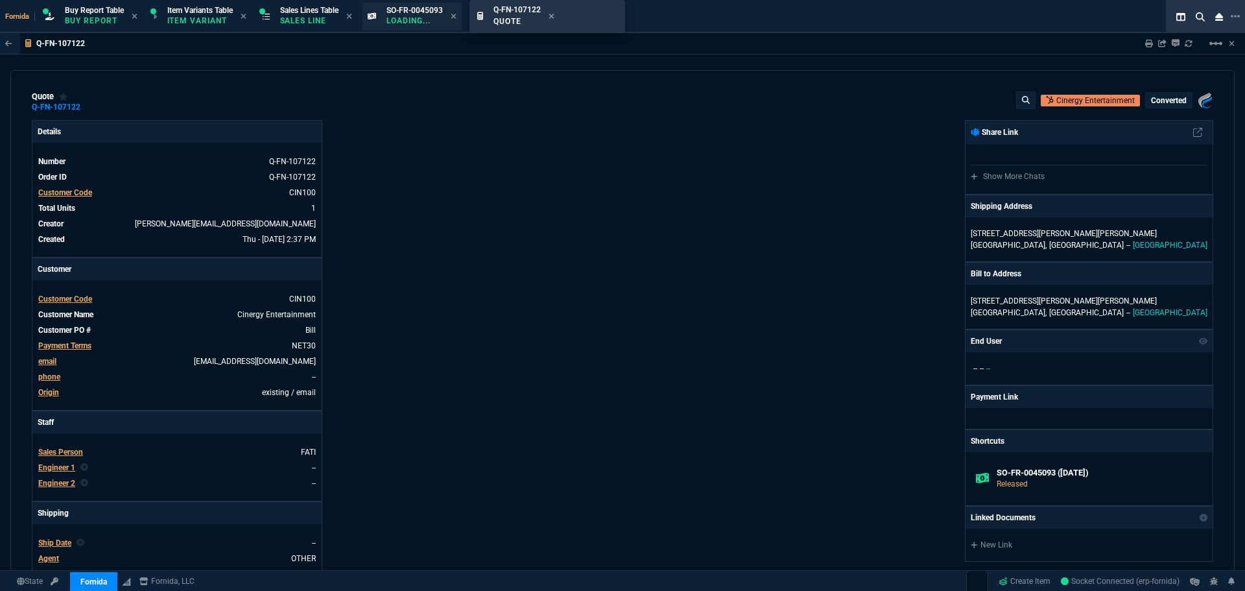
type input "15"
type input "125"
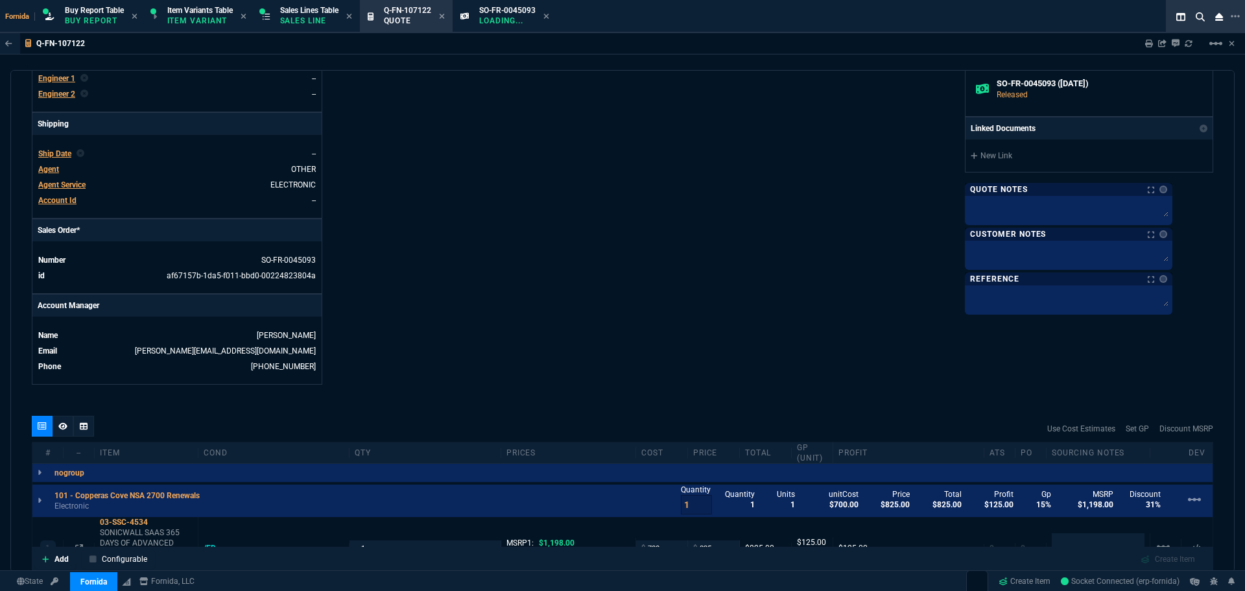
type input "1198"
type input "31"
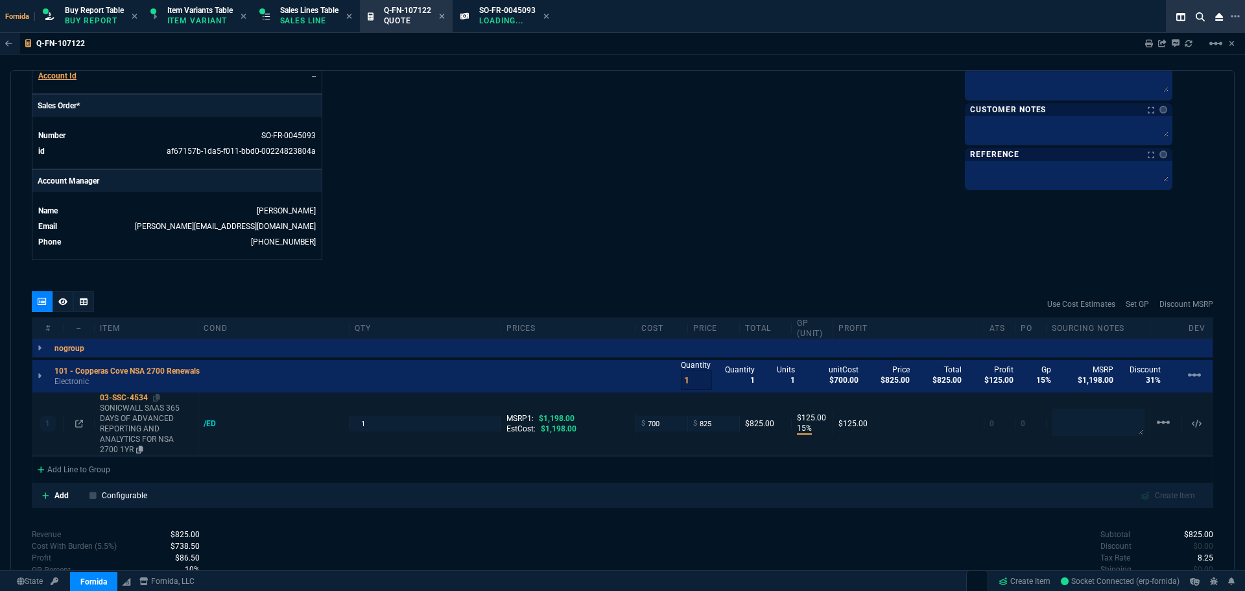
scroll to position [519, 0]
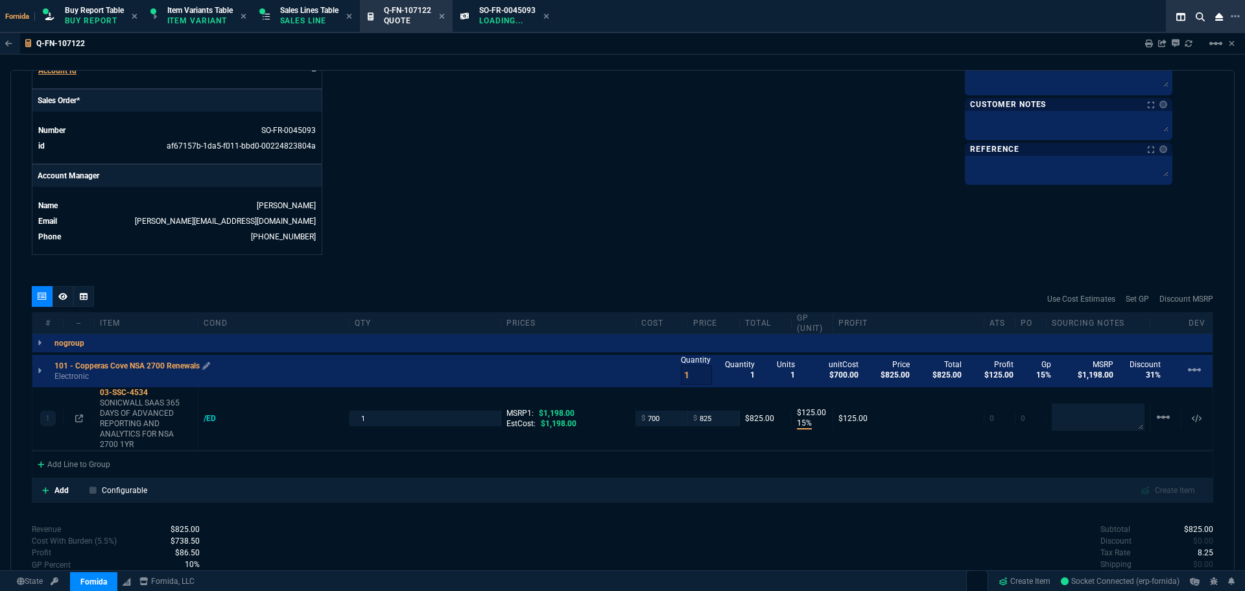
click at [123, 367] on p "101 - Copperas Cove NSA 2700 Renewals" at bounding box center [132, 366] width 156 height 10
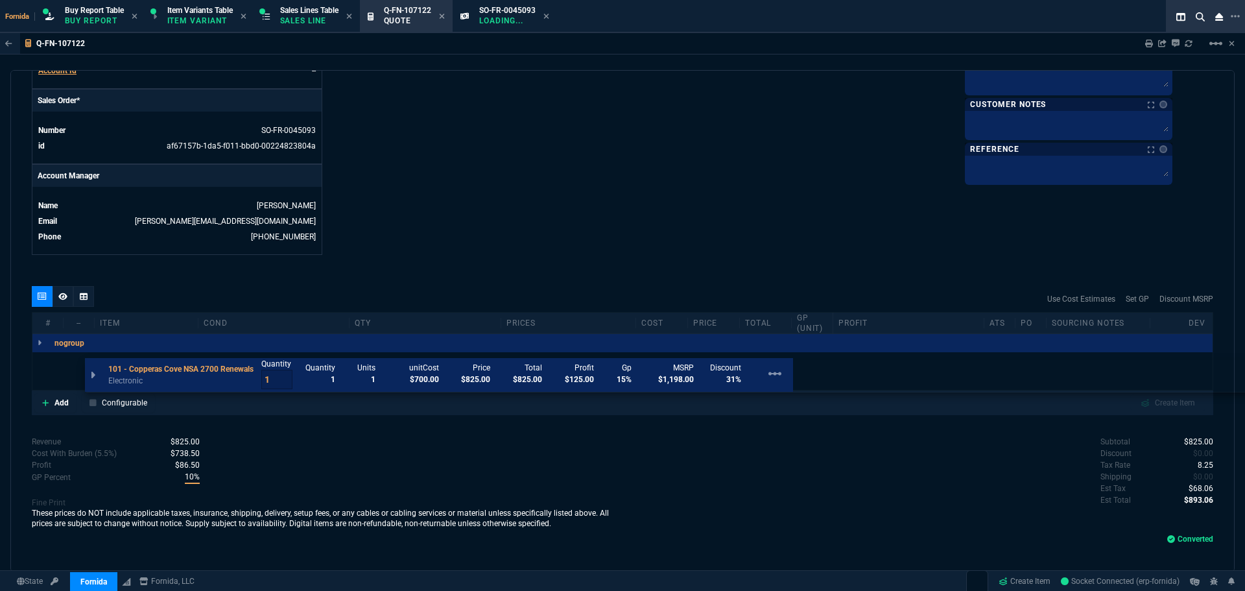
drag, startPoint x: 75, startPoint y: 363, endPoint x: 128, endPoint y: 367, distance: 52.7
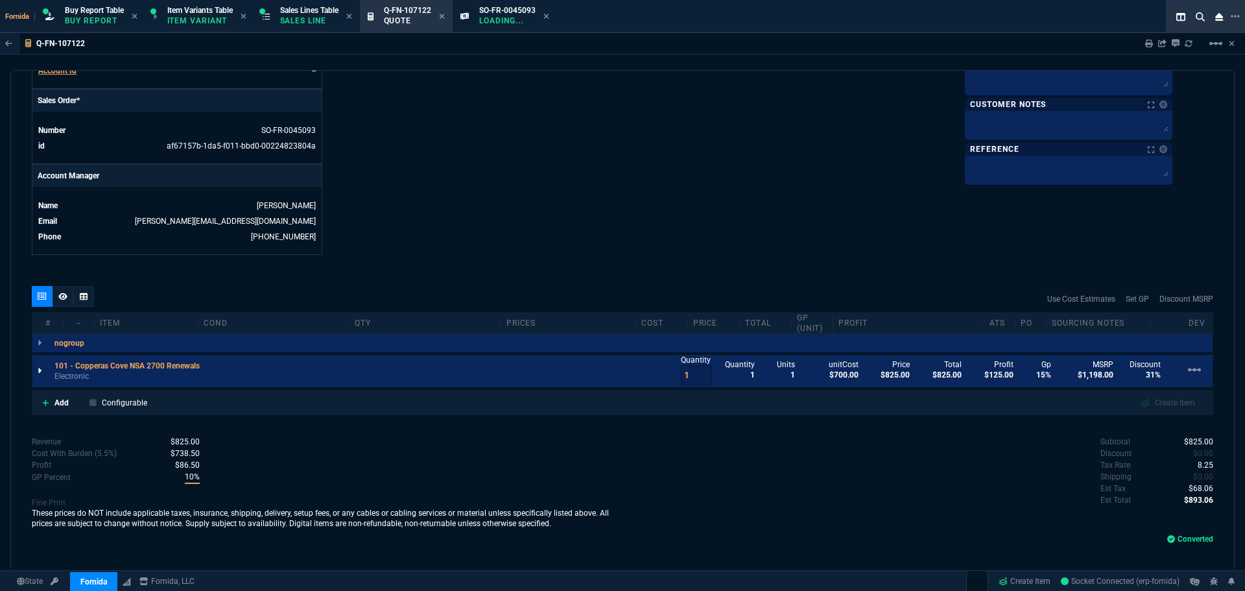
click at [42, 372] on div at bounding box center [39, 371] width 14 height 18
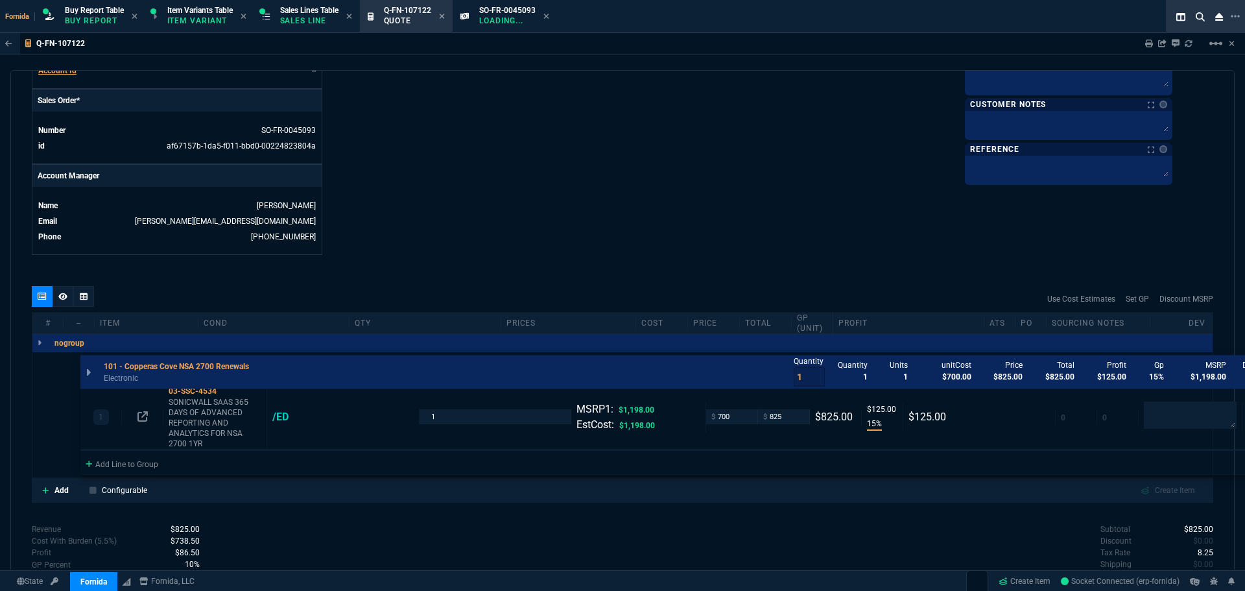
drag, startPoint x: 75, startPoint y: 367, endPoint x: 120, endPoint y: 366, distance: 44.8
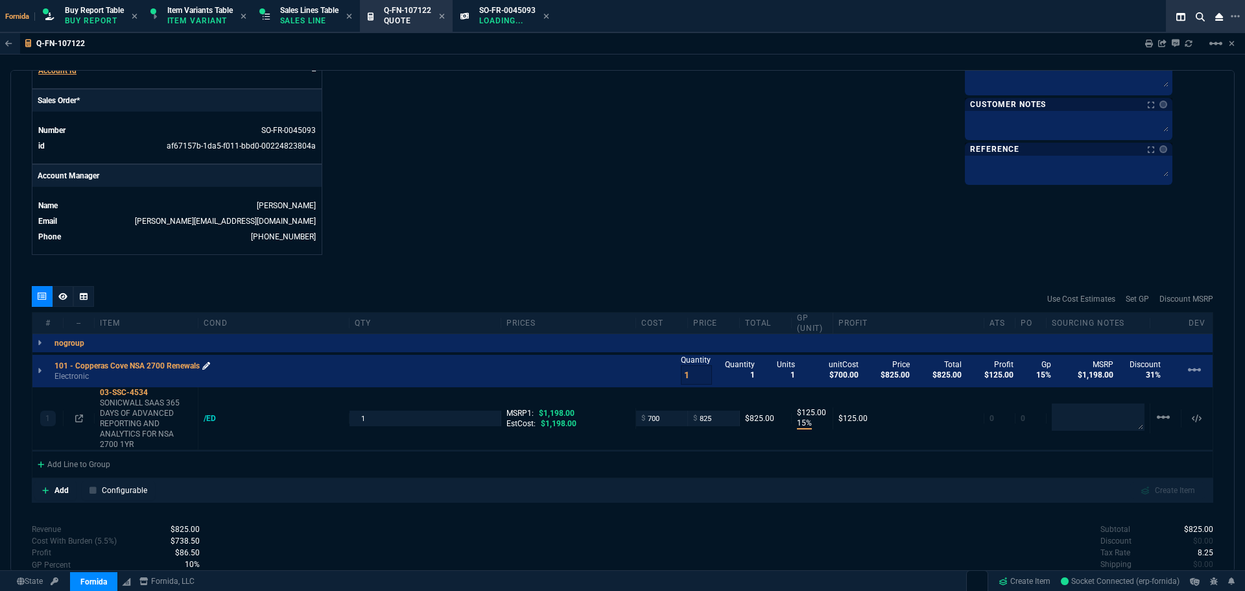
click at [208, 363] on icon at bounding box center [206, 366] width 8 height 8
drag, startPoint x: 721, startPoint y: 153, endPoint x: 706, endPoint y: 197, distance: 46.2
click at [497, 283] on div "quote Q-FN-107122 Cinergy Entertainment converted Fornida, LLC [STREET_ADDRESS]…" at bounding box center [622, 321] width 1224 height 502
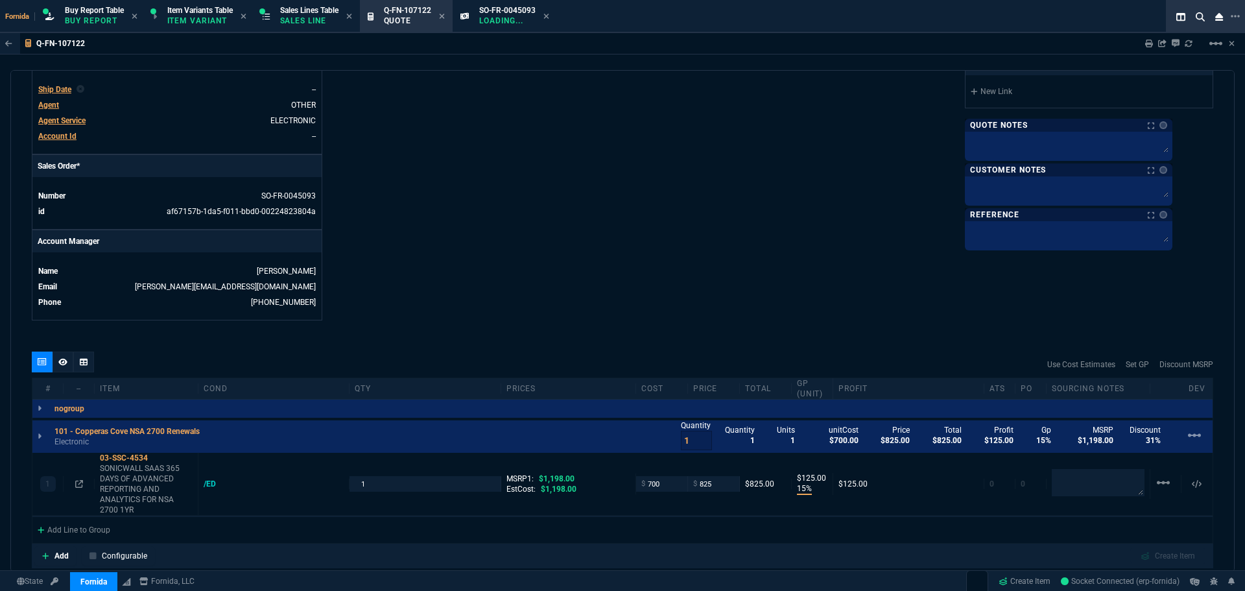
scroll to position [324, 0]
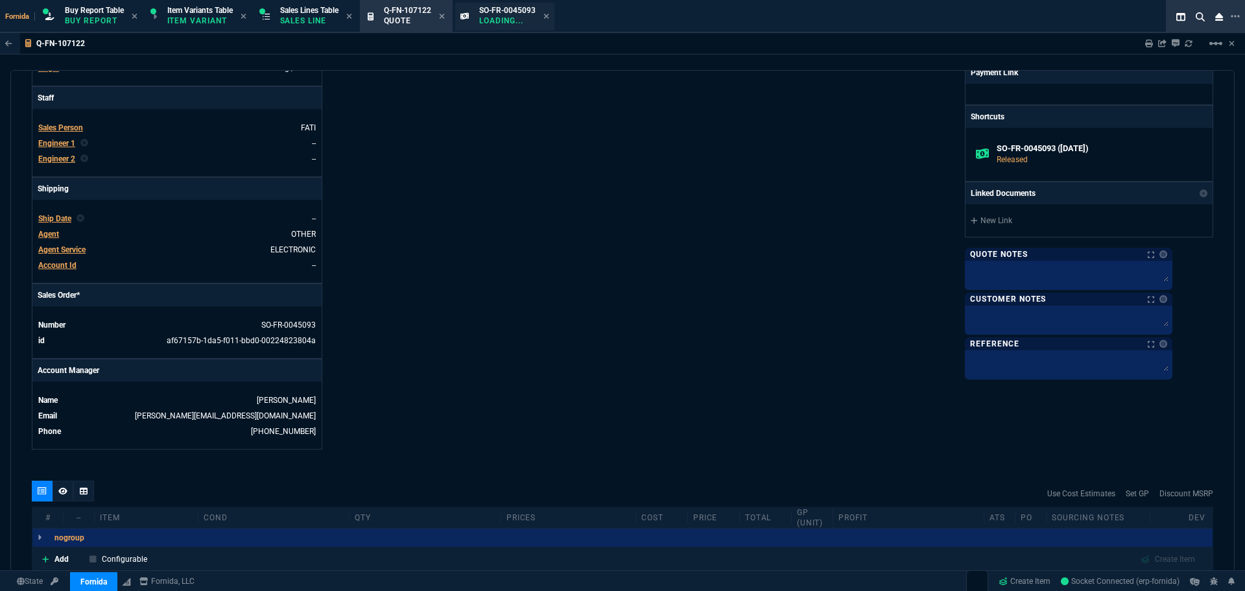
click at [506, 19] on p "Loading..." at bounding box center [507, 21] width 56 height 10
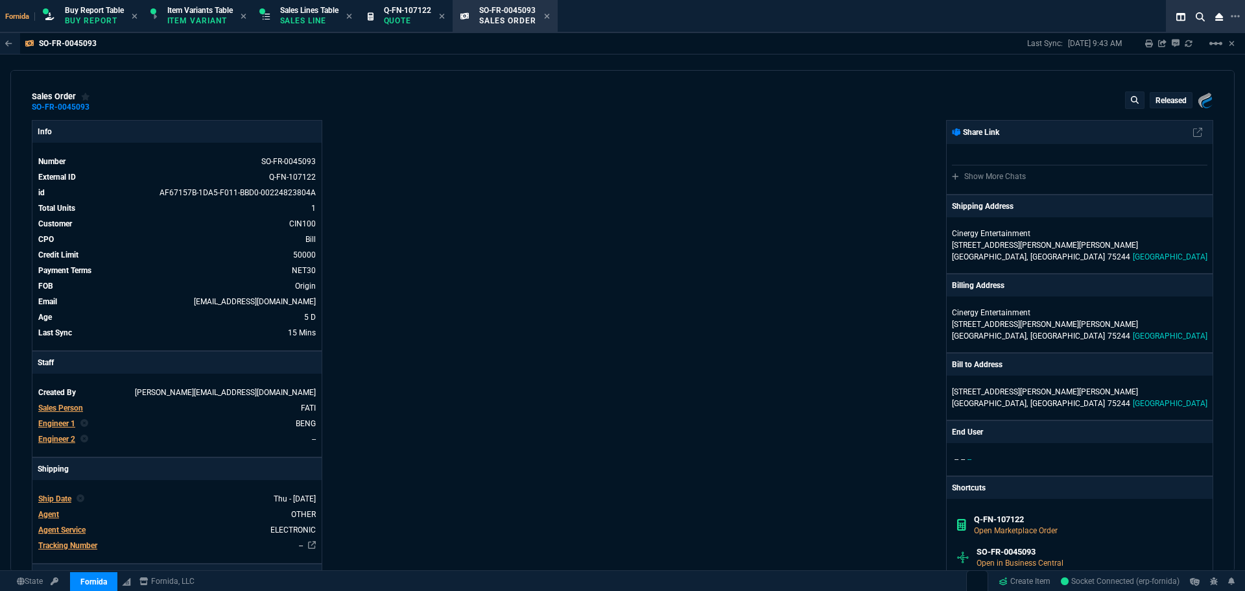
click at [444, 19] on icon at bounding box center [442, 16] width 6 height 8
click at [457, 17] on icon at bounding box center [454, 16] width 6 height 8
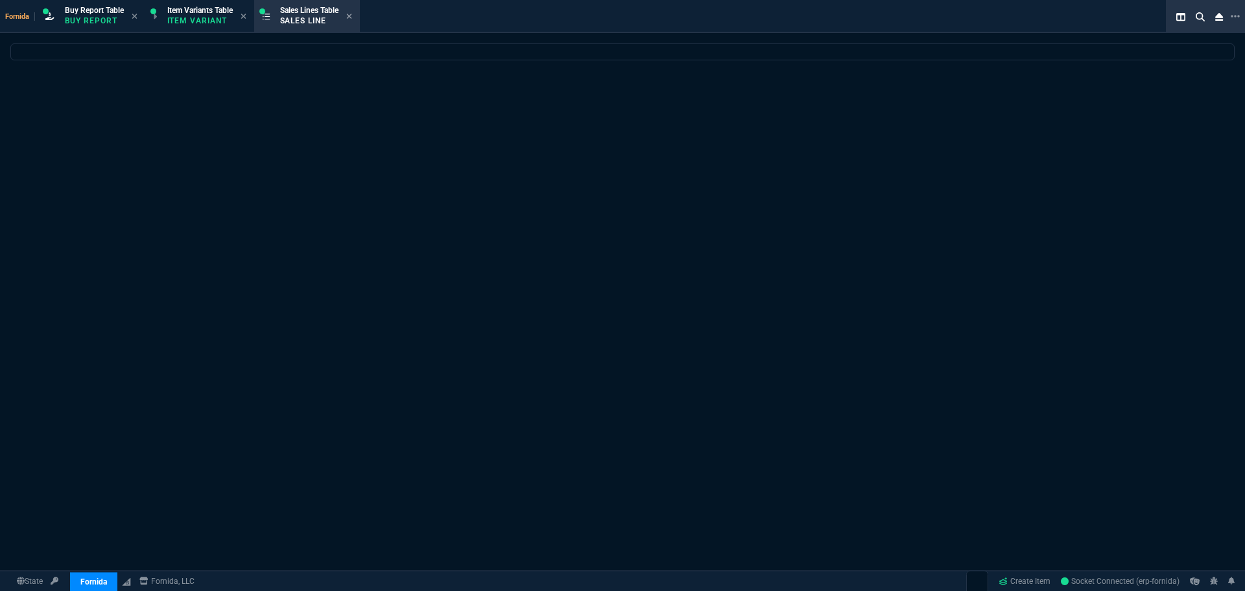
click at [586, 165] on div at bounding box center [622, 360] width 1245 height 634
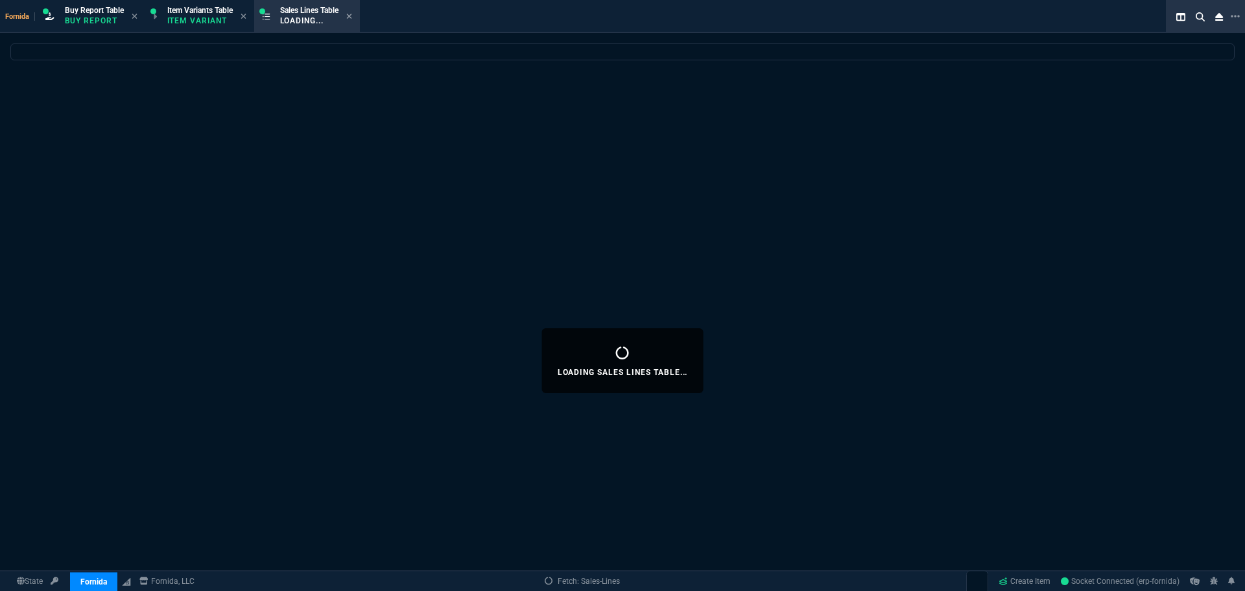
select select
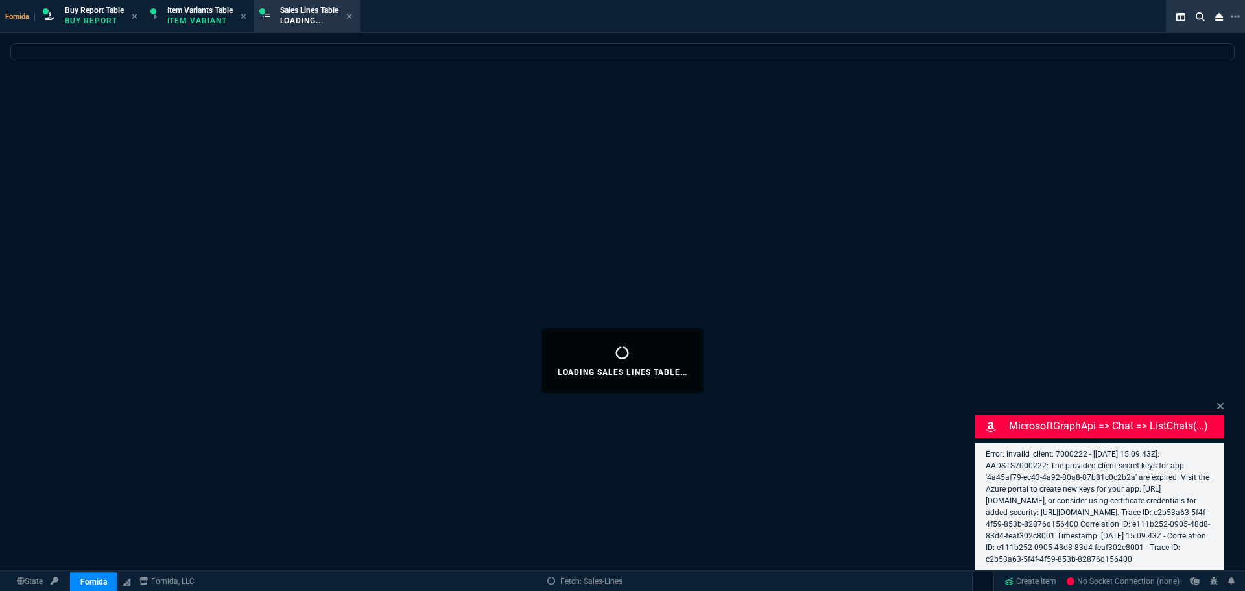
select select "1: BROV"
select select
